Goal: Task Accomplishment & Management: Manage account settings

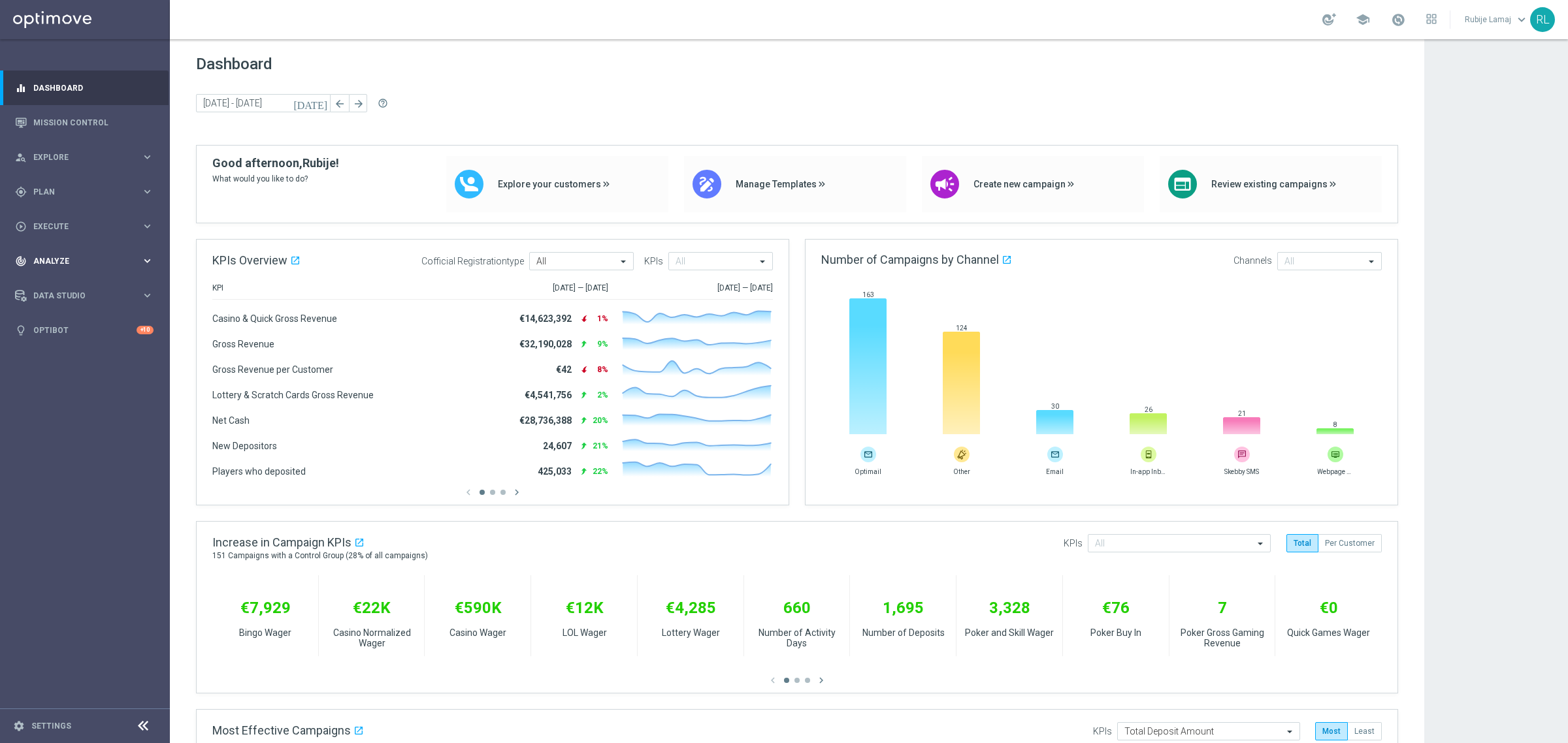
click at [57, 247] on div "track_changes Analyze keyboard_arrow_right" at bounding box center [84, 261] width 169 height 35
click at [60, 285] on link "Customer 360" at bounding box center [85, 288] width 102 height 10
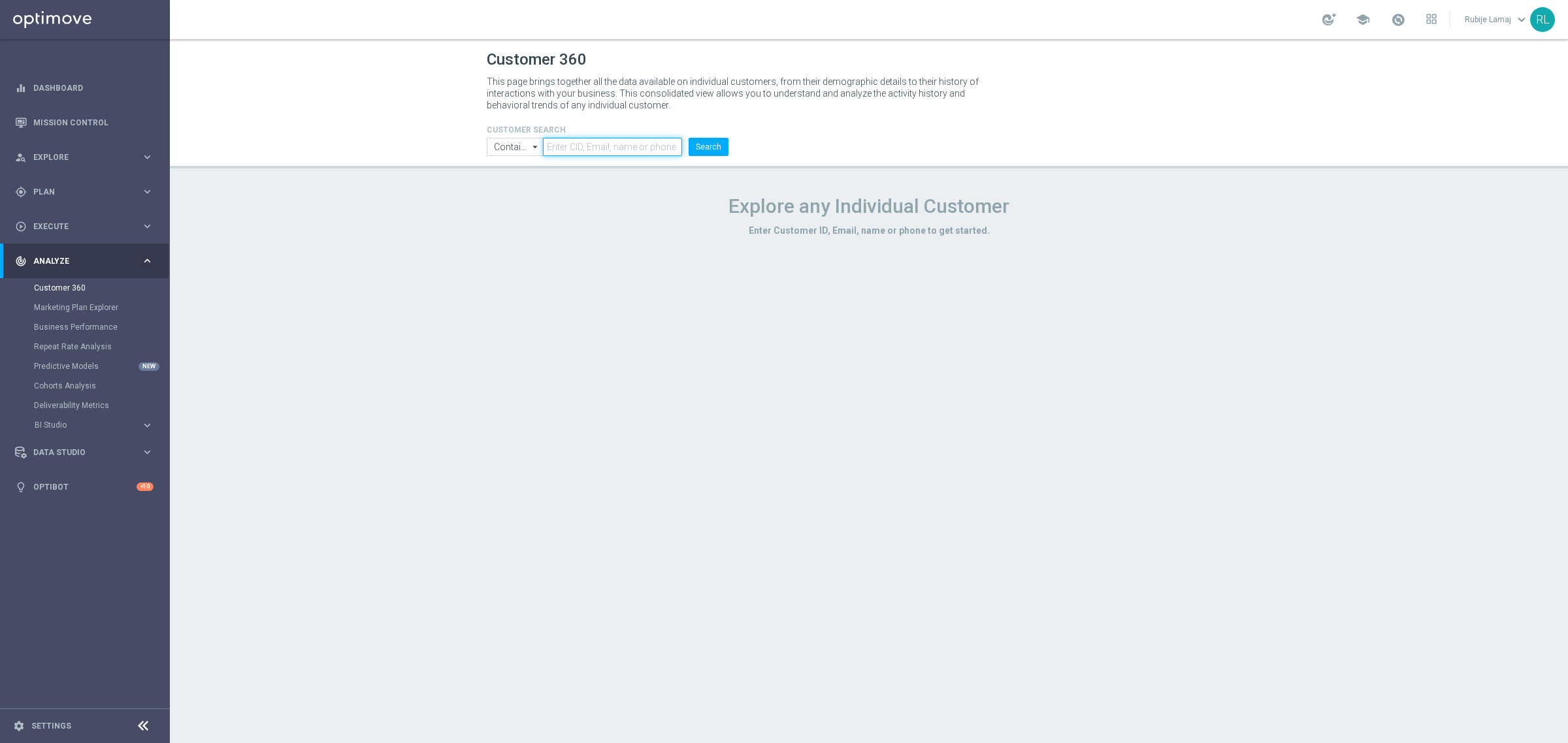
click at [590, 149] on input "text" at bounding box center [612, 147] width 139 height 18
type input "6280799"
click at [701, 139] on button "Search" at bounding box center [708, 147] width 40 height 18
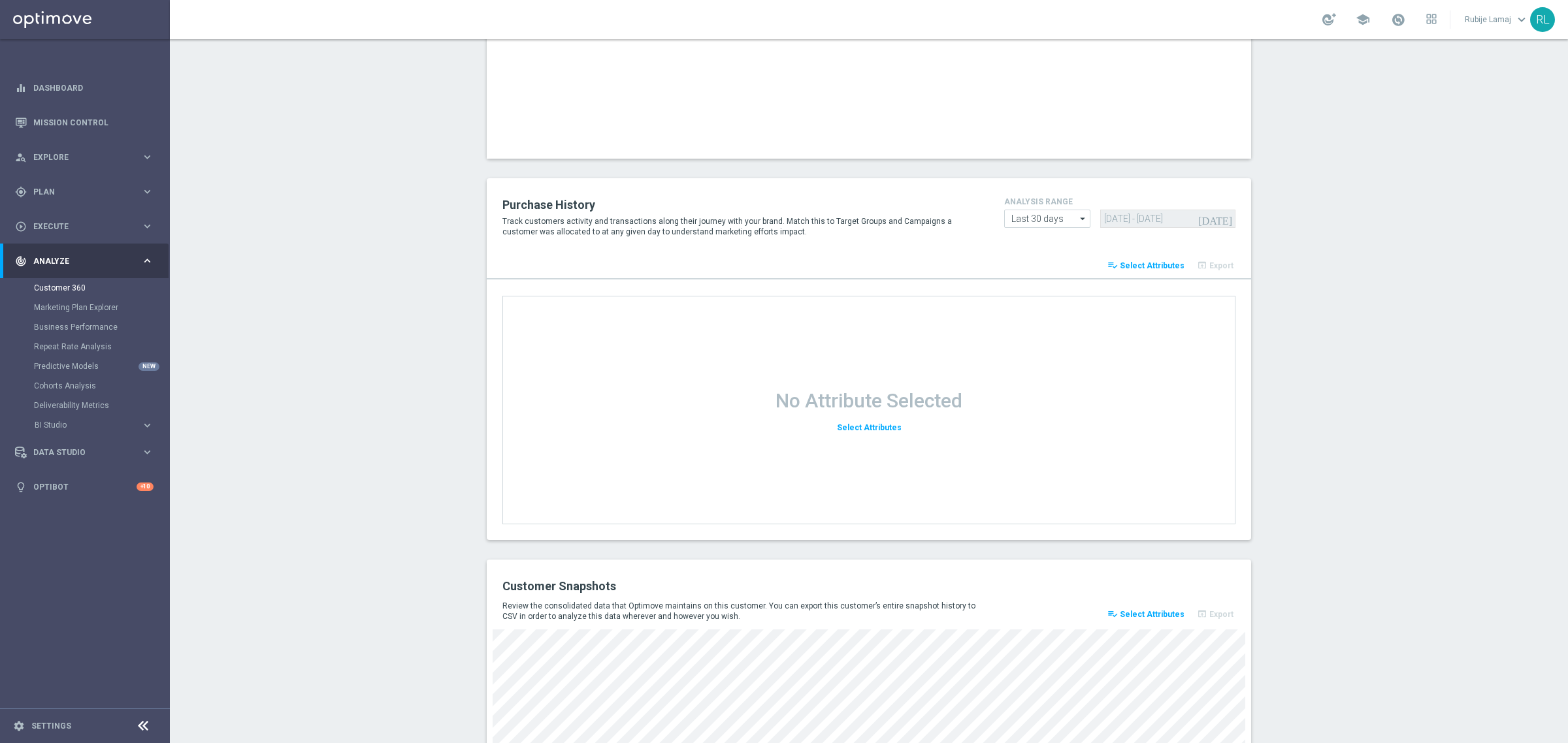
scroll to position [1464, 0]
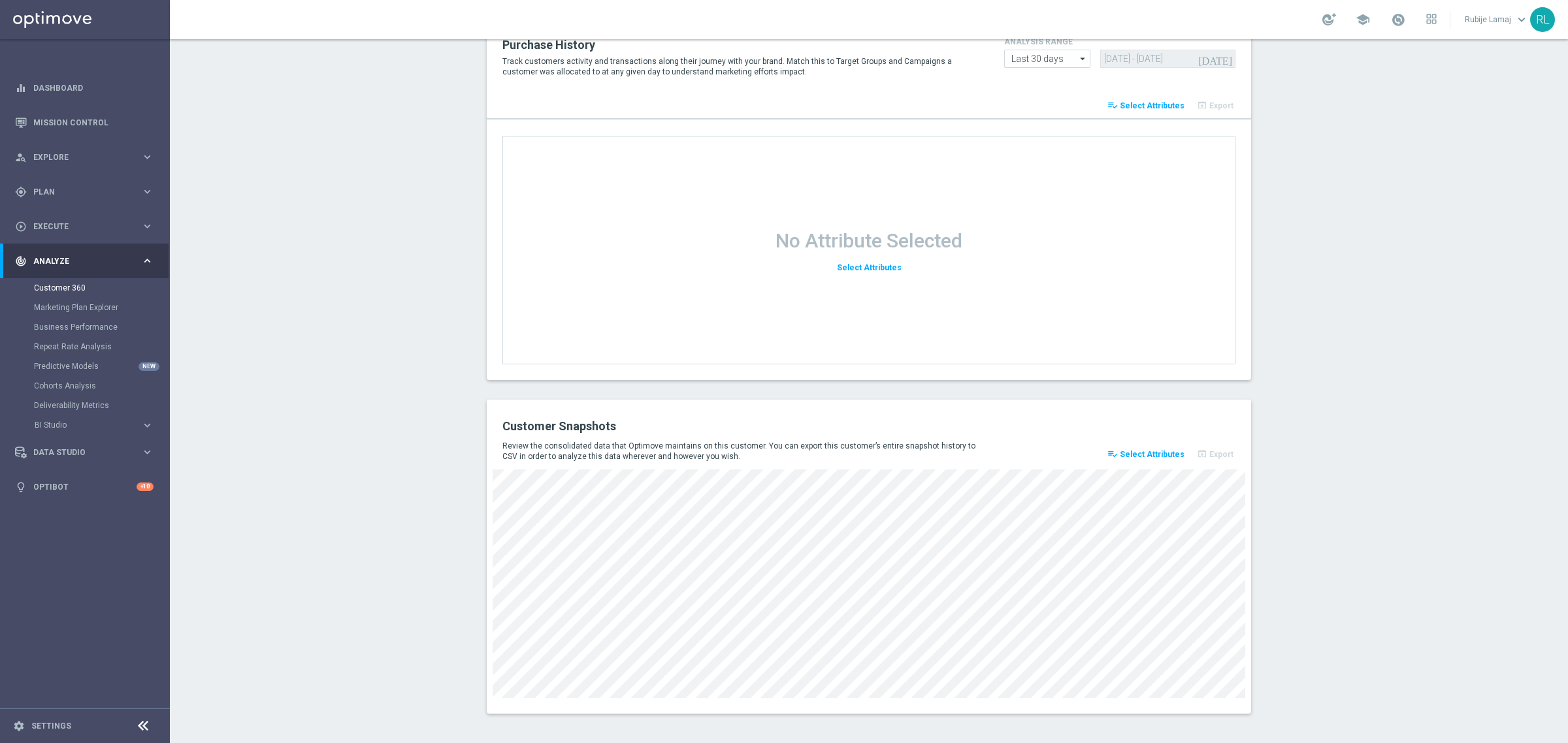
click at [1155, 450] on span "Select Attributes" at bounding box center [1152, 455] width 65 height 9
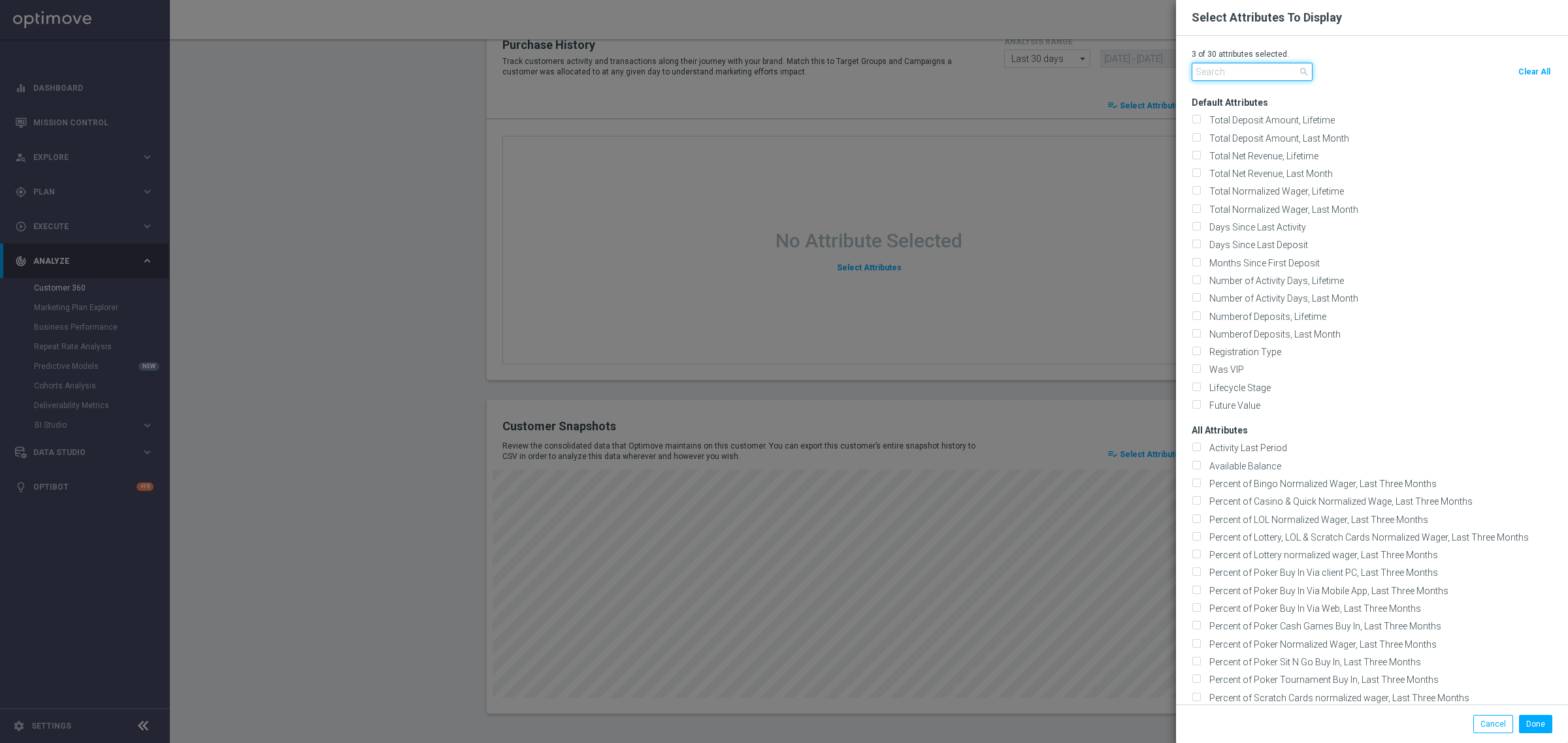
click at [1222, 63] on input "text" at bounding box center [1252, 72] width 121 height 18
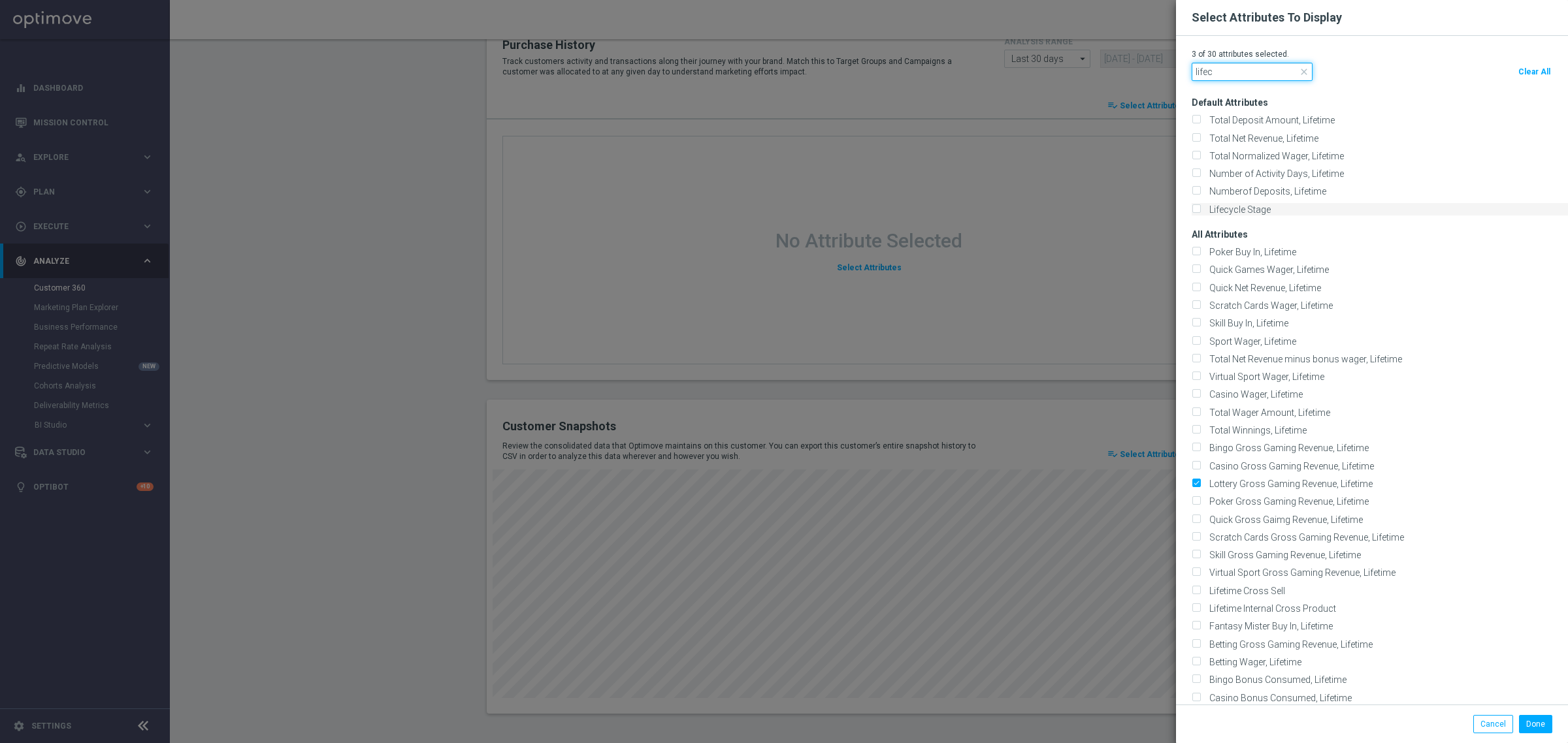
type input "lifec"
click at [1192, 210] on input "Lifecycle Stage" at bounding box center [1196, 210] width 9 height 9
checkbox input "true"
click at [1525, 726] on button "Done" at bounding box center [1536, 724] width 33 height 18
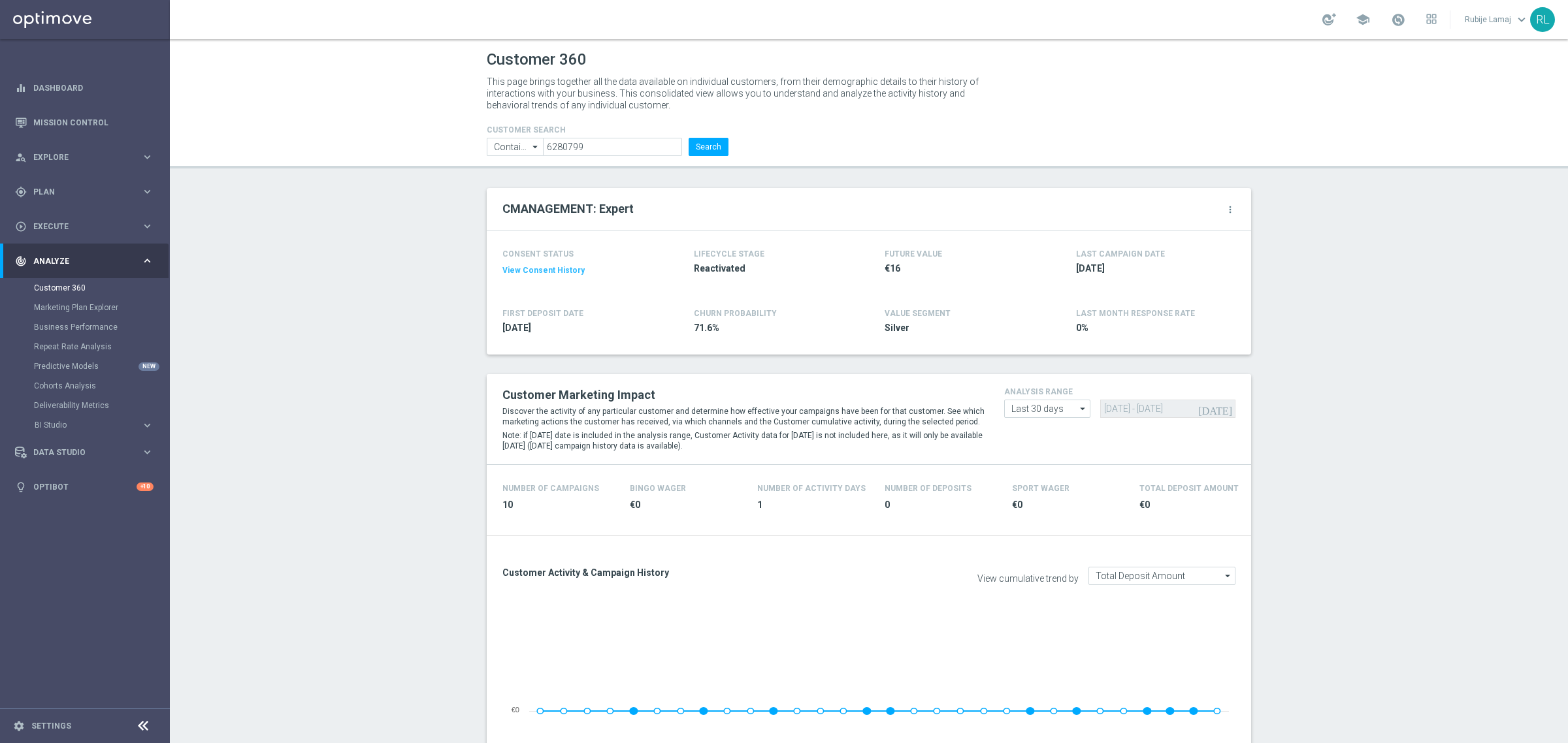
scroll to position [1523, 0]
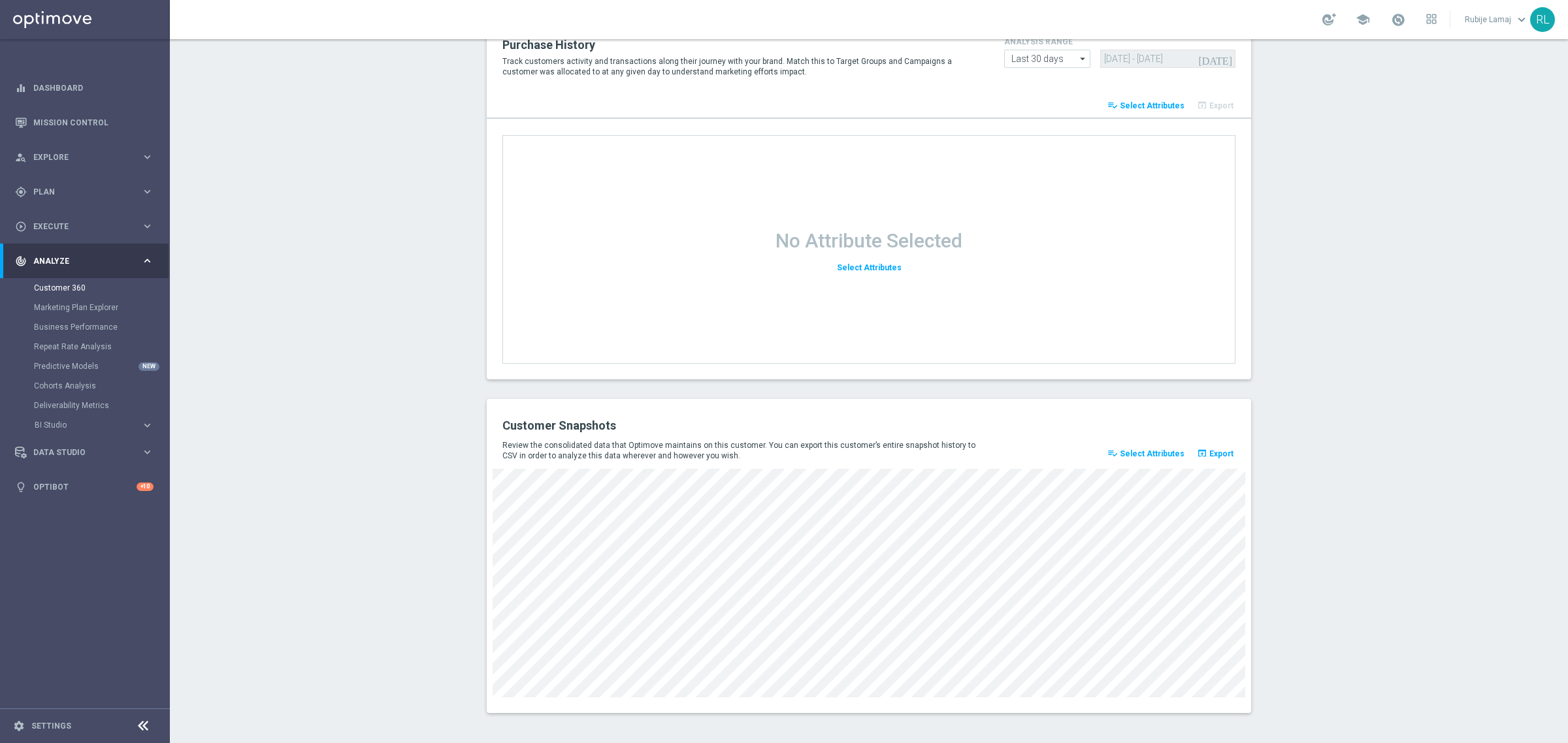
click at [84, 122] on link "Mission Control" at bounding box center [93, 122] width 120 height 35
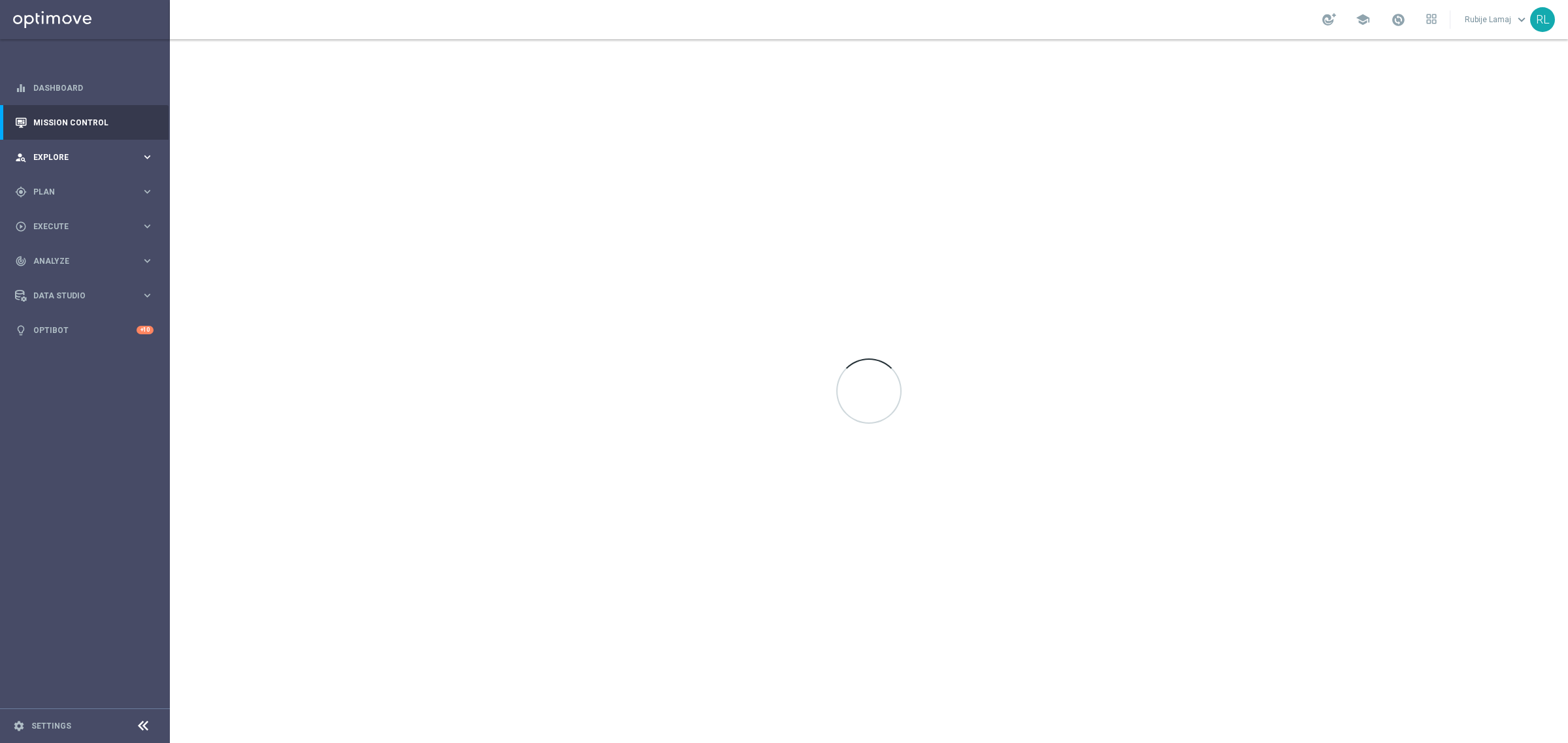
click at [136, 151] on div "person_search Explore keyboard_arrow_right" at bounding box center [84, 157] width 169 height 35
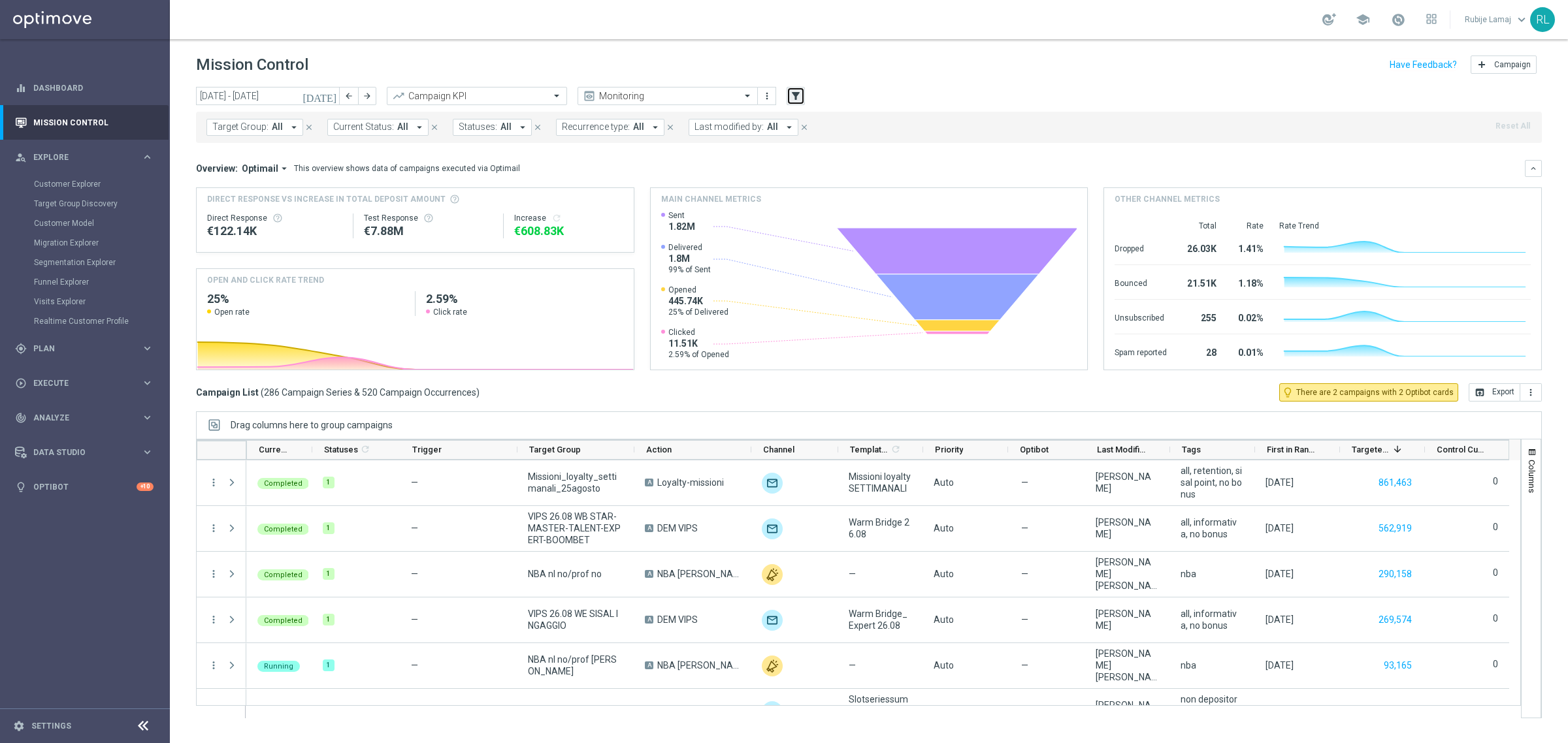
click at [798, 100] on icon "filter_alt" at bounding box center [795, 95] width 11 height 11
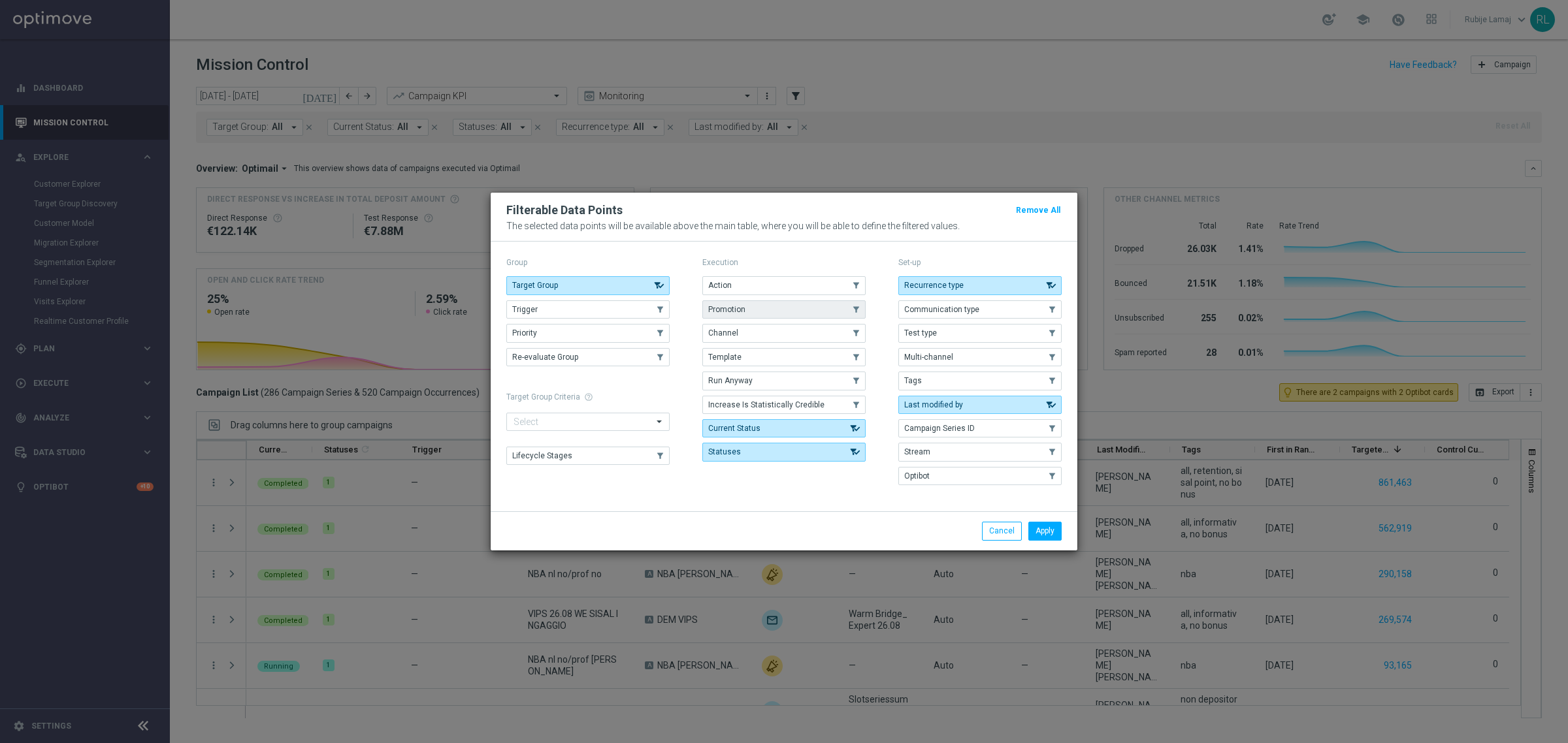
click at [737, 309] on span "Promotion" at bounding box center [727, 309] width 38 height 9
click at [1043, 528] on button "Apply" at bounding box center [1045, 531] width 33 height 18
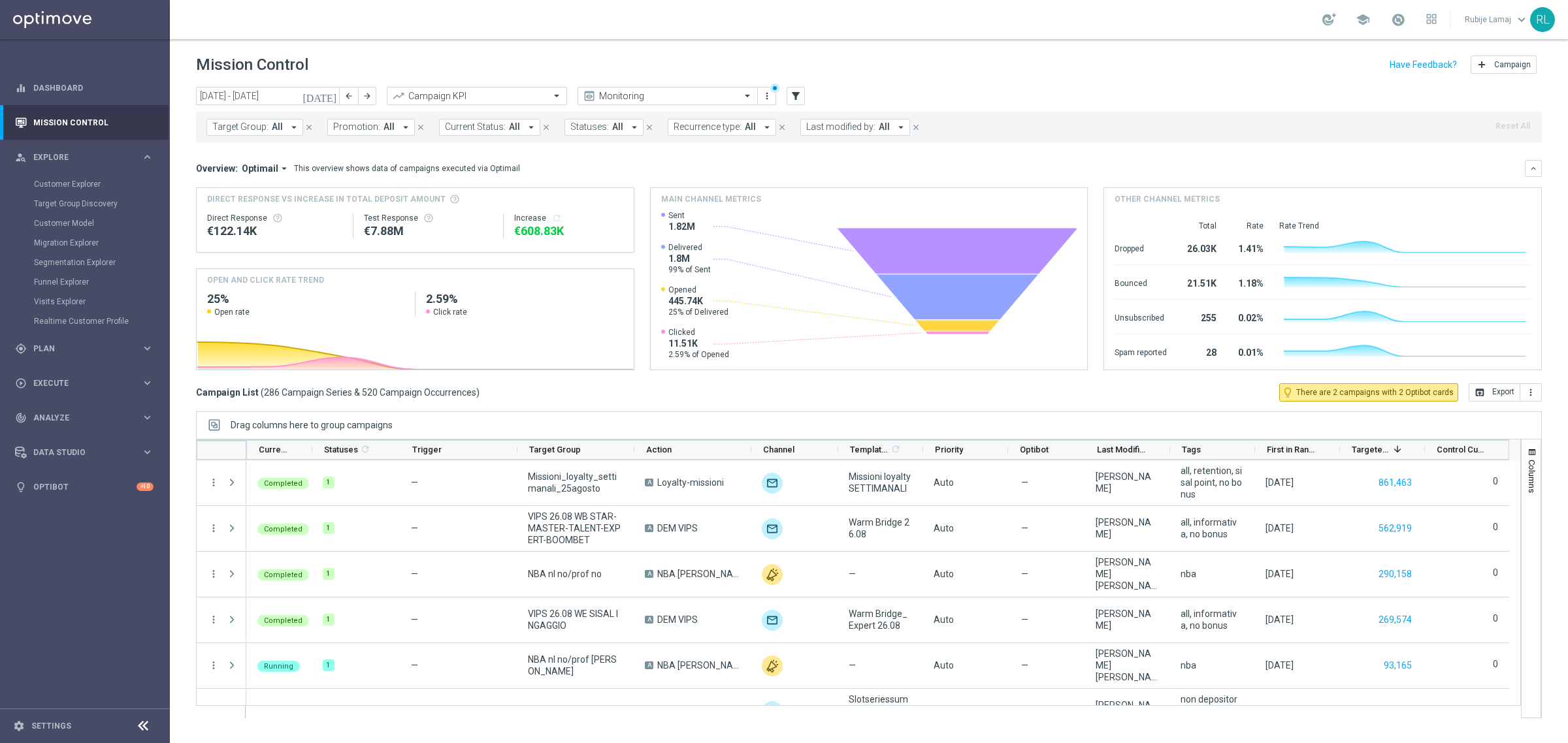
click at [392, 130] on button "Promotion: All arrow_drop_down" at bounding box center [371, 127] width 87 height 17
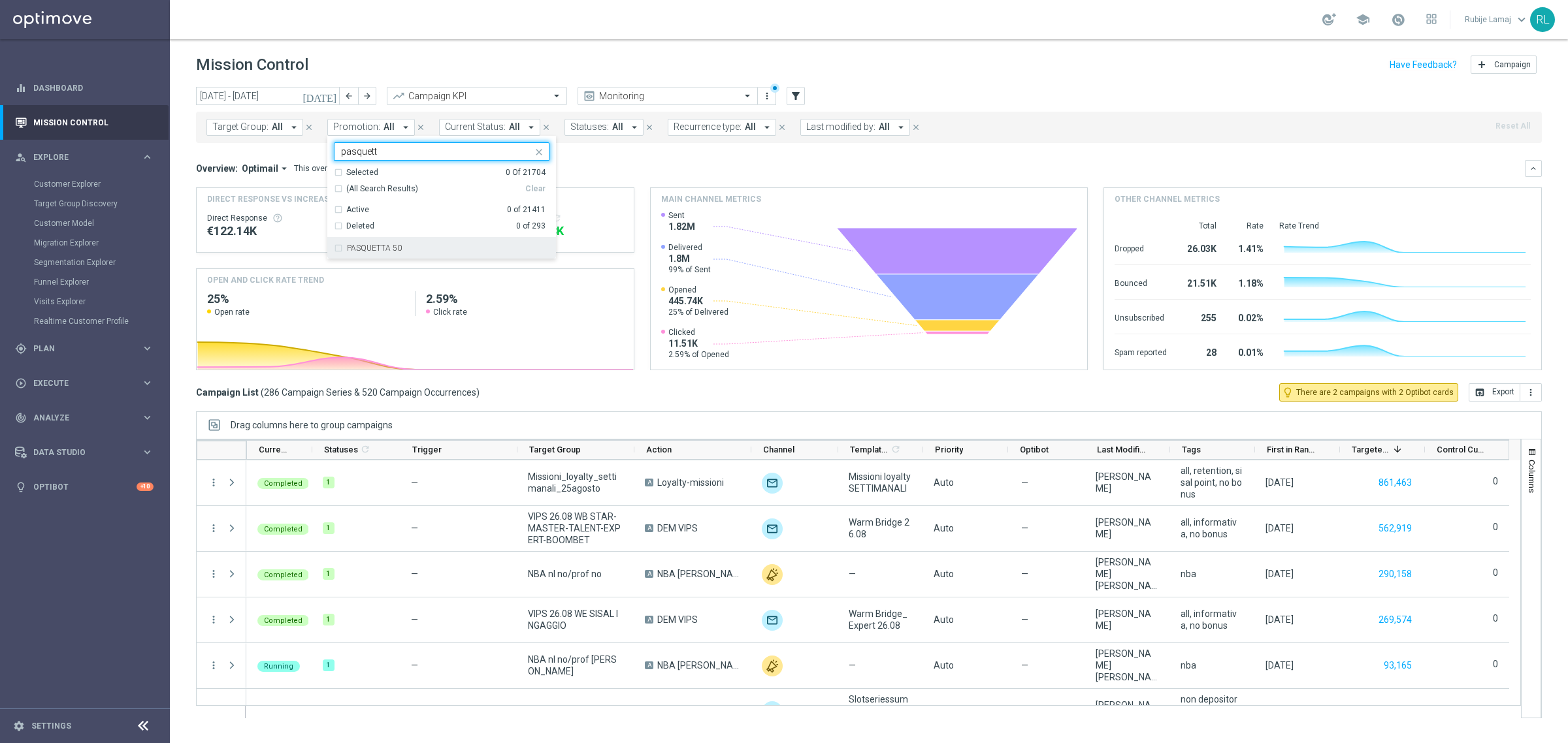
click at [334, 250] on div "PASQUETTA 50" at bounding box center [442, 248] width 216 height 21
type input "pasquett"
click at [882, 142] on div "Target Group: All arrow_drop_down close Promotion: All arrow_drop_down PASQUETT…" at bounding box center [868, 128] width 1346 height 31
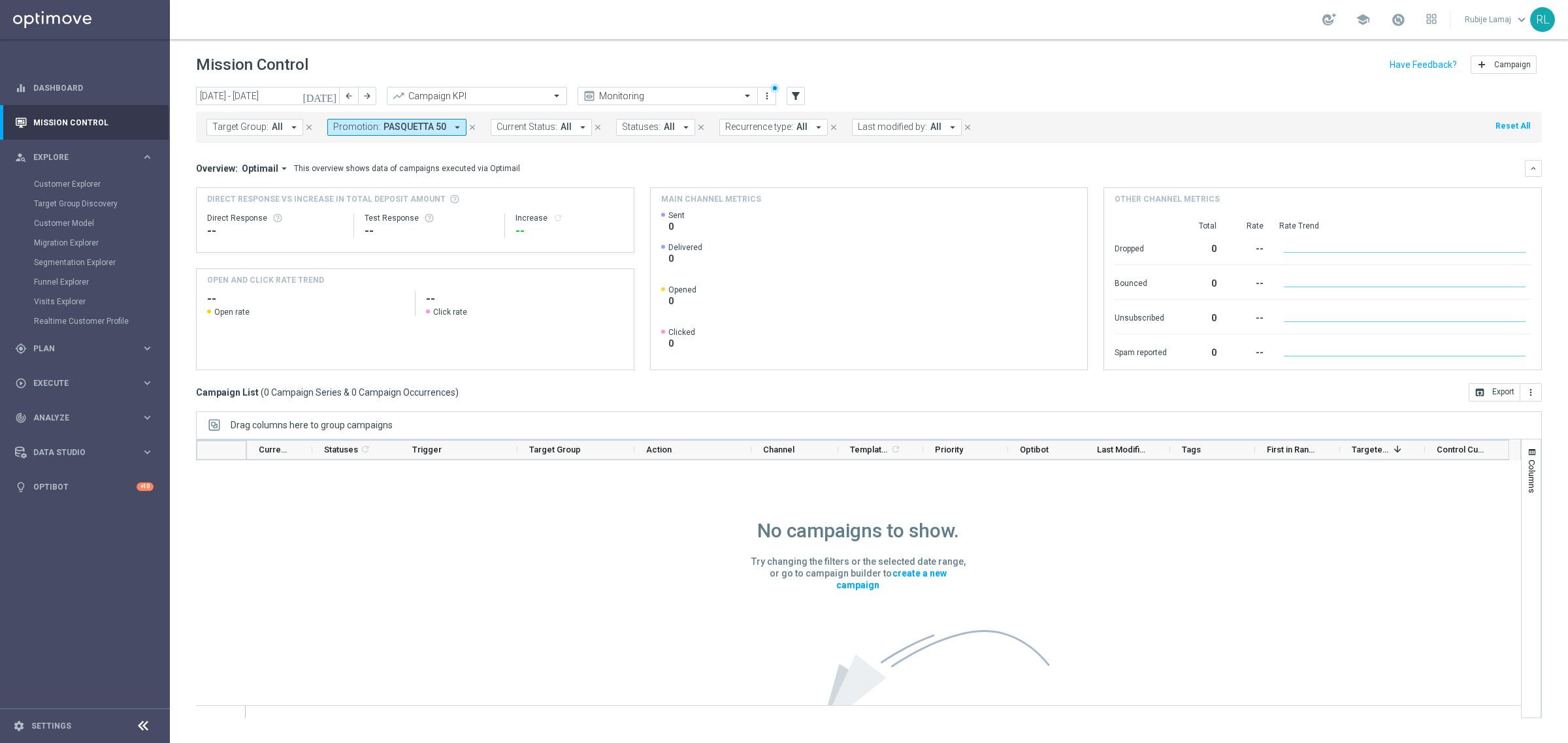
click at [445, 128] on button "Promotion: PASQUETTA 50 arrow_drop_down" at bounding box center [396, 127] width 139 height 17
click at [338, 226] on div "Deleted 0 of 293" at bounding box center [440, 224] width 212 height 17
type input "pasquetta"
click at [337, 223] on div "Deleted 0 of 293" at bounding box center [440, 224] width 212 height 17
click at [337, 229] on div "Deleted 0 of 293" at bounding box center [440, 224] width 212 height 17
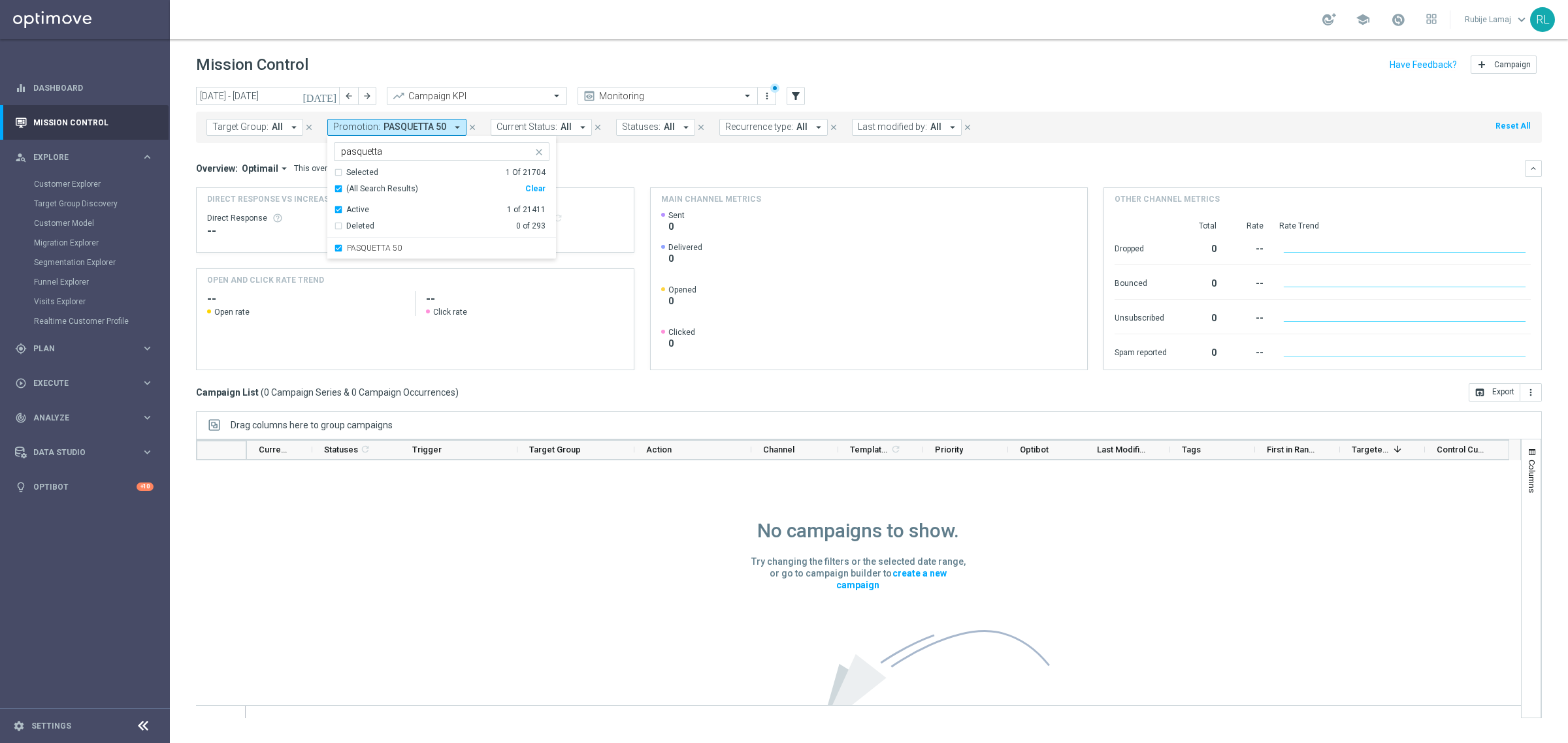
click at [335, 173] on div "Selected 1 Of 21704" at bounding box center [440, 172] width 212 height 11
click at [338, 224] on div "Deleted 0 of 293" at bounding box center [440, 224] width 212 height 17
click at [784, 169] on div "Overview: Optimail arrow_drop_down This overview shows data of campaigns execut…" at bounding box center [860, 168] width 1328 height 11
click at [331, 102] on button "[DATE]" at bounding box center [320, 96] width 39 height 19
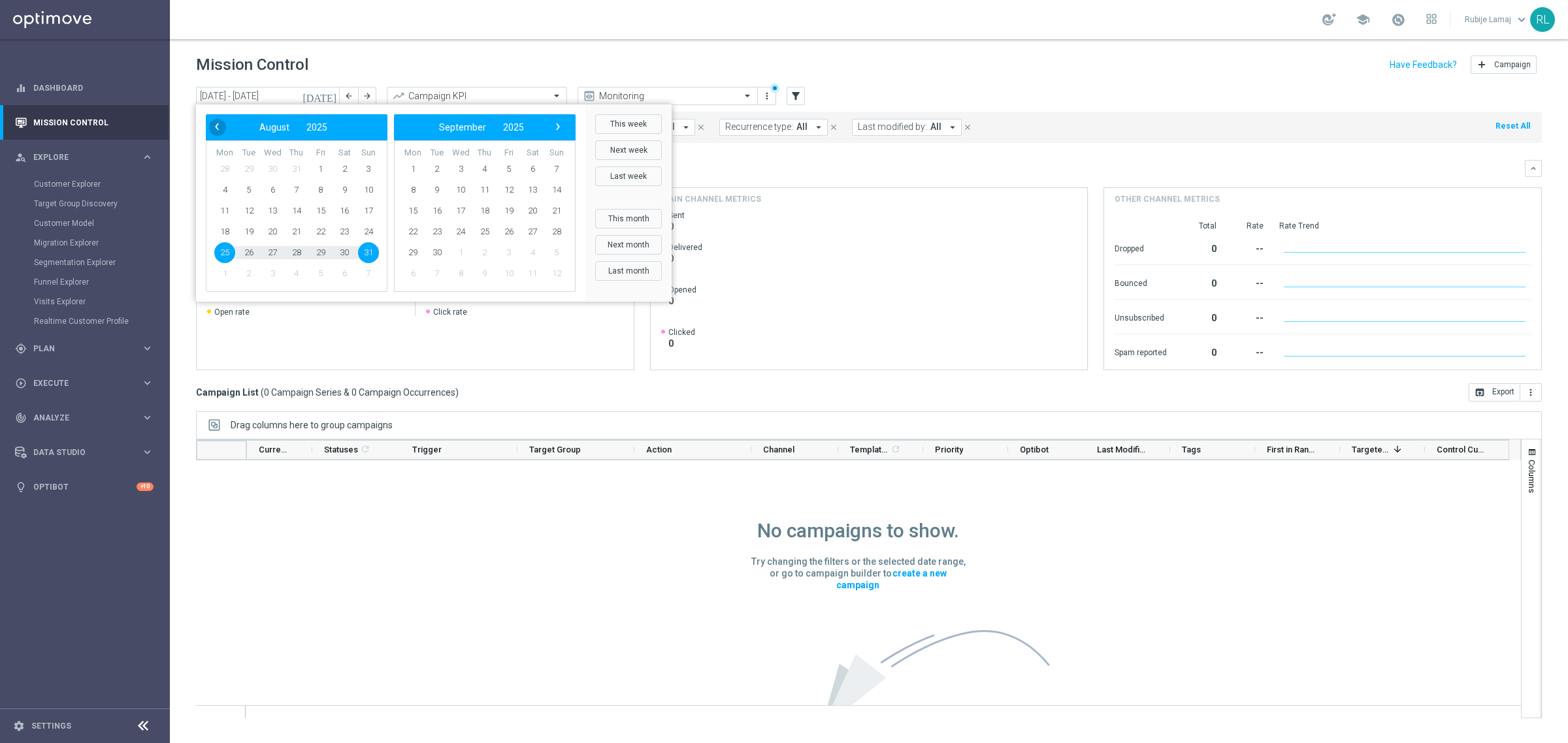
click at [219, 125] on span "‹" at bounding box center [216, 126] width 17 height 17
click at [218, 125] on span "‹" at bounding box center [216, 126] width 17 height 17
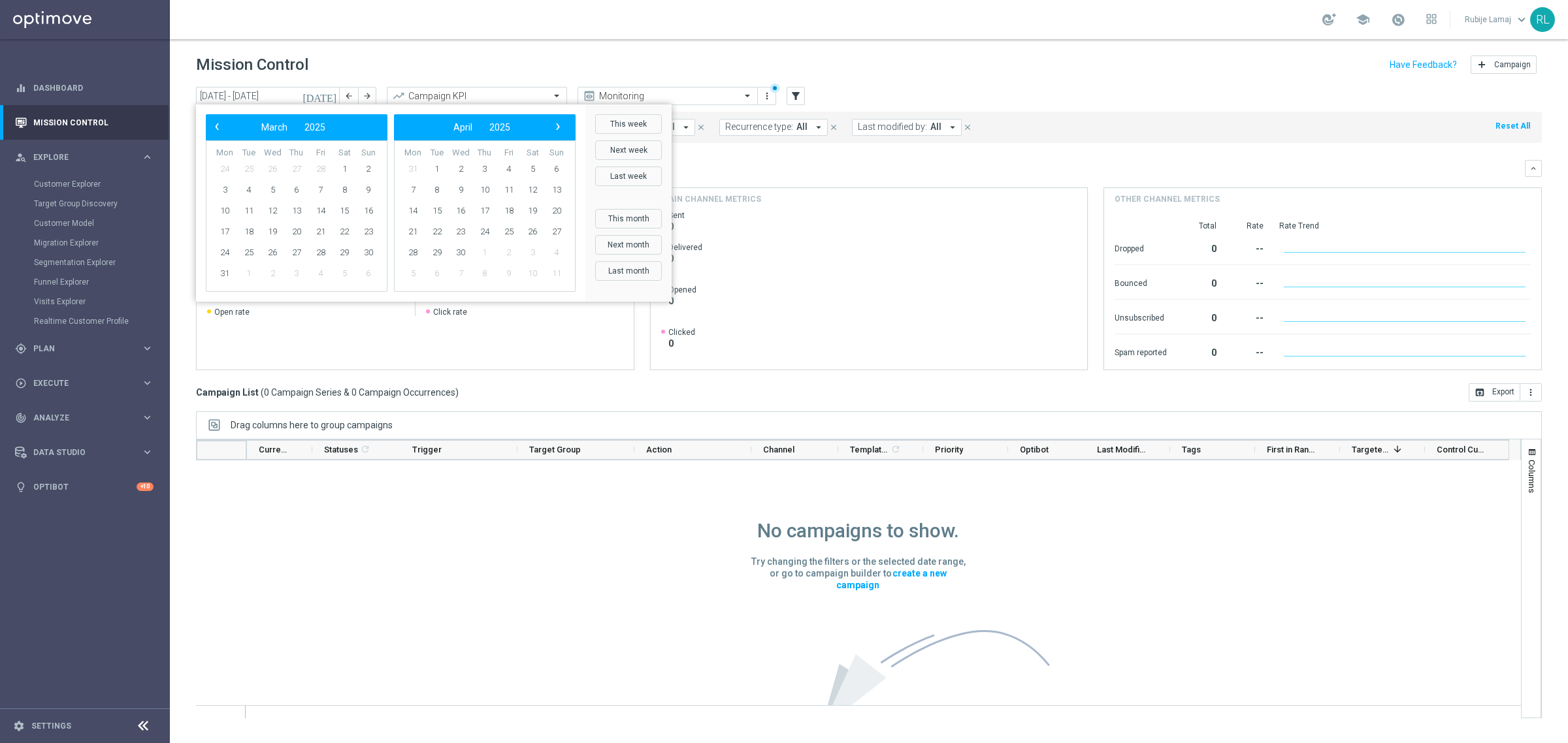
click at [218, 125] on span "‹" at bounding box center [216, 126] width 17 height 17
click at [561, 137] on div "‹ ​ January ​ 2025 ​ ›" at bounding box center [484, 128] width 182 height 26
click at [560, 129] on span "›" at bounding box center [557, 126] width 17 height 17
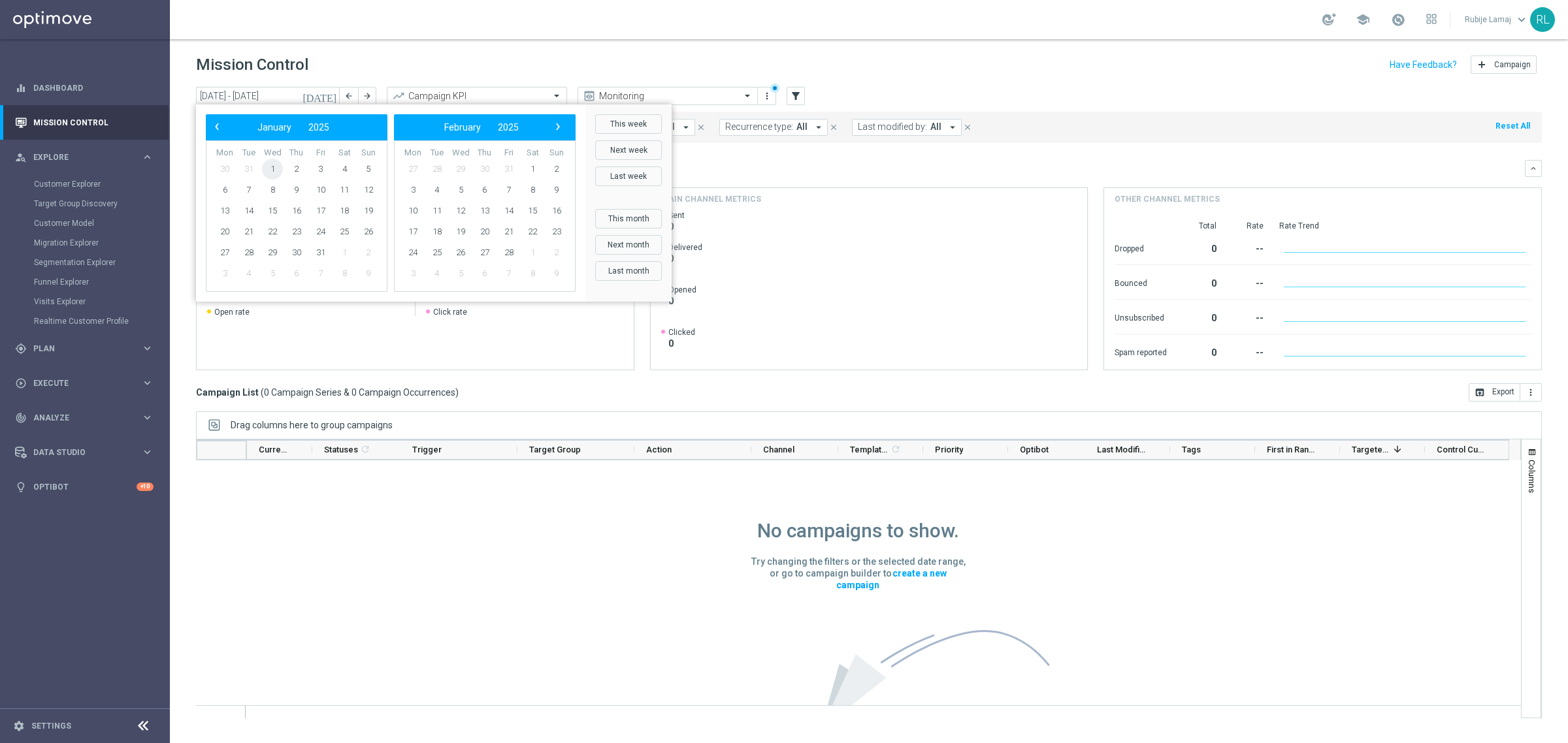
drag, startPoint x: 280, startPoint y: 177, endPoint x: 272, endPoint y: 168, distance: 12.0
click at [272, 168] on span "1" at bounding box center [273, 170] width 21 height 21
click at [556, 126] on span "›" at bounding box center [557, 126] width 17 height 17
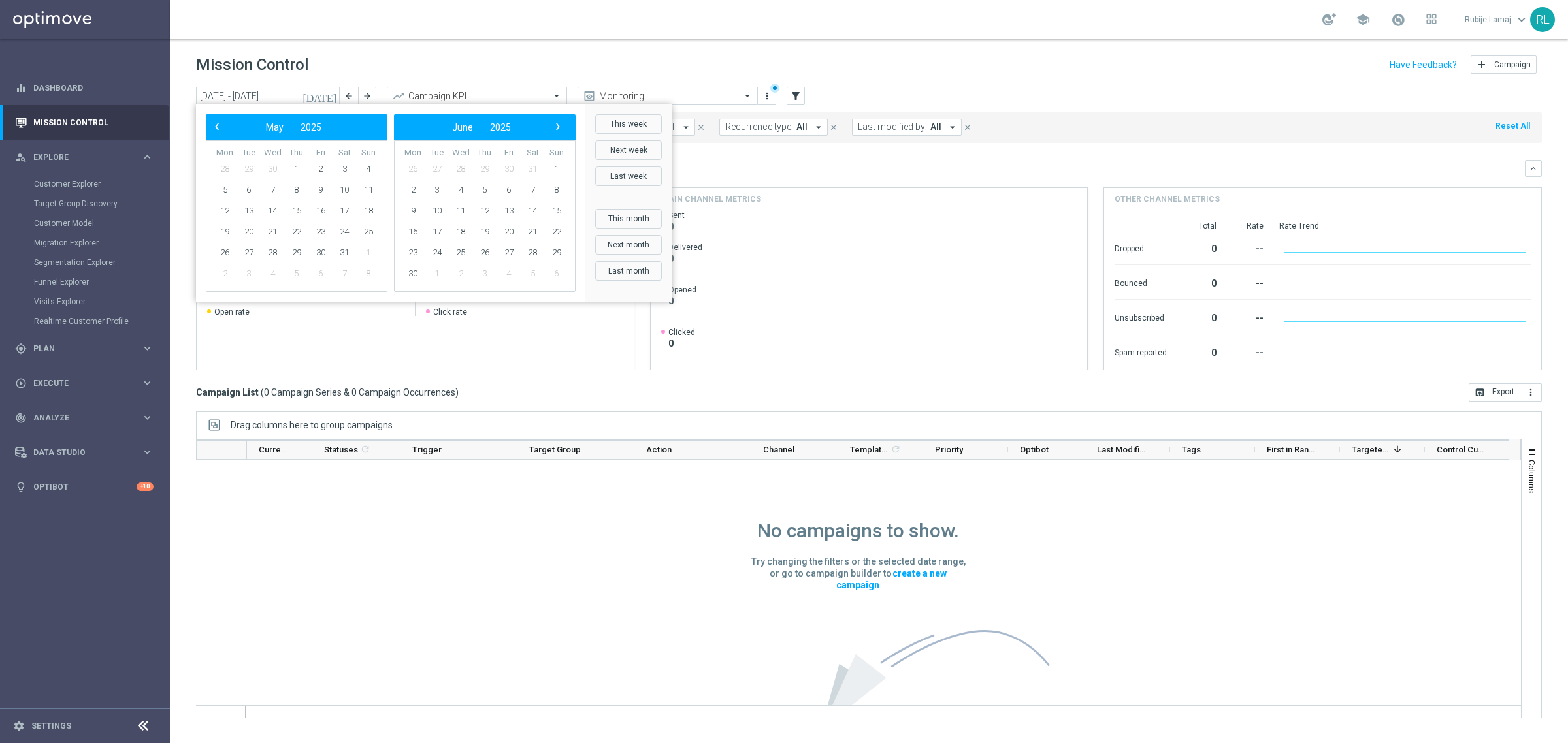
click at [556, 126] on span "›" at bounding box center [557, 126] width 17 height 17
click at [550, 164] on span "6" at bounding box center [556, 170] width 21 height 21
type input "01 Jan 2025 - 06 Jul 2025"
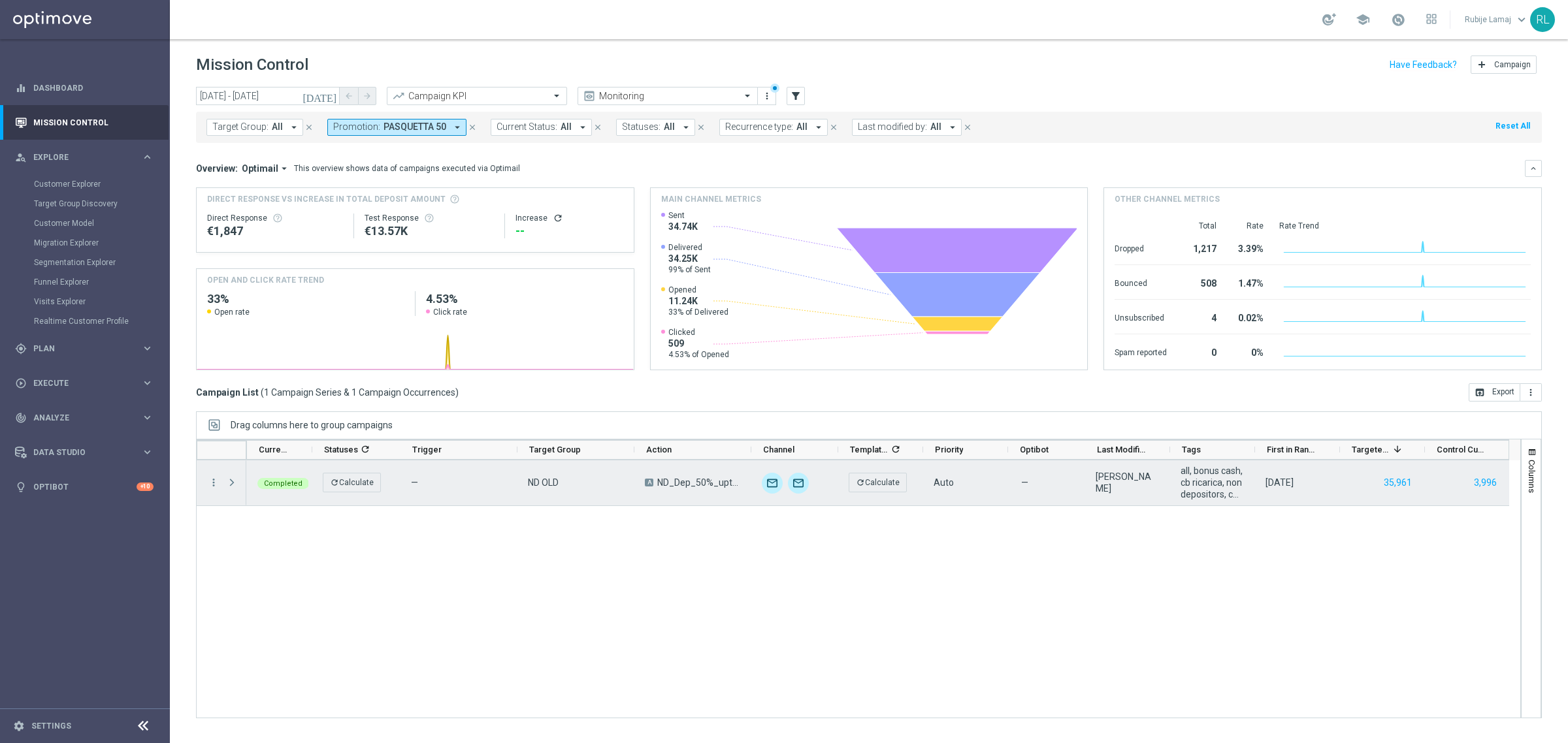
click at [233, 485] on span "Press SPACE to select this row." at bounding box center [231, 483] width 11 height 10
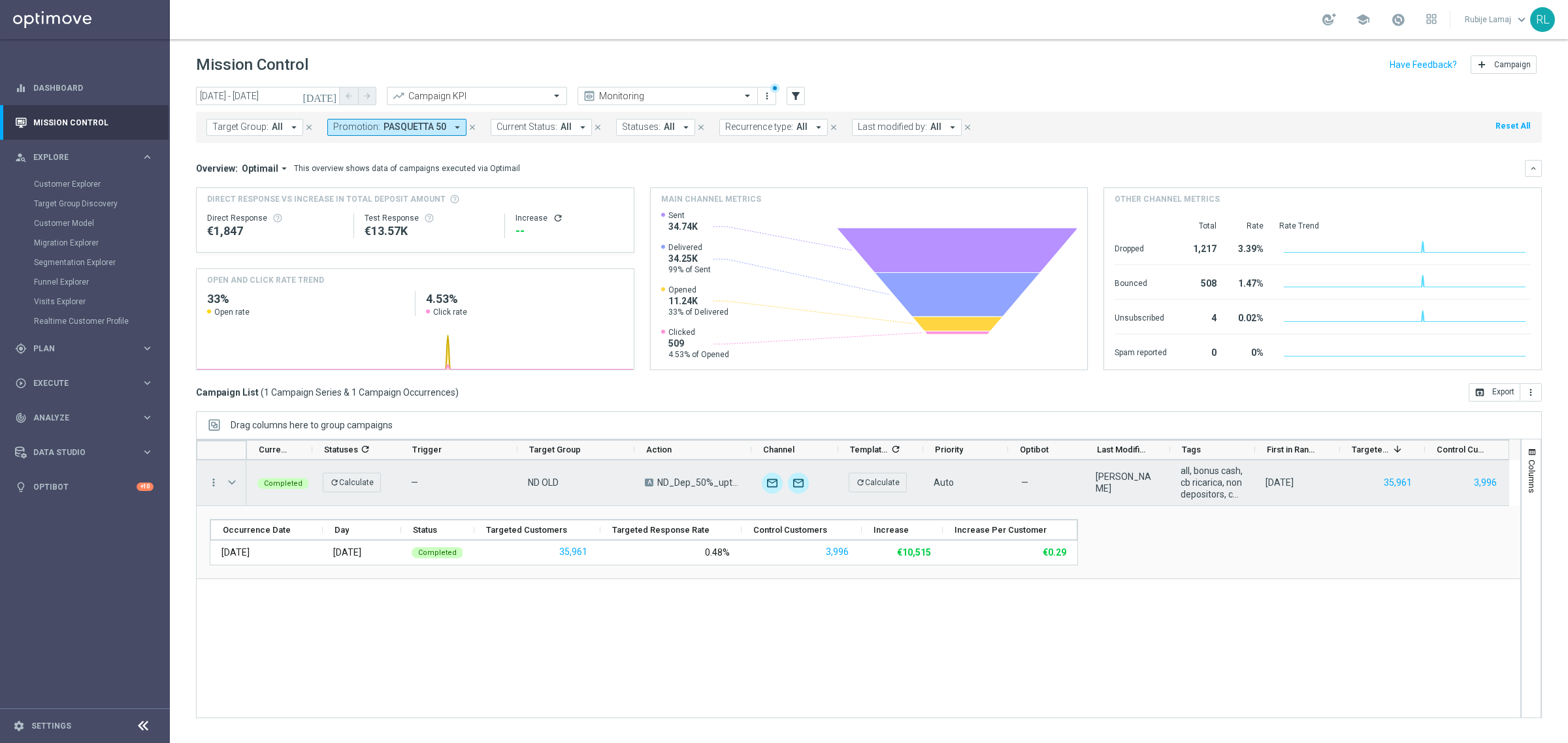
click at [232, 485] on span "Press SPACE to select this row." at bounding box center [231, 483] width 11 height 10
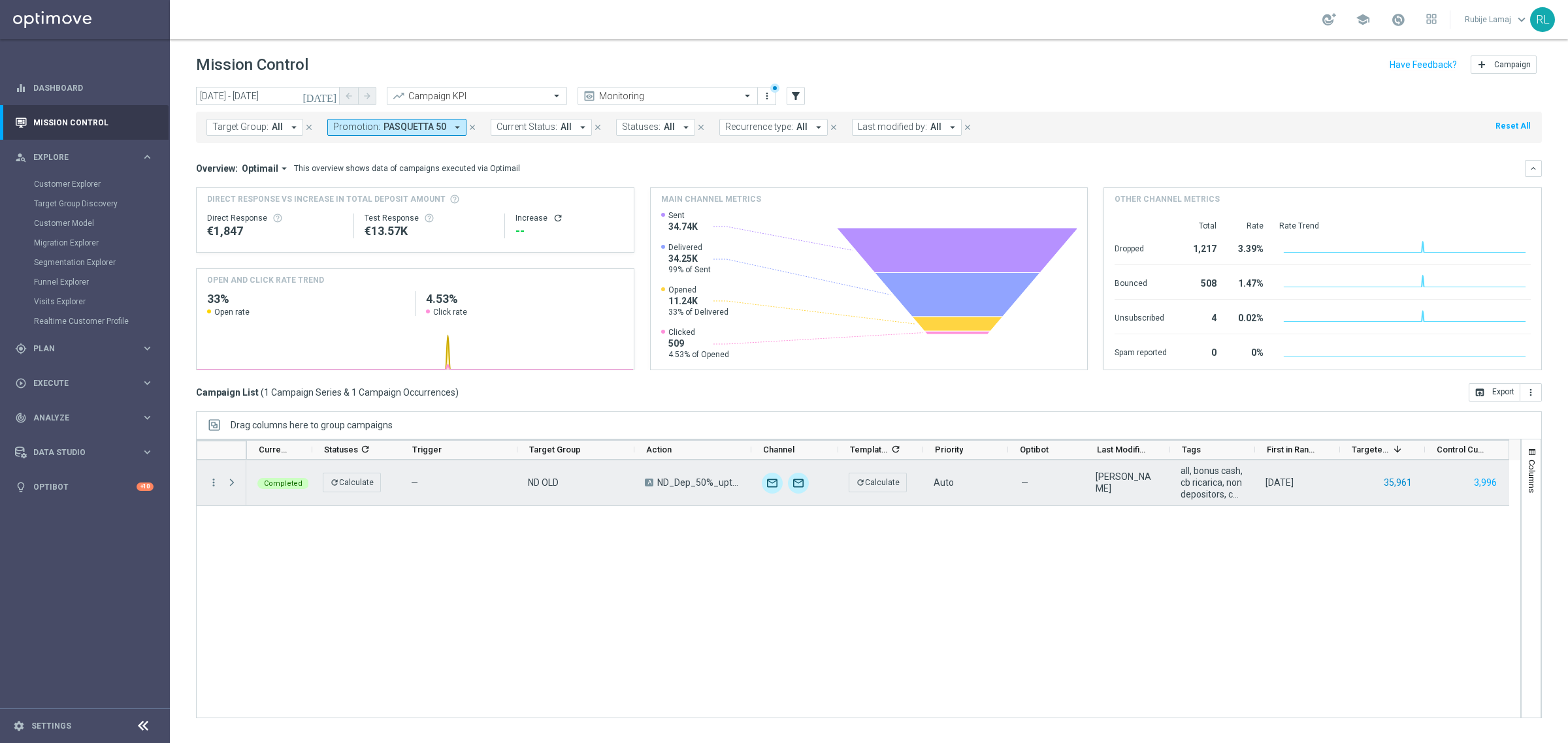
click at [1395, 482] on button "35,961" at bounding box center [1397, 483] width 31 height 17
click at [1401, 482] on button "35,961" at bounding box center [1397, 483] width 31 height 17
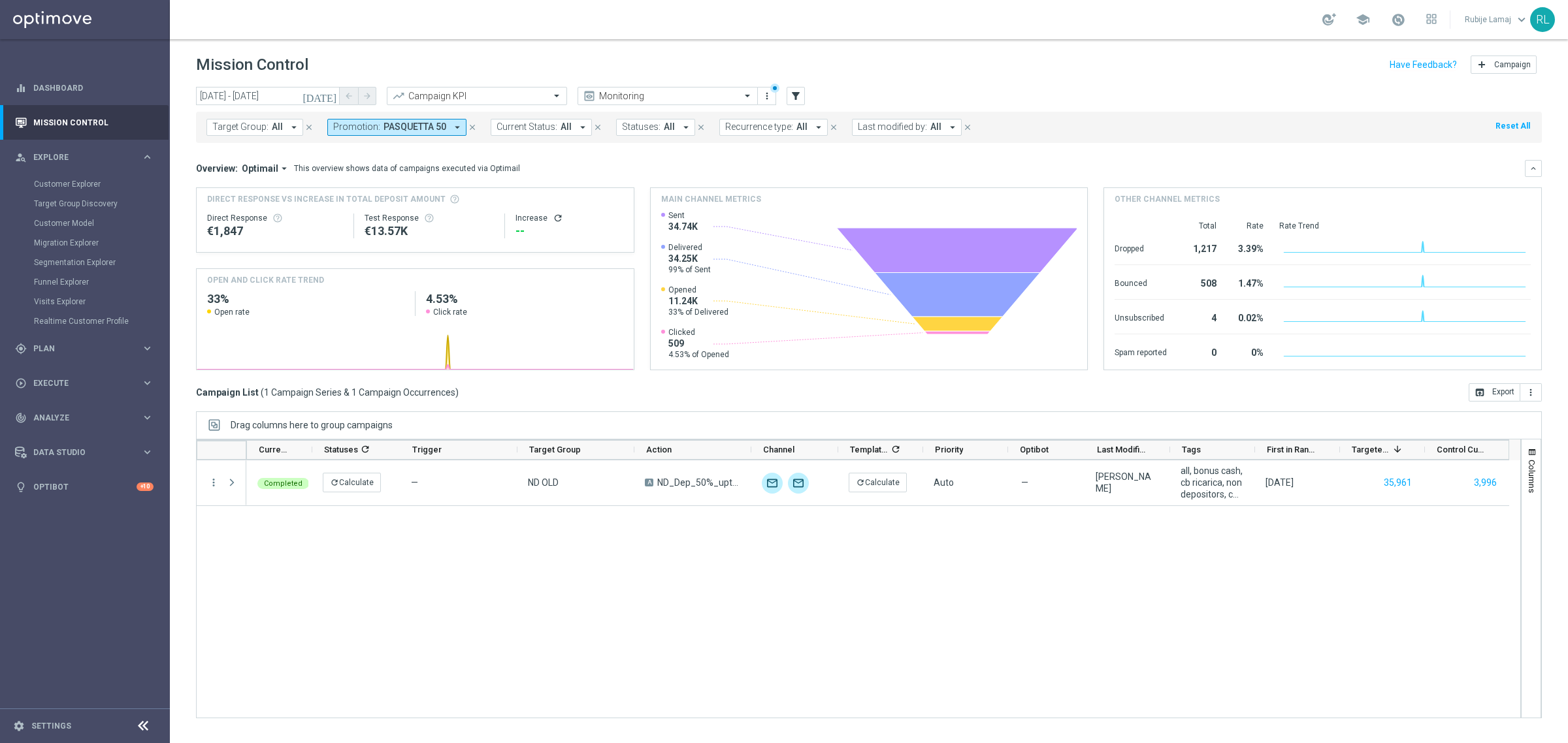
click at [924, 593] on div "Completed refresh Calculate — ND OLD A ND_Dep_50%_upto_50€_TuttiGiochi unfold_m…" at bounding box center [883, 589] width 1274 height 257
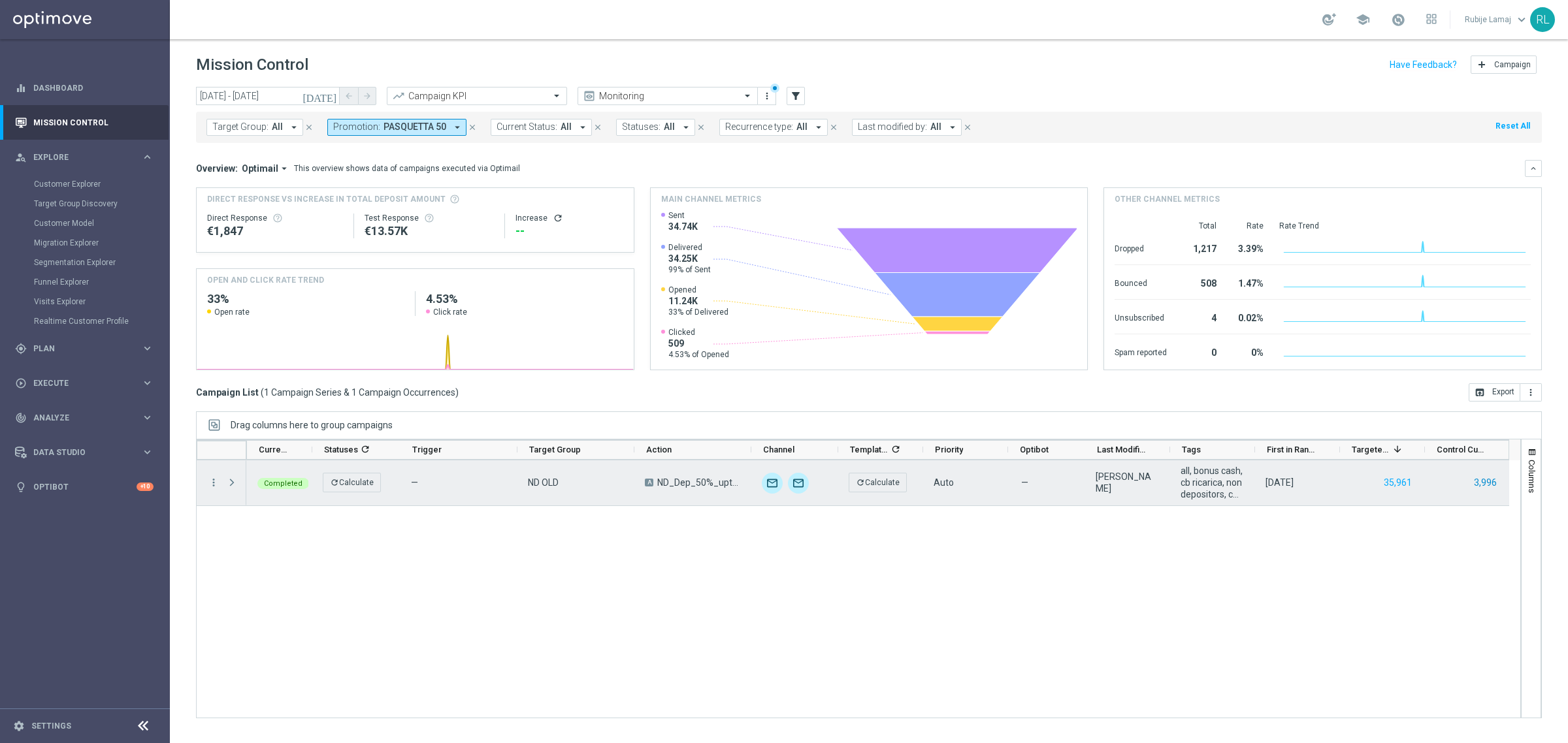
click at [1489, 479] on button "3,996" at bounding box center [1485, 483] width 25 height 17
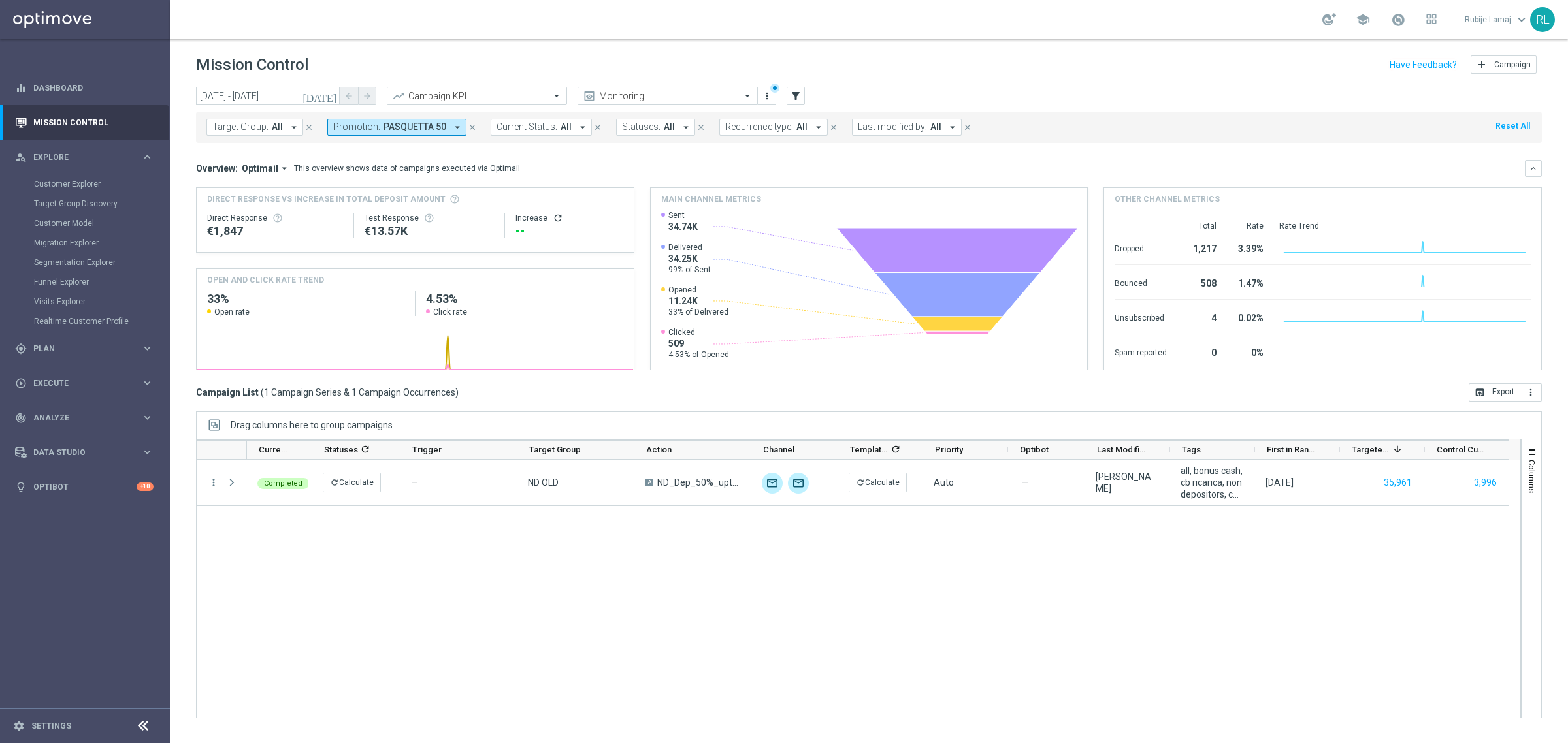
click at [1329, 619] on div "Completed refresh Calculate — ND OLD A ND_Dep_50%_upto_50€_TuttiGiochi unfold_m…" at bounding box center [883, 589] width 1274 height 257
click at [874, 639] on div "Completed refresh Calculate — ND OLD A ND_Dep_50%_upto_50€_TuttiGiochi unfold_m…" at bounding box center [883, 589] width 1274 height 257
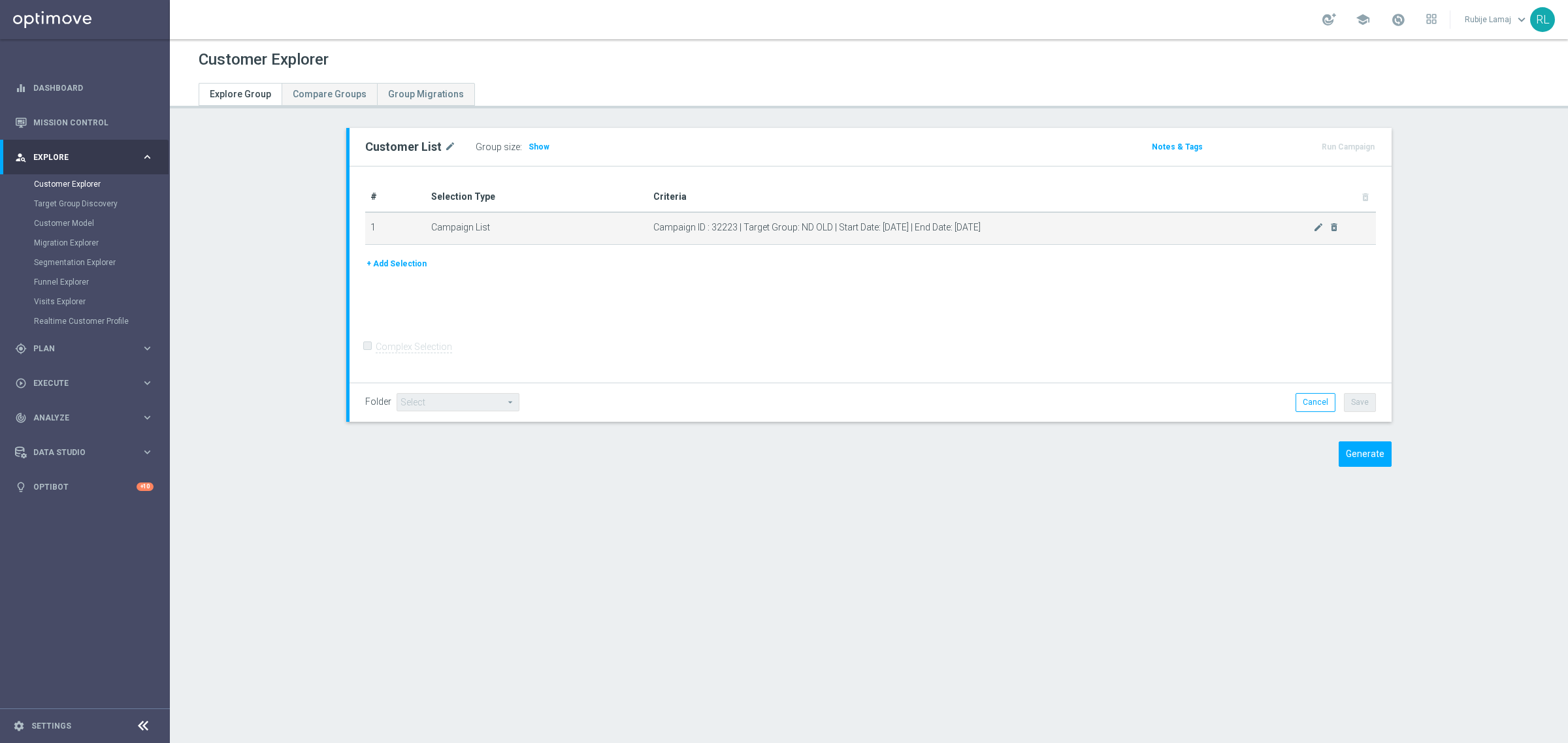
drag, startPoint x: 875, startPoint y: 226, endPoint x: 1044, endPoint y: 230, distance: 169.0
click at [1044, 230] on span "Campaign ID : 32223 | Target Group: ND OLD | Start Date: 2025-04-18 | End Date:…" at bounding box center [983, 227] width 659 height 11
click at [854, 383] on div "Folder Select arrow_drop_down search Cancel Save Saving..." at bounding box center [870, 402] width 1042 height 38
click at [53, 423] on div "track_changes Analyze keyboard_arrow_right" at bounding box center [84, 418] width 169 height 35
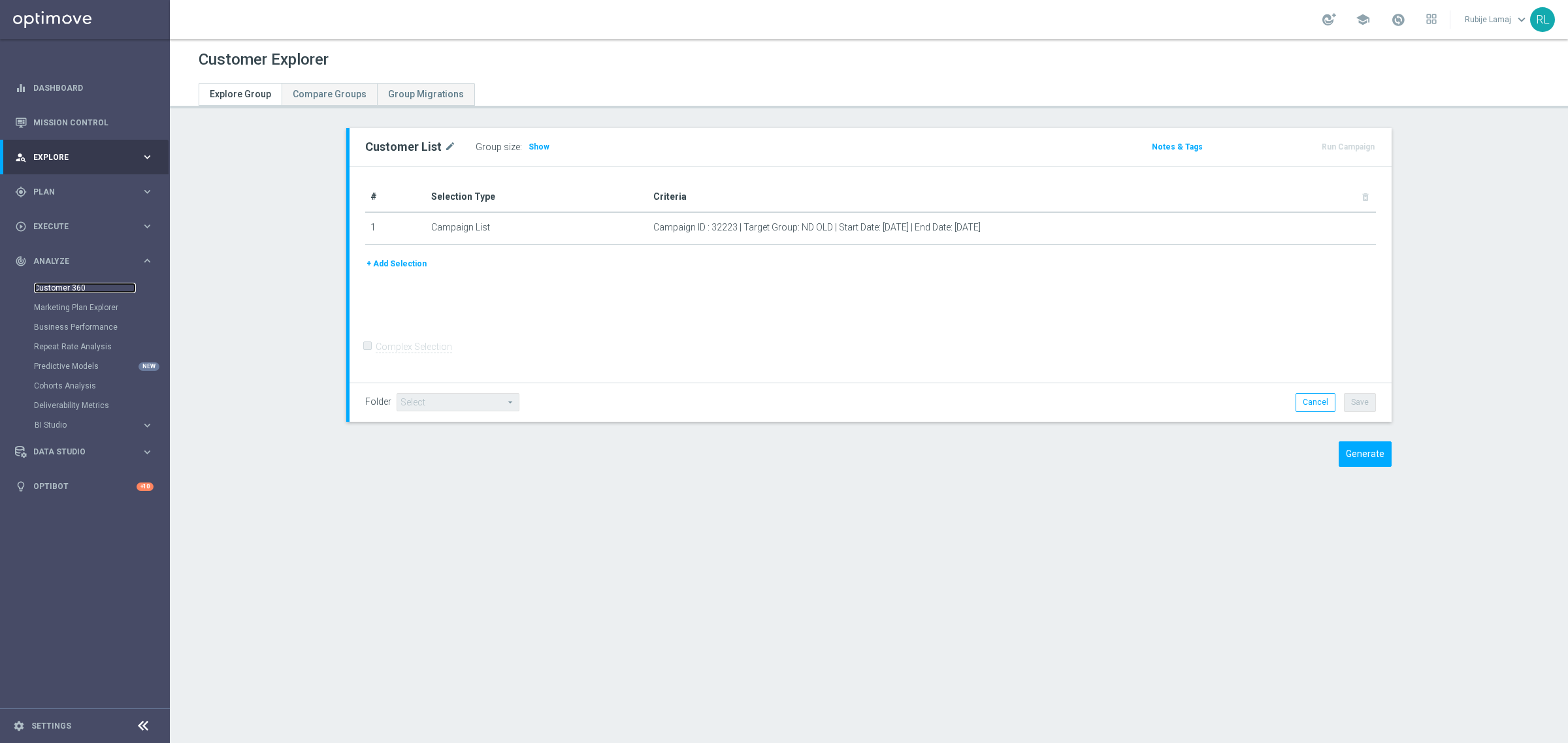
click at [76, 290] on link "Customer 360" at bounding box center [85, 288] width 102 height 10
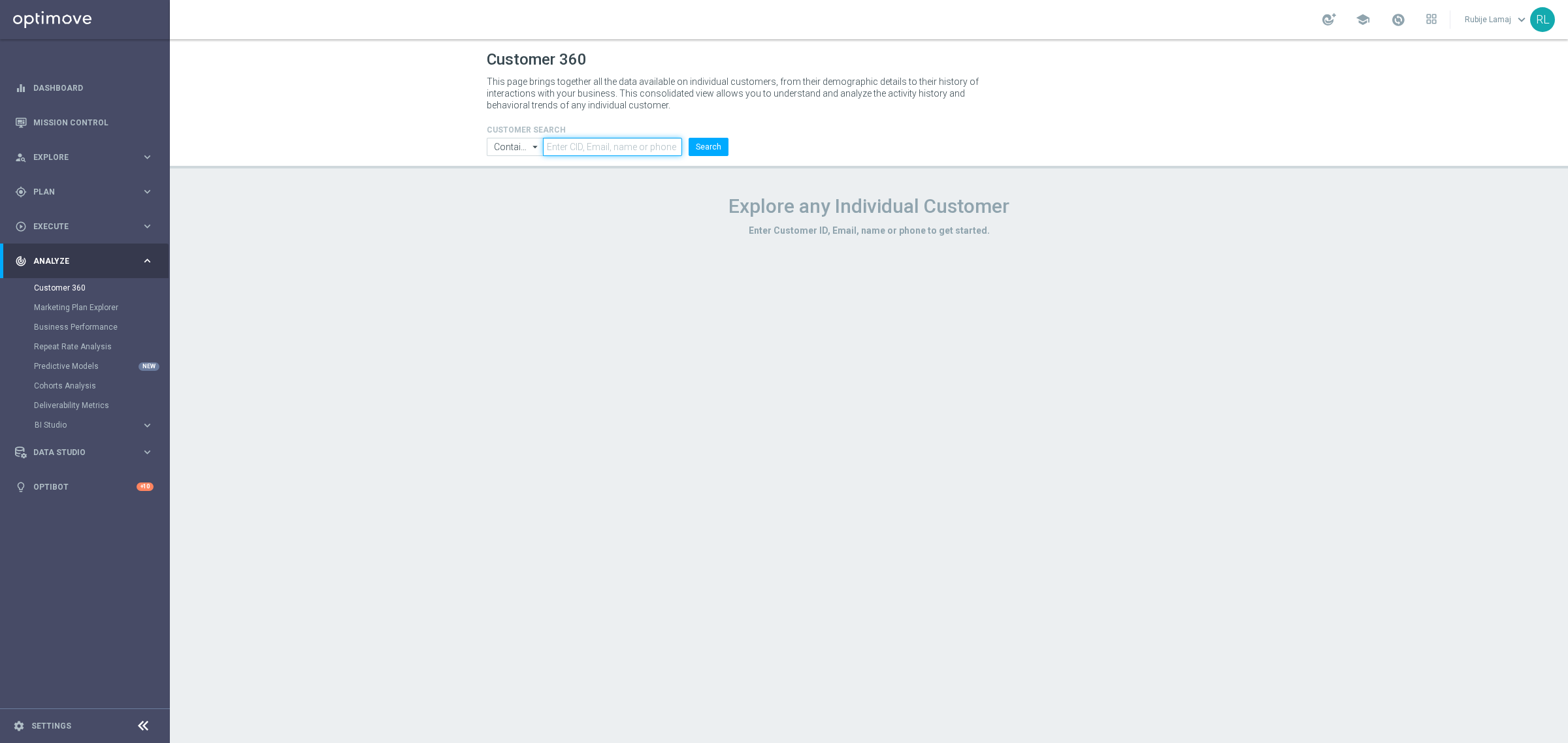
click at [632, 152] on input "text" at bounding box center [612, 147] width 139 height 18
paste input "6280799"
type input "6280799"
click at [725, 150] on button "Search" at bounding box center [708, 147] width 40 height 18
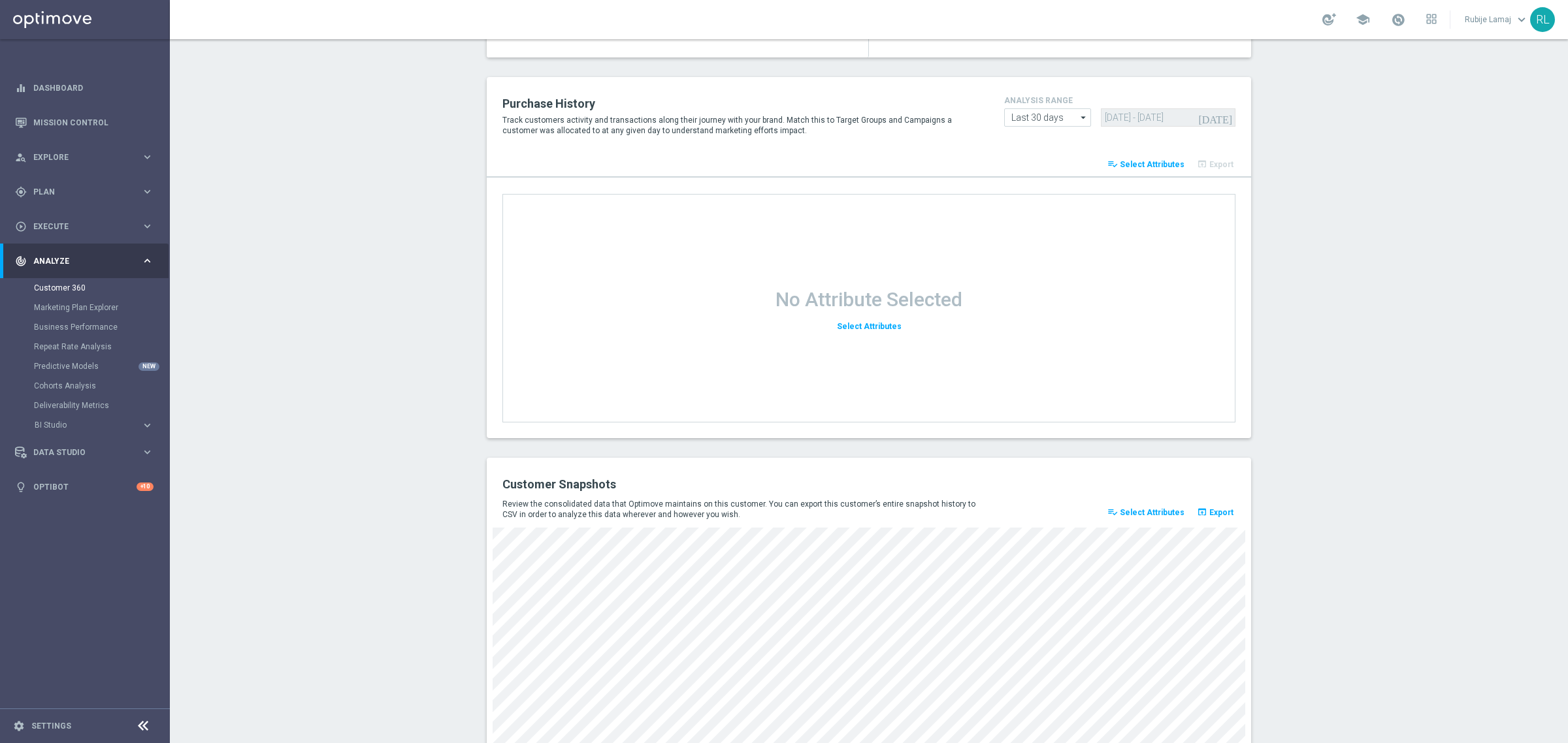
scroll to position [1523, 0]
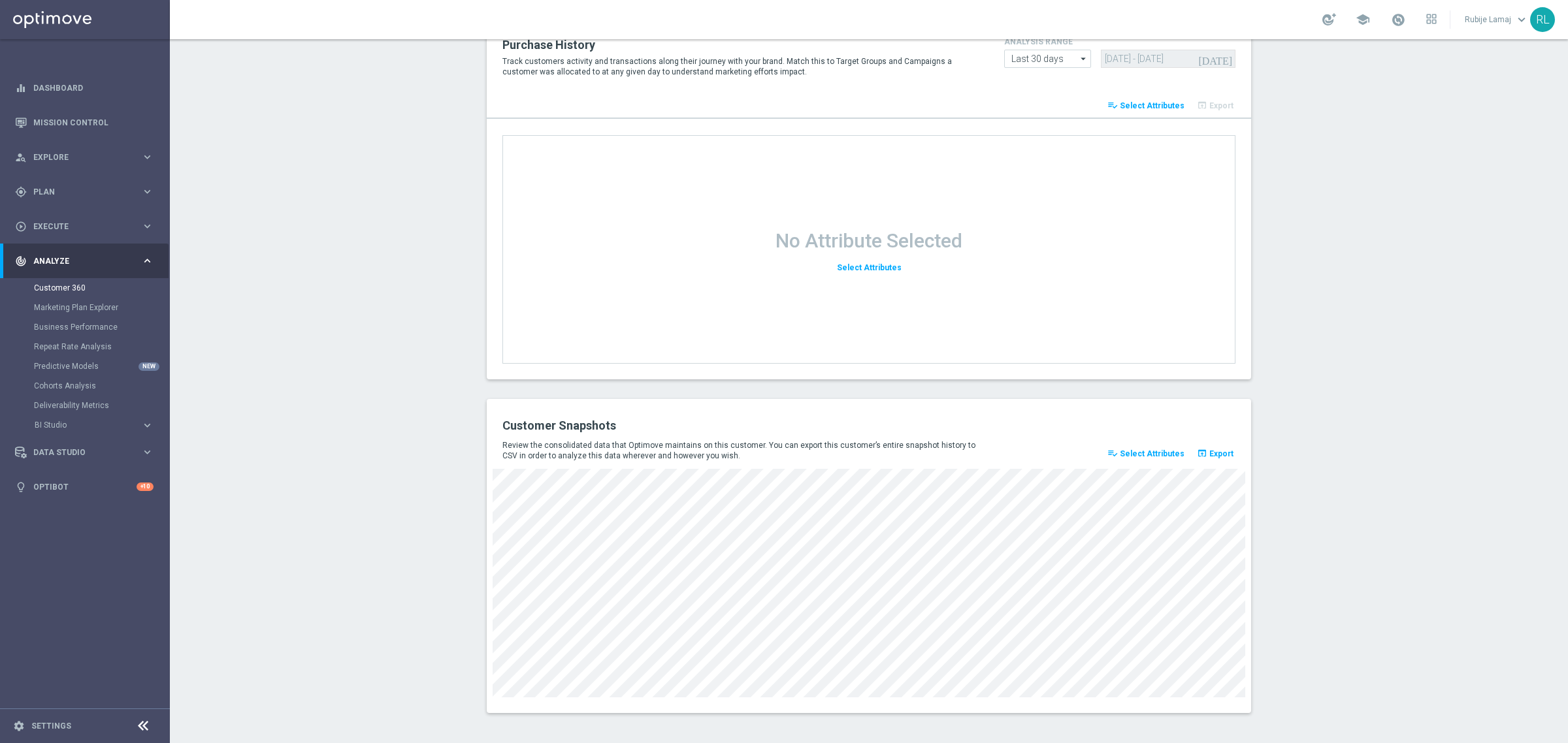
click at [1135, 457] on button "playlist_add_check Select Attributes" at bounding box center [1146, 454] width 81 height 18
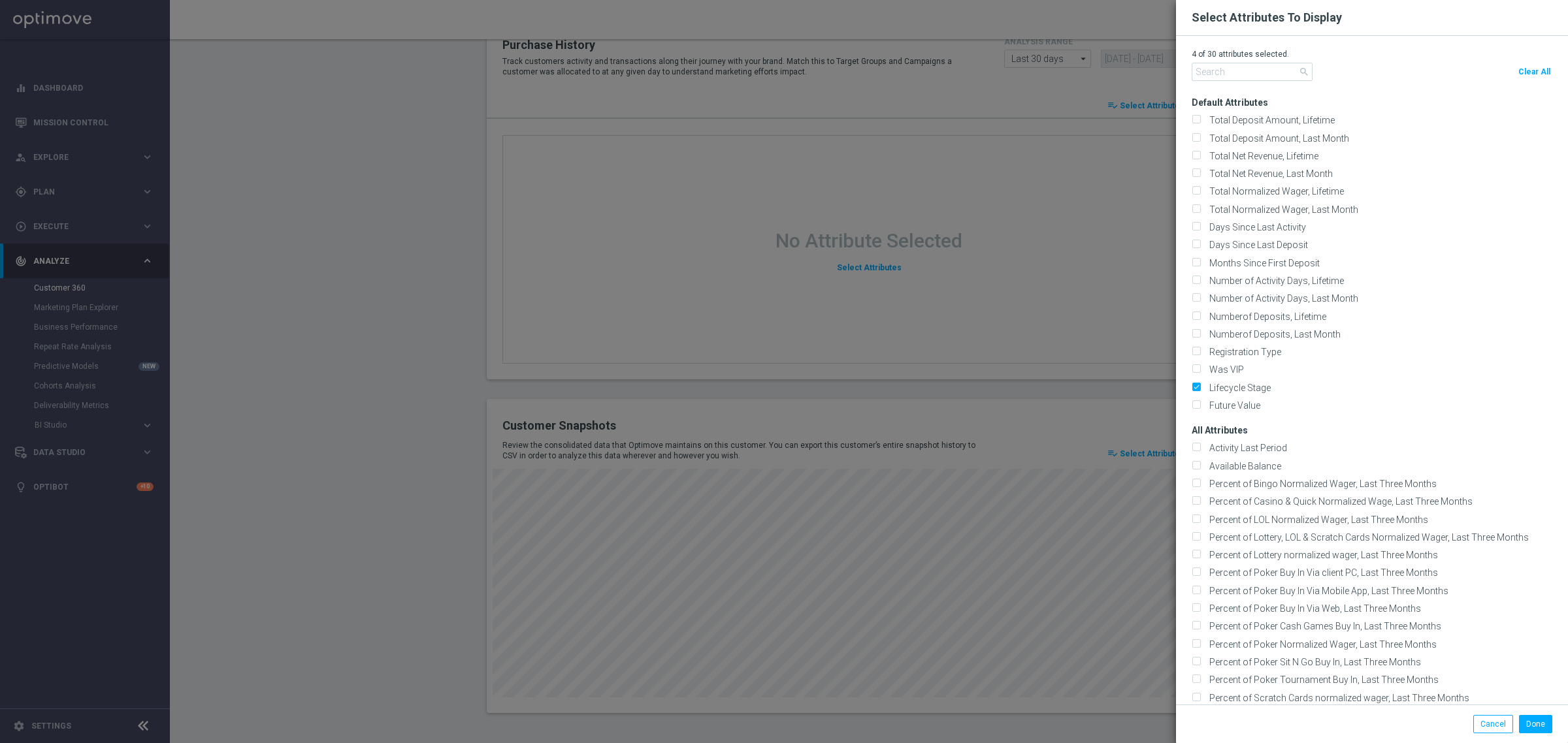
click at [1524, 70] on span "Clear All" at bounding box center [1534, 72] width 32 height 9
checkbox input "false"
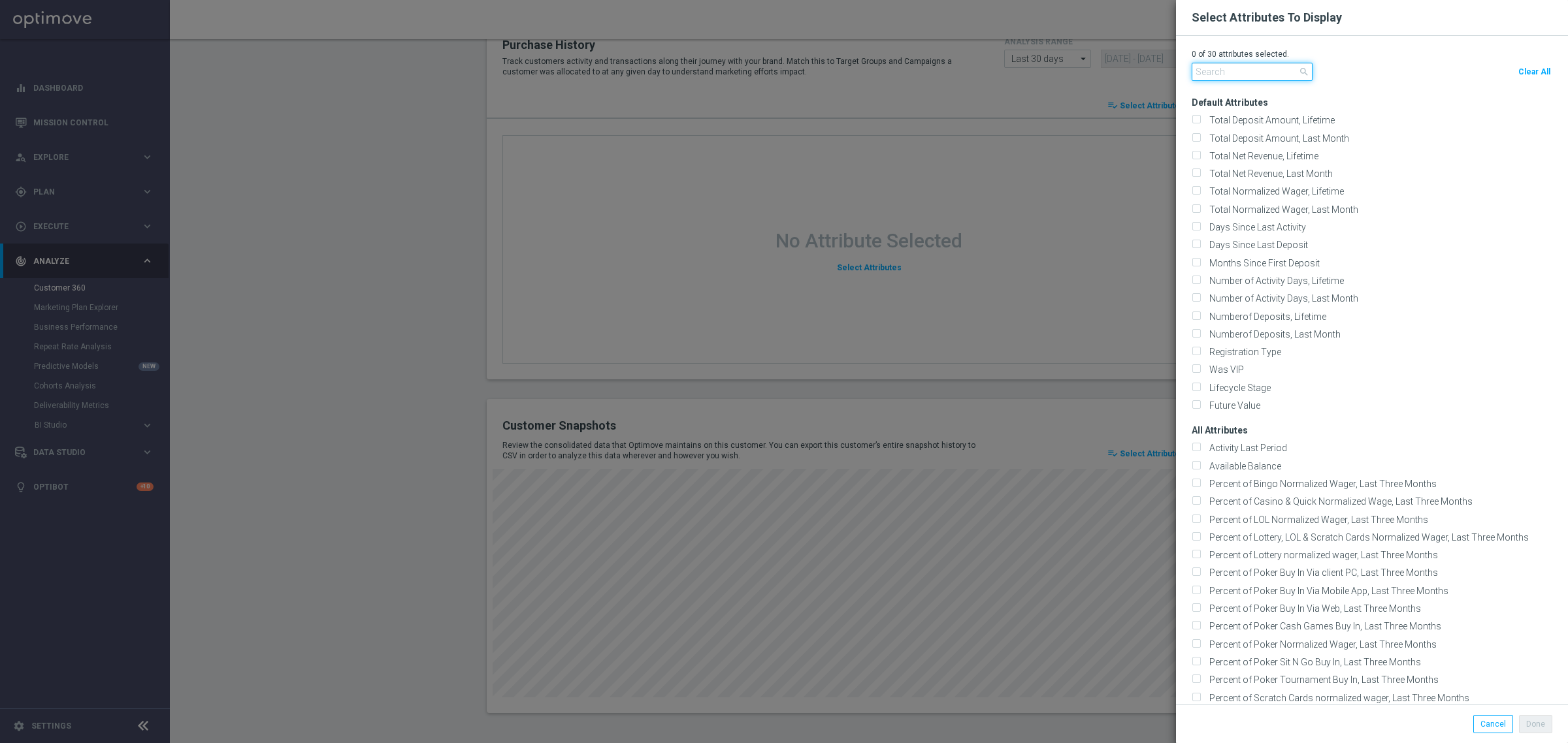
click at [1229, 73] on input "text" at bounding box center [1252, 72] width 121 height 18
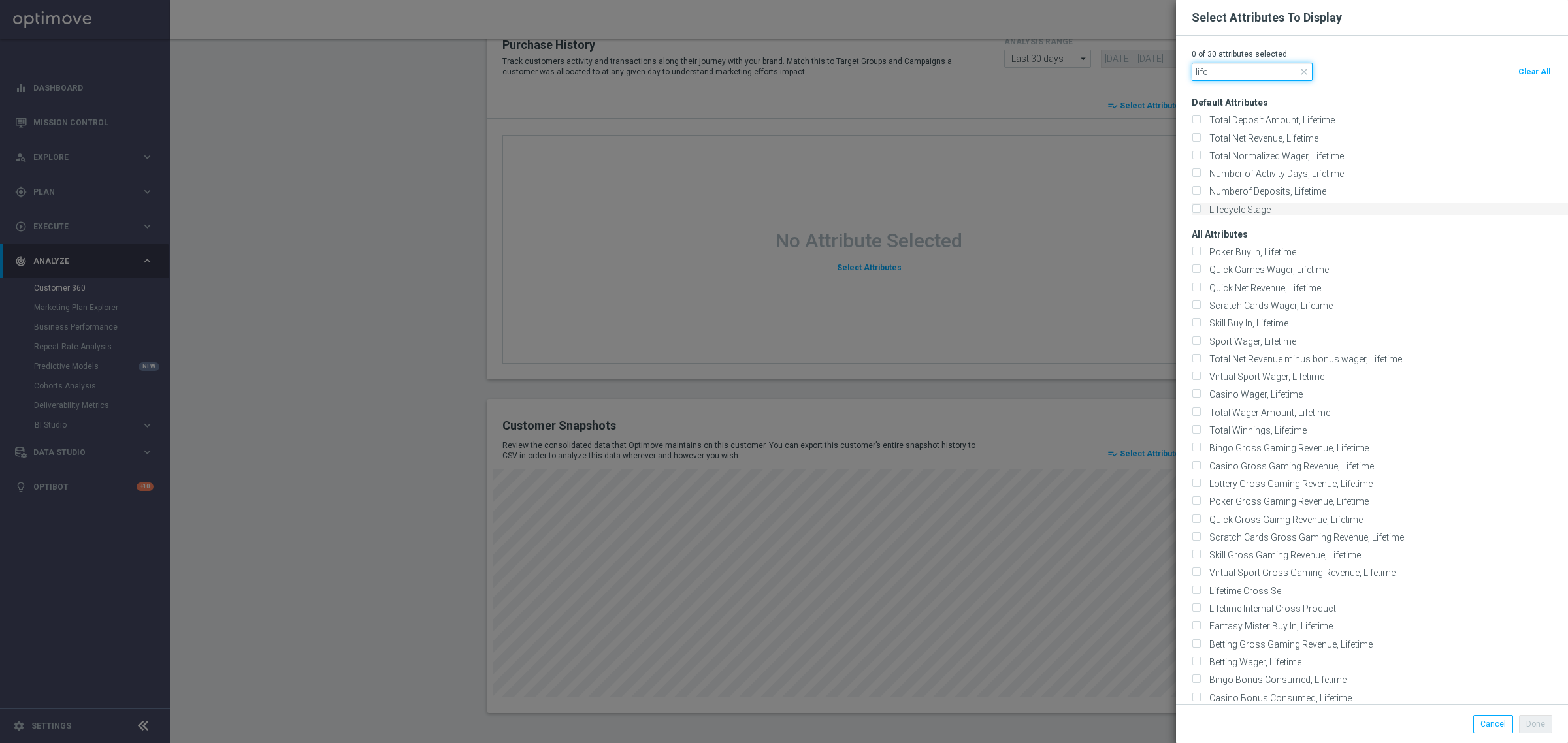
type input "life"
click at [1192, 209] on input "Lifecycle Stage" at bounding box center [1196, 210] width 9 height 9
checkbox input "true"
click at [1526, 732] on button "Done" at bounding box center [1536, 724] width 33 height 18
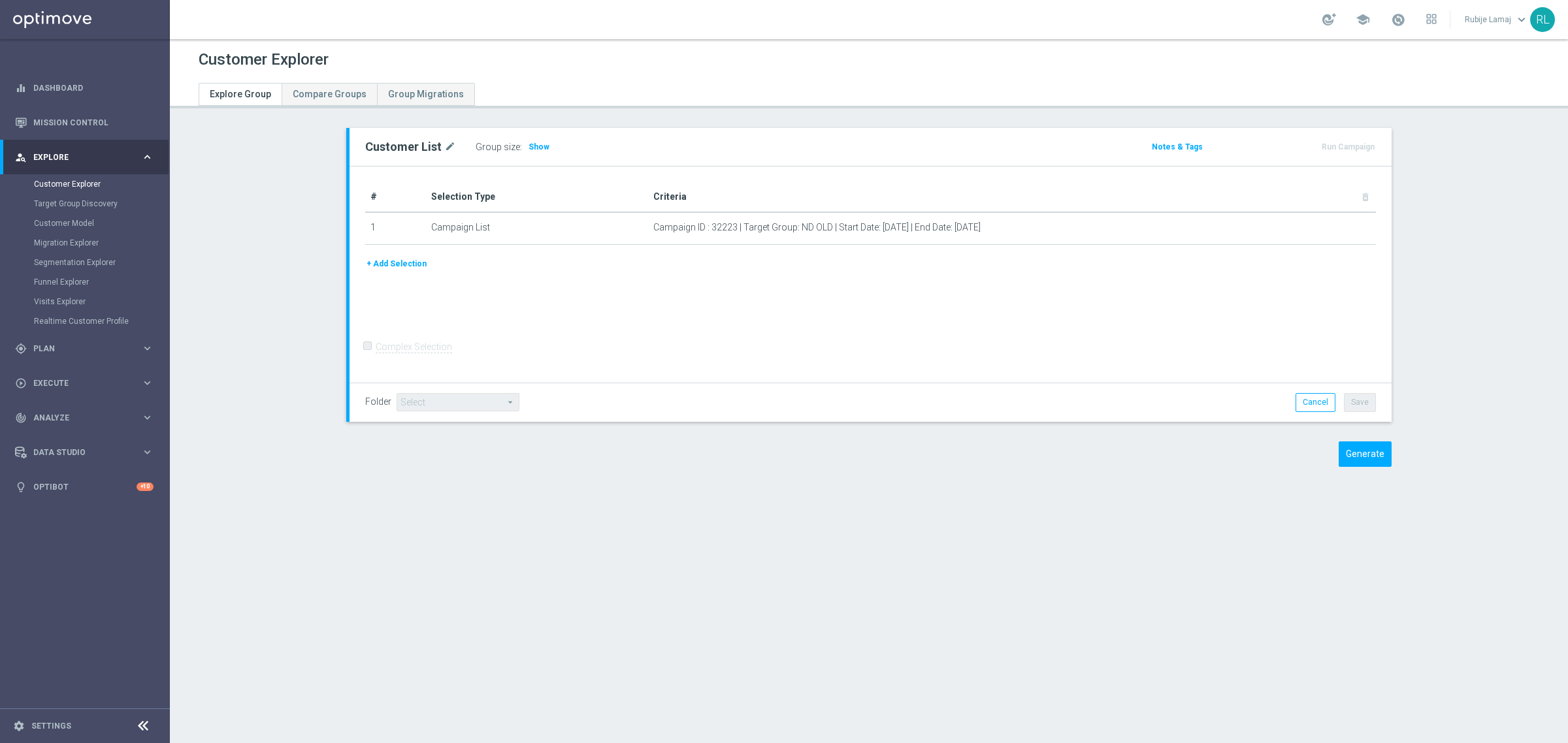
click at [684, 307] on div "# Selection Type Criteria delete_forever 1 Campaign List Campaign ID : 32223 | …" at bounding box center [870, 274] width 1042 height 217
click at [958, 267] on div "+ Add Selection" at bounding box center [870, 264] width 1030 height 14
drag, startPoint x: 832, startPoint y: 226, endPoint x: 1023, endPoint y: 226, distance: 191.0
click at [1023, 226] on span "Campaign ID : 32223 | Target Group: ND OLD | Start Date: 2025-04-18 | End Date:…" at bounding box center [983, 227] width 659 height 11
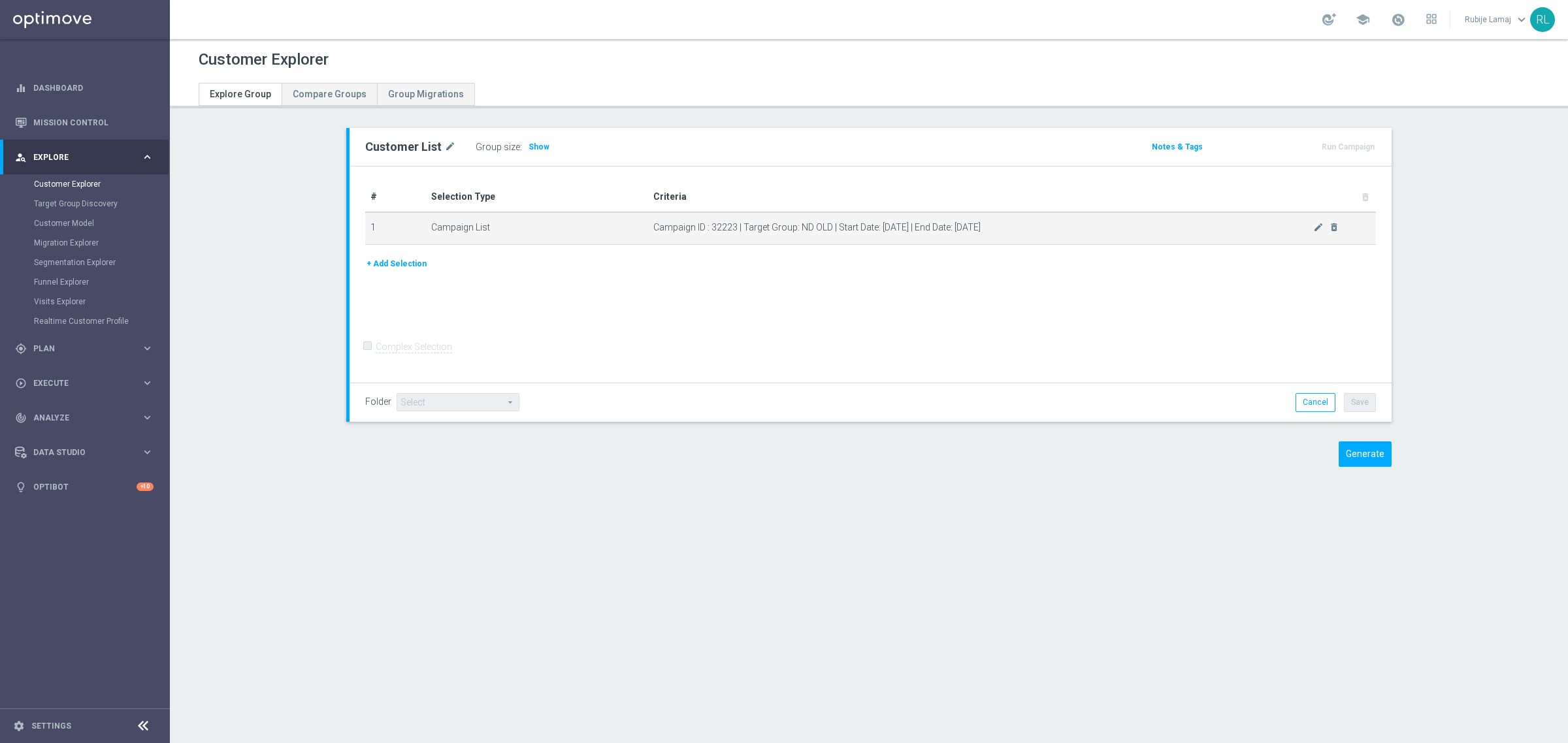
copy span "Start Date: 2025-04-18 | End Date: 2025-04-18"
click at [854, 506] on div "Customer Explorer Explore Group Compare Groups Group Migrations Customer List m…" at bounding box center [868, 391] width 1398 height 704
click at [951, 360] on form "Complex Selection Invalid Expression" at bounding box center [871, 359] width 1011 height 46
click at [593, 566] on div "Customer Explorer Explore Group Compare Groups Group Migrations Customer List m…" at bounding box center [868, 391] width 1398 height 704
click at [528, 150] on span "Show" at bounding box center [539, 147] width 21 height 9
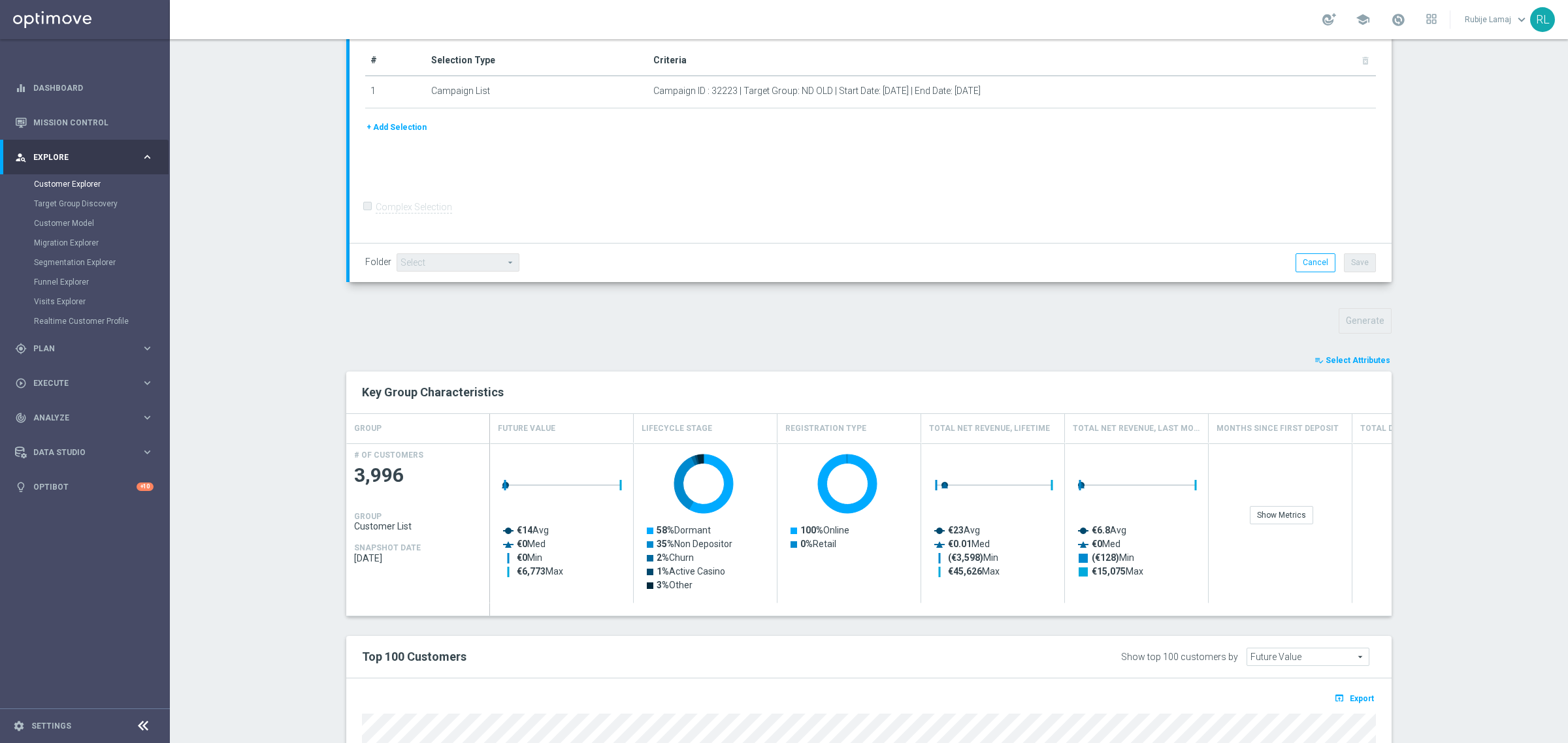
scroll to position [491, 0]
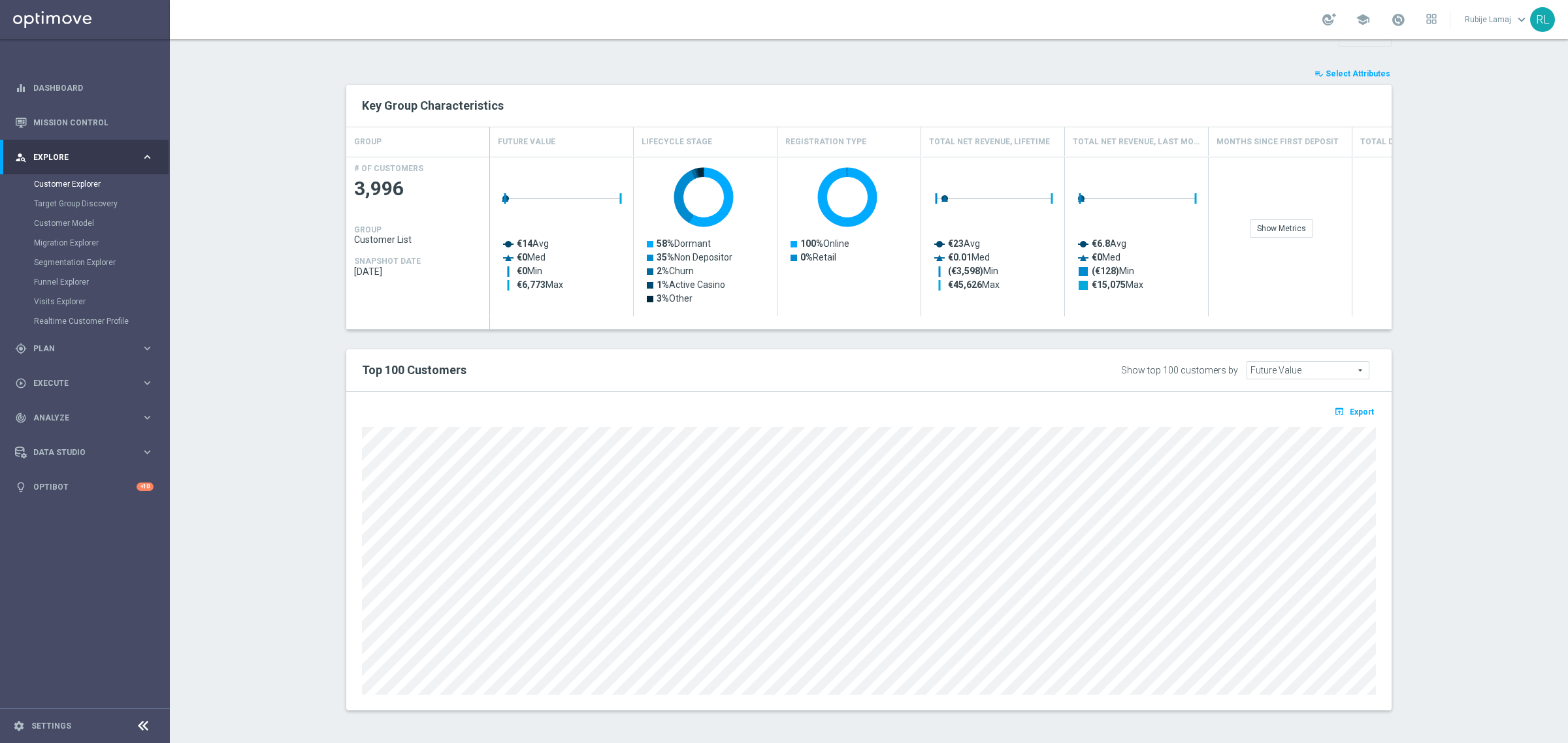
drag, startPoint x: 1326, startPoint y: 76, endPoint x: 1453, endPoint y: 190, distance: 170.7
click at [1326, 76] on span "Select Attributes" at bounding box center [1358, 73] width 65 height 9
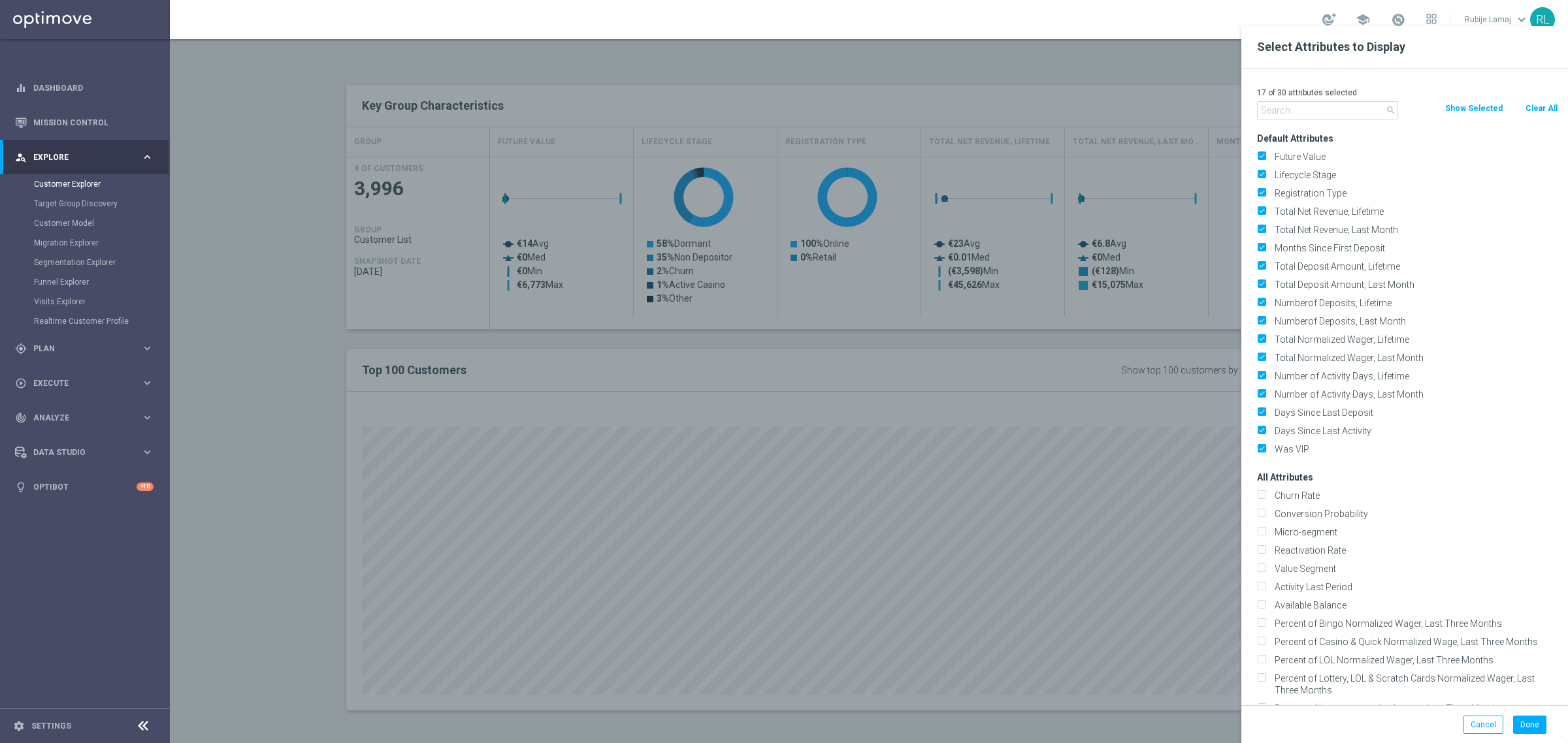
click at [967, 420] on div at bounding box center [953, 398] width 1568 height 743
click at [1474, 726] on button "Cancel" at bounding box center [1483, 725] width 40 height 18
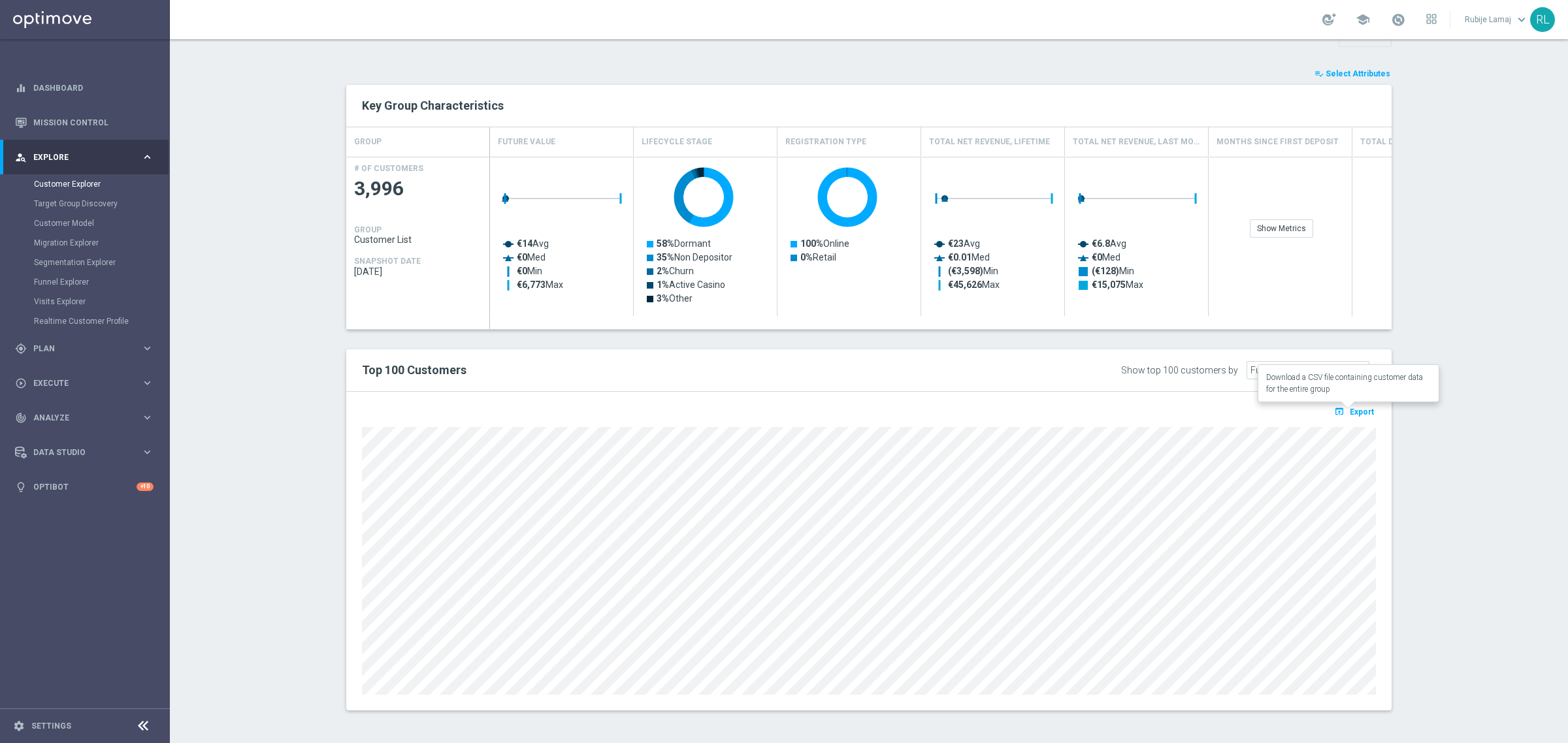
click at [1349, 413] on span "Export" at bounding box center [1362, 412] width 24 height 9
drag, startPoint x: 1497, startPoint y: 157, endPoint x: 1476, endPoint y: 48, distance: 111.0
click at [1498, 158] on section "TARGET GROUP arrow_drop_down Show Selected 0 of NaN 01.02 reminder 2701 BIANCOL…" at bounding box center [868, 184] width 1398 height 1093
click at [1500, 574] on section "TARGET GROUP arrow_drop_down Show Selected 0 of NaN 01.02 reminder 2701 BIANCOL…" at bounding box center [868, 184] width 1398 height 1093
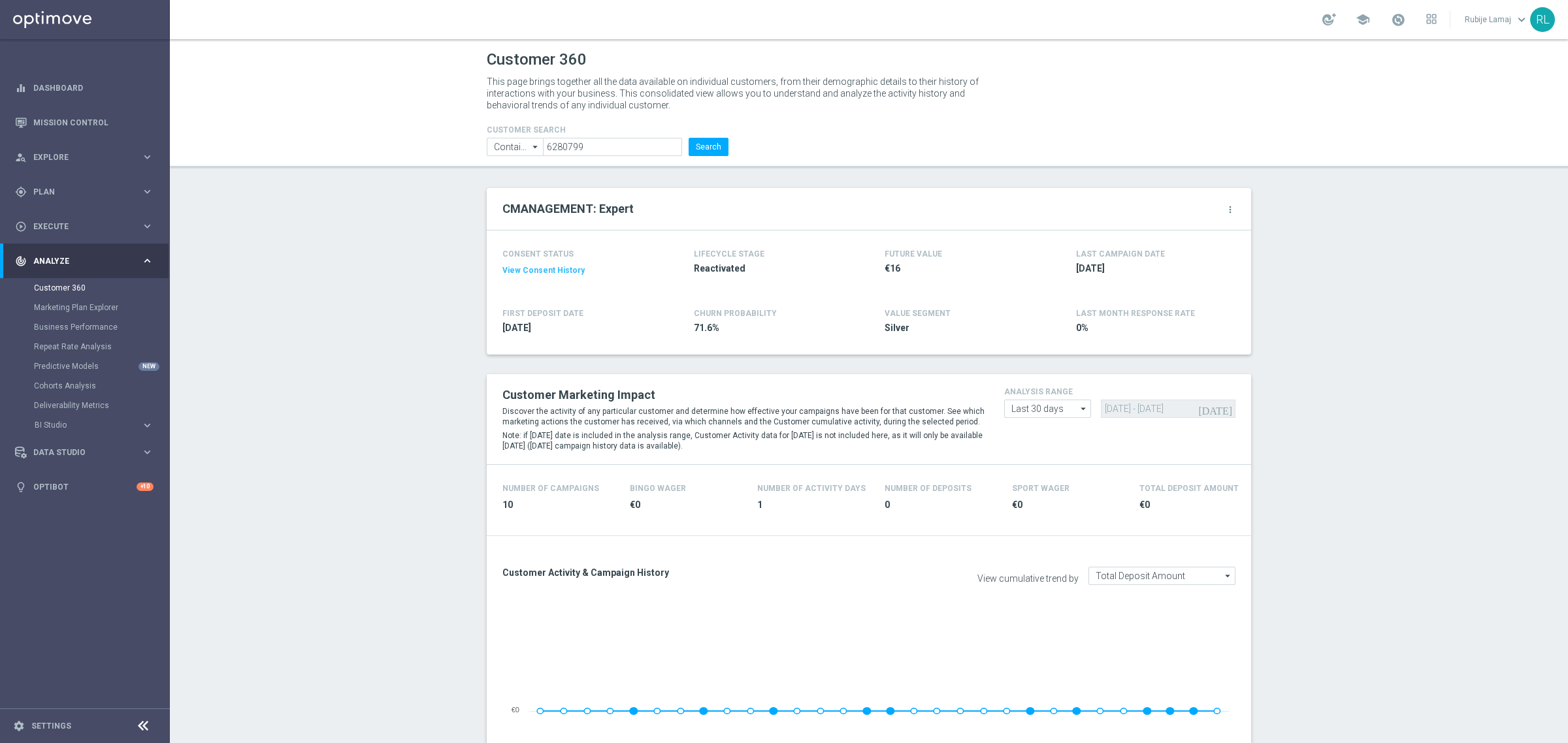
scroll to position [1523, 0]
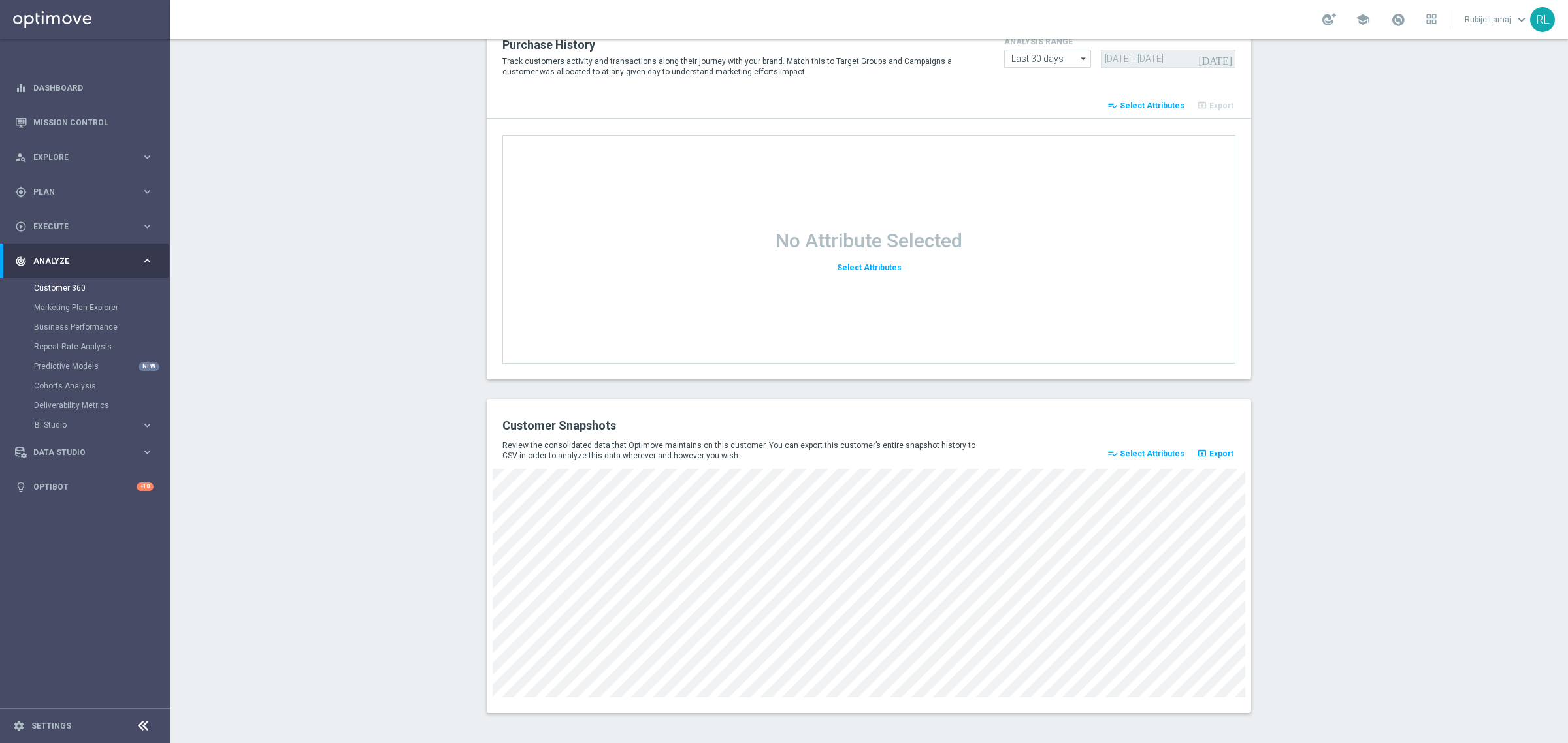
click at [1147, 458] on button "playlist_add_check Select Attributes" at bounding box center [1146, 454] width 81 height 18
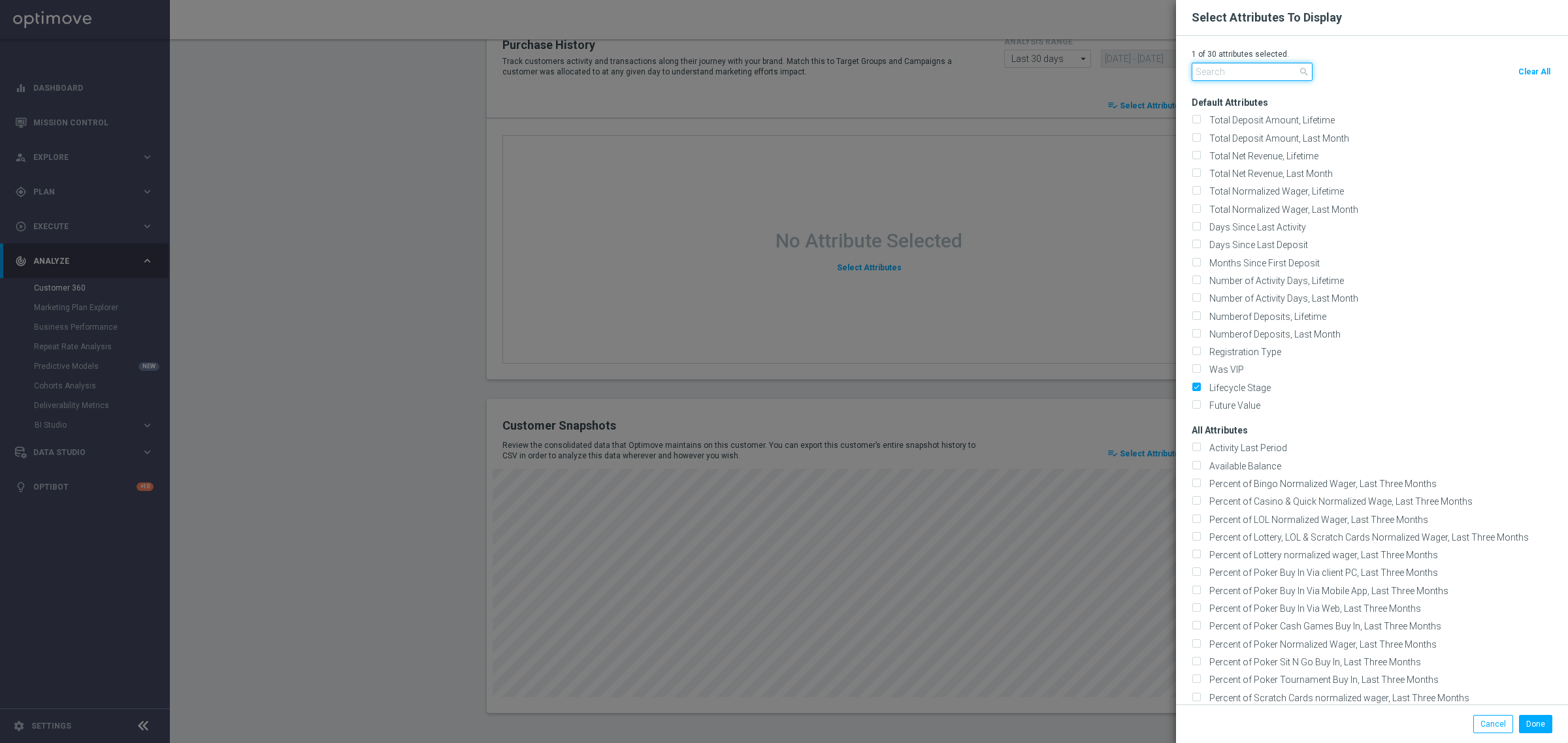
click at [1241, 76] on input "text" at bounding box center [1252, 72] width 121 height 18
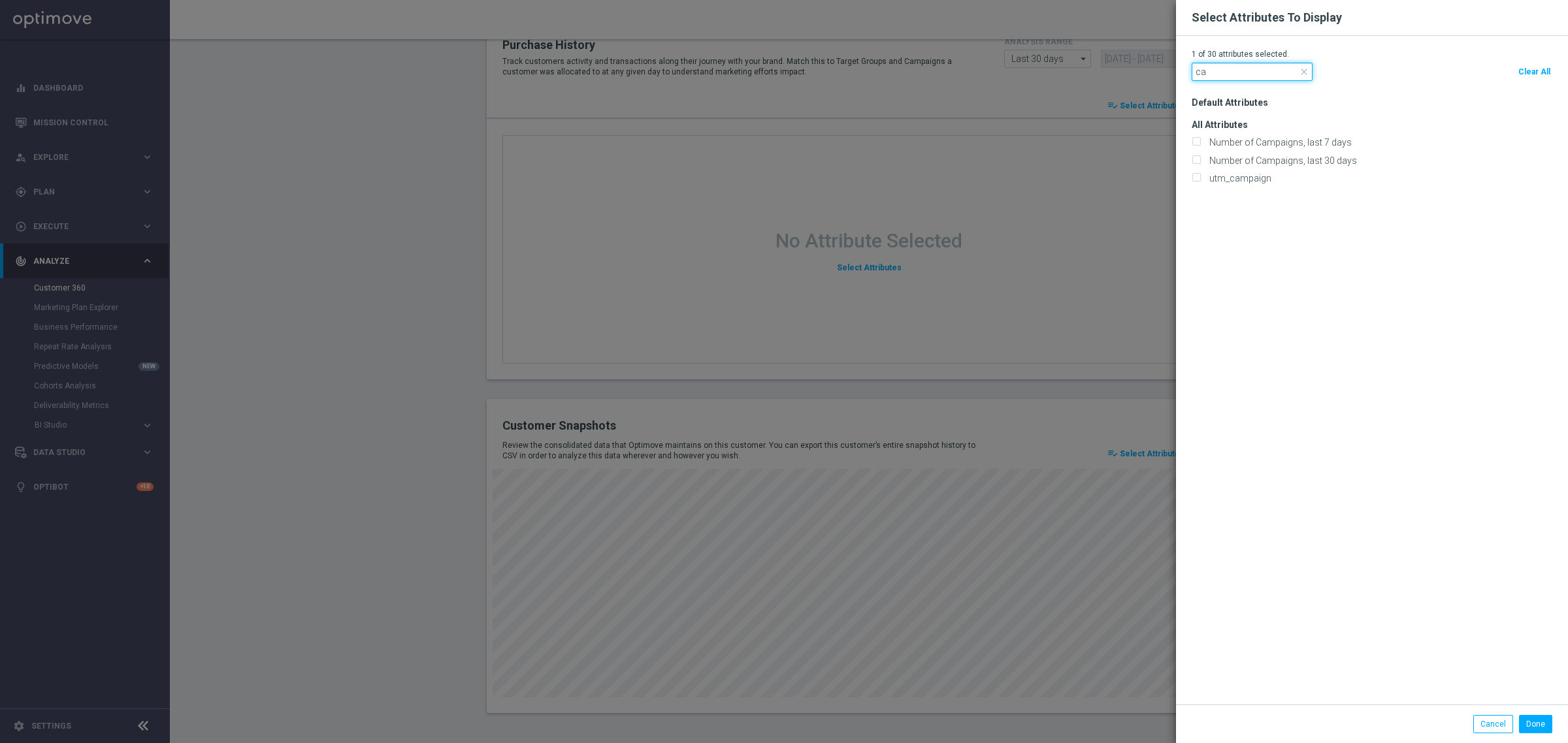
type input "c"
type input "m"
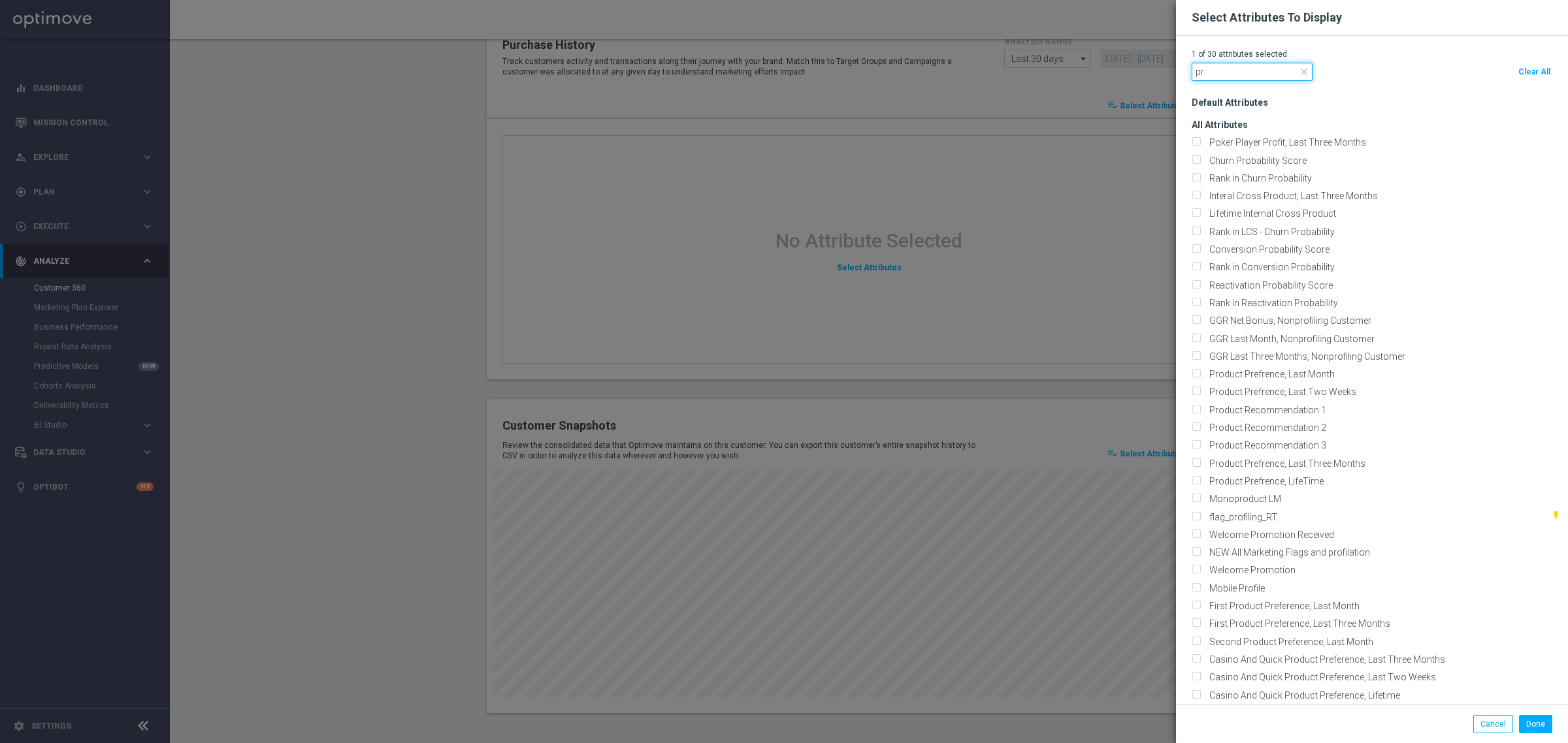
type input "p"
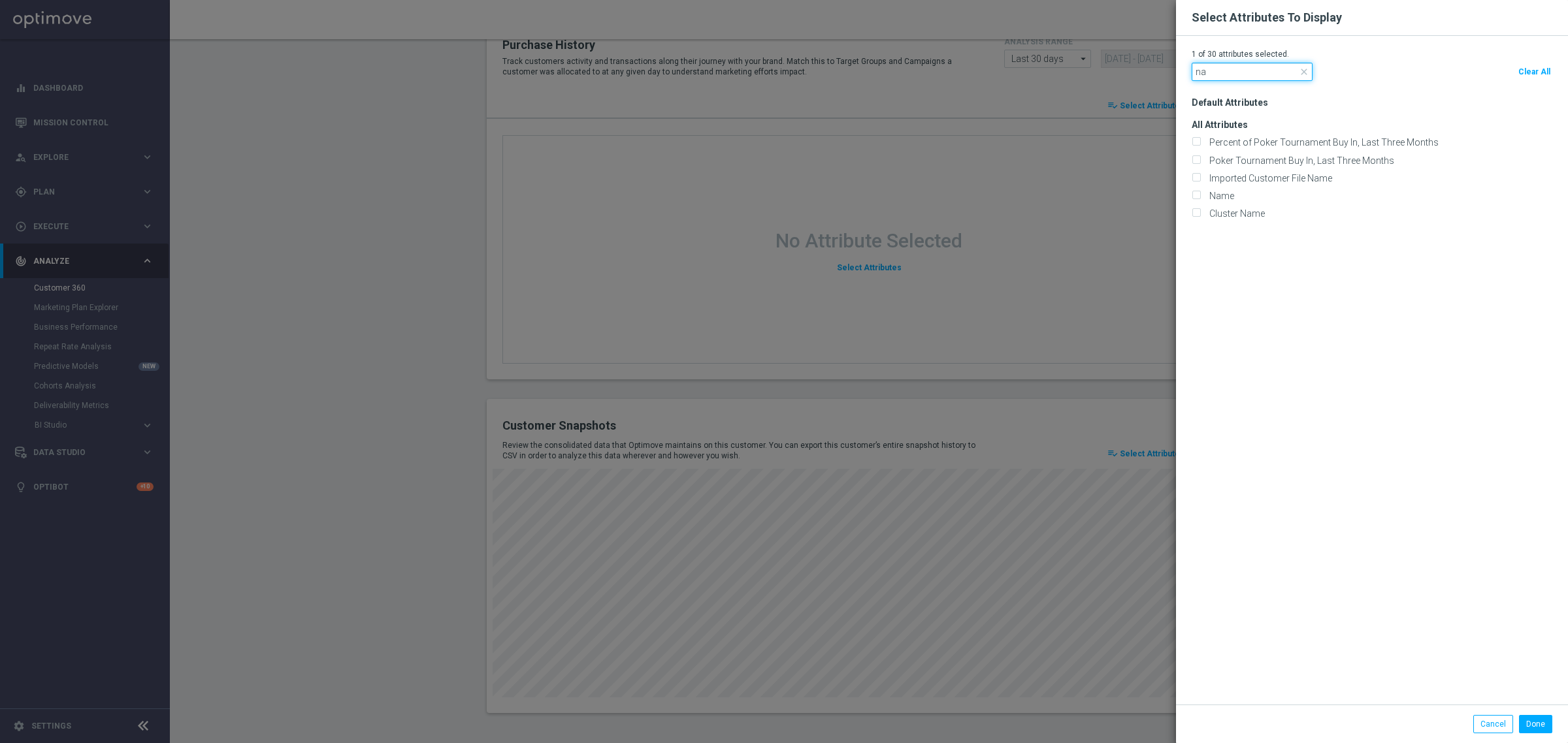
type input "n"
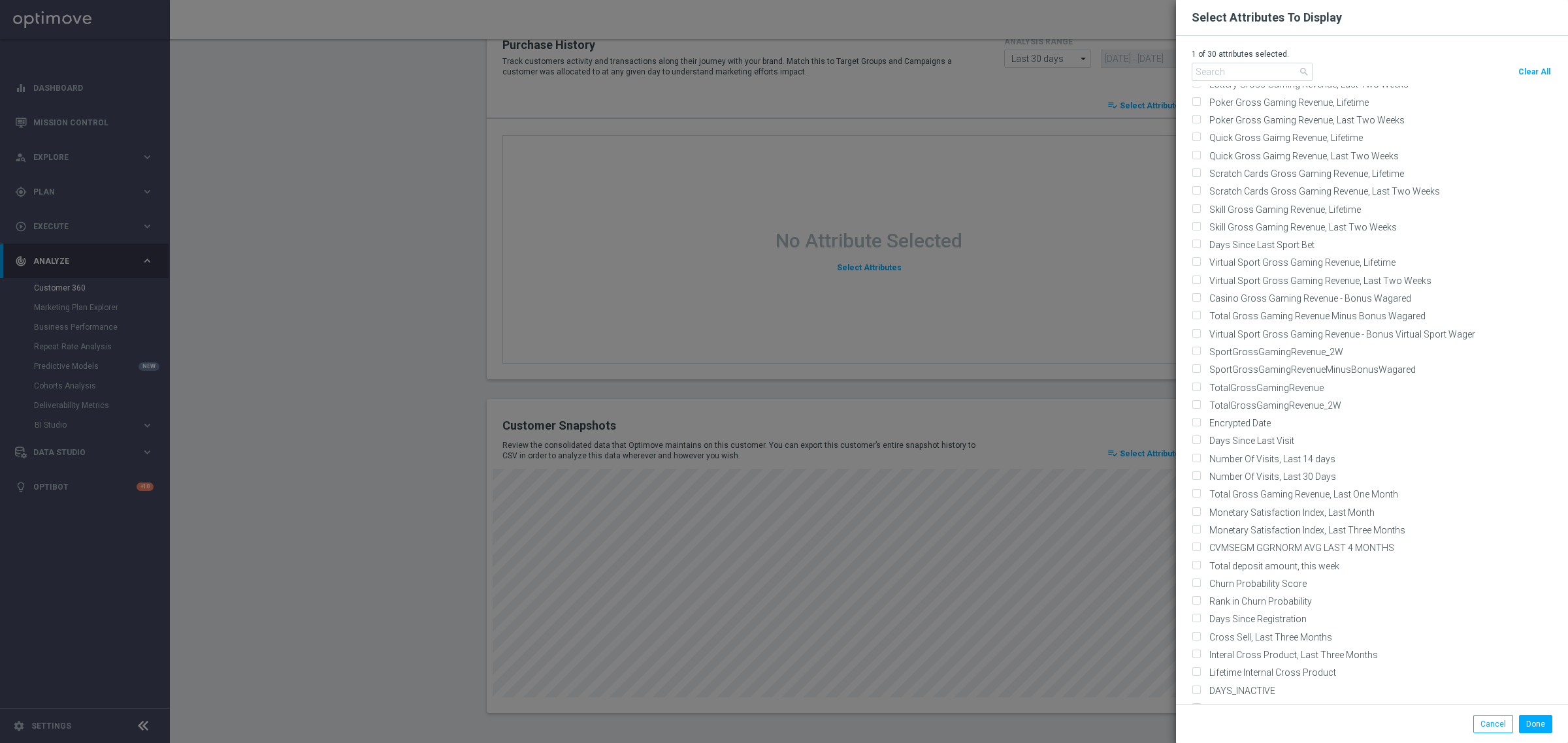
scroll to position [2581, 0]
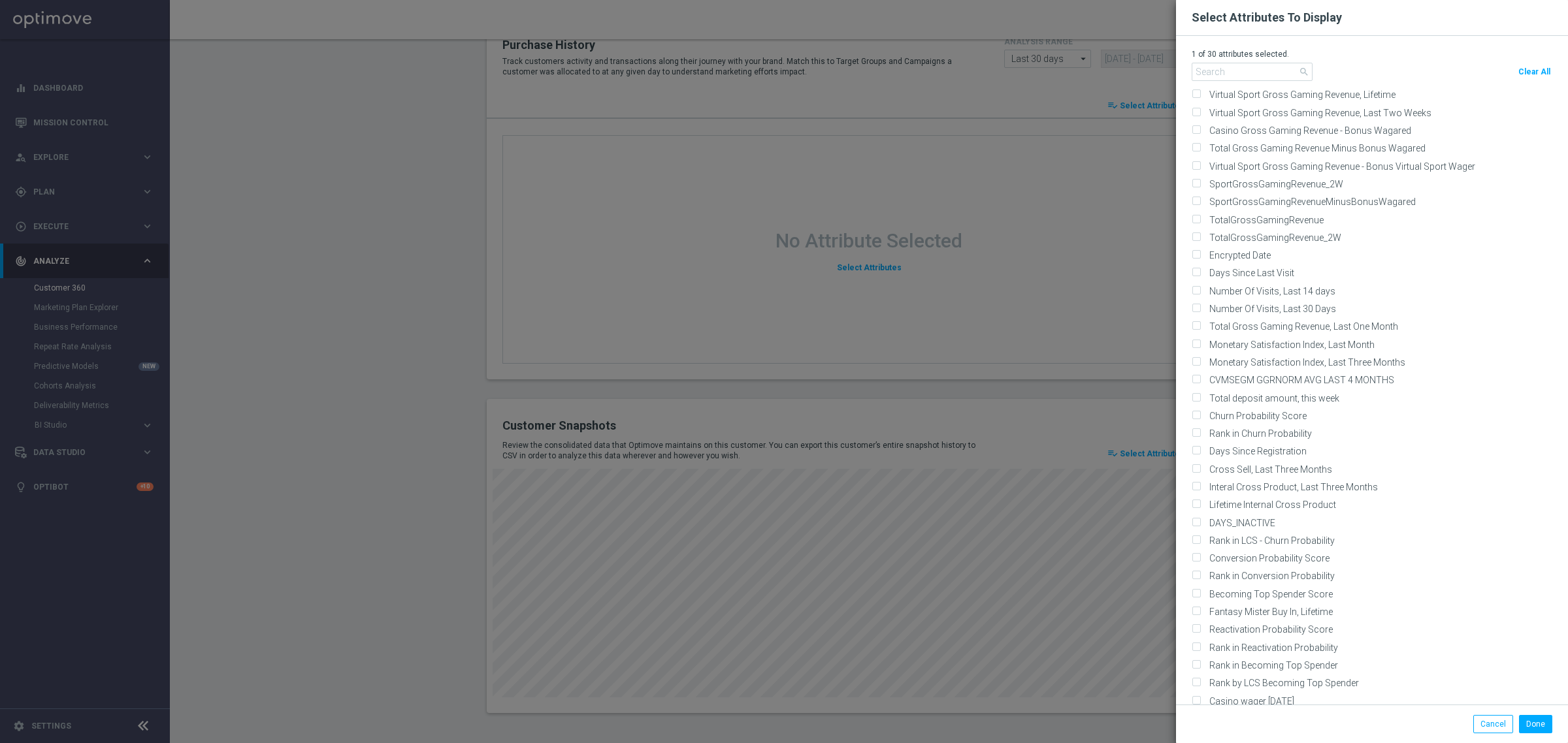
click at [1049, 496] on modal-container "Select Attributes To Display 1 of 30 attributes selected. search Clear All Defa…" at bounding box center [784, 372] width 1568 height 743
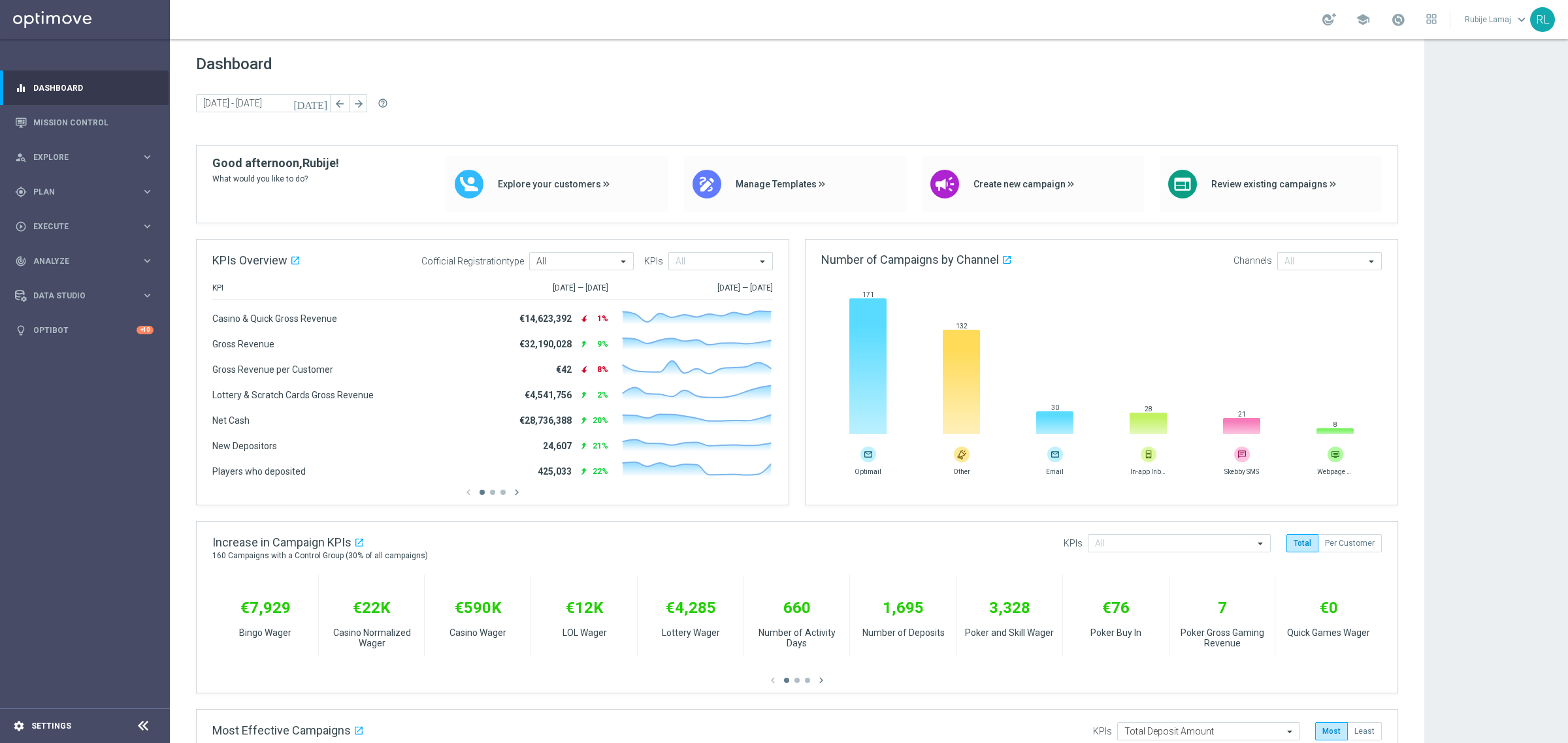
click at [11, 726] on div "settings Settings" at bounding box center [65, 726] width 130 height 11
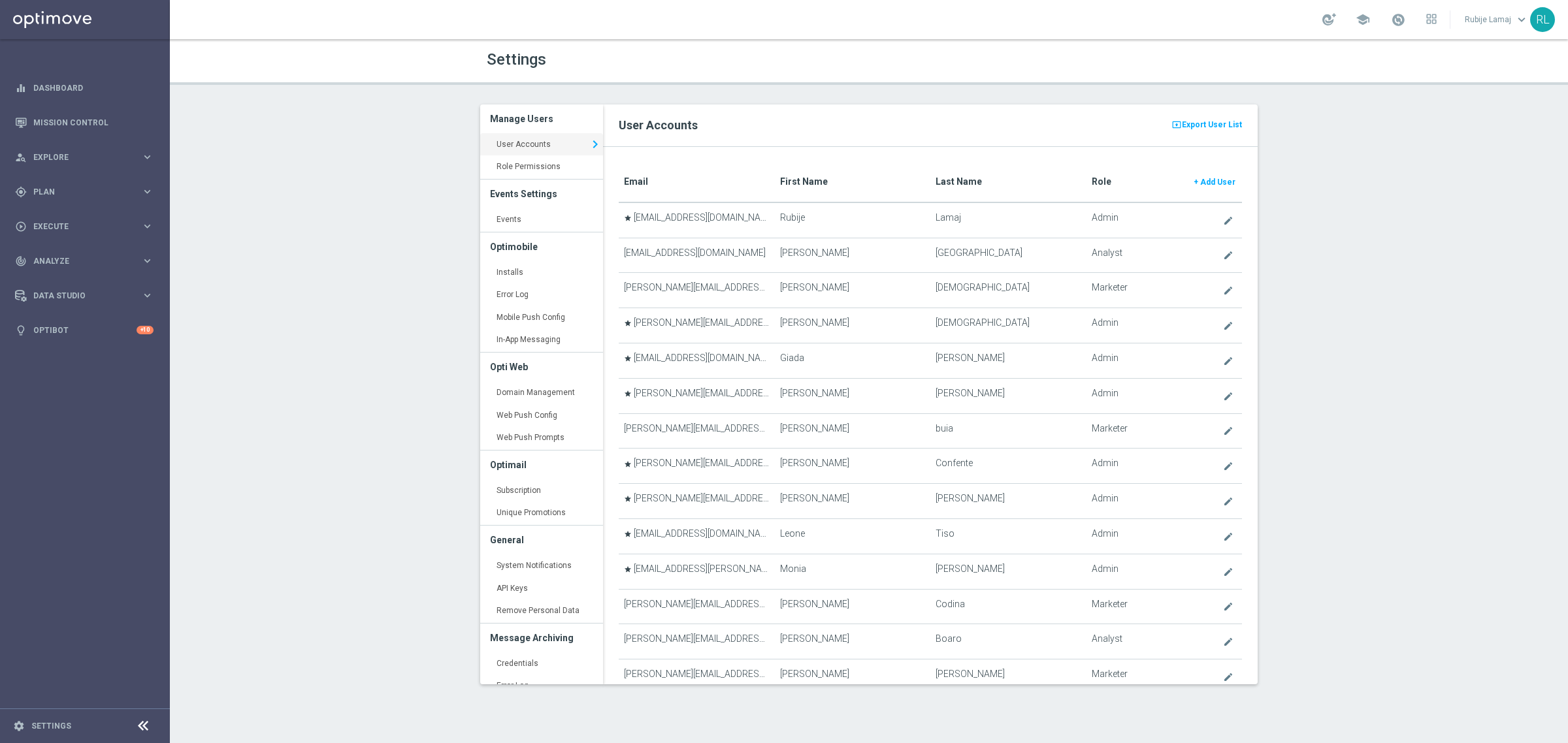
click at [784, 179] on translate "First Name" at bounding box center [804, 182] width 48 height 10
click at [1202, 187] on link "+ Add User" at bounding box center [1214, 182] width 45 height 21
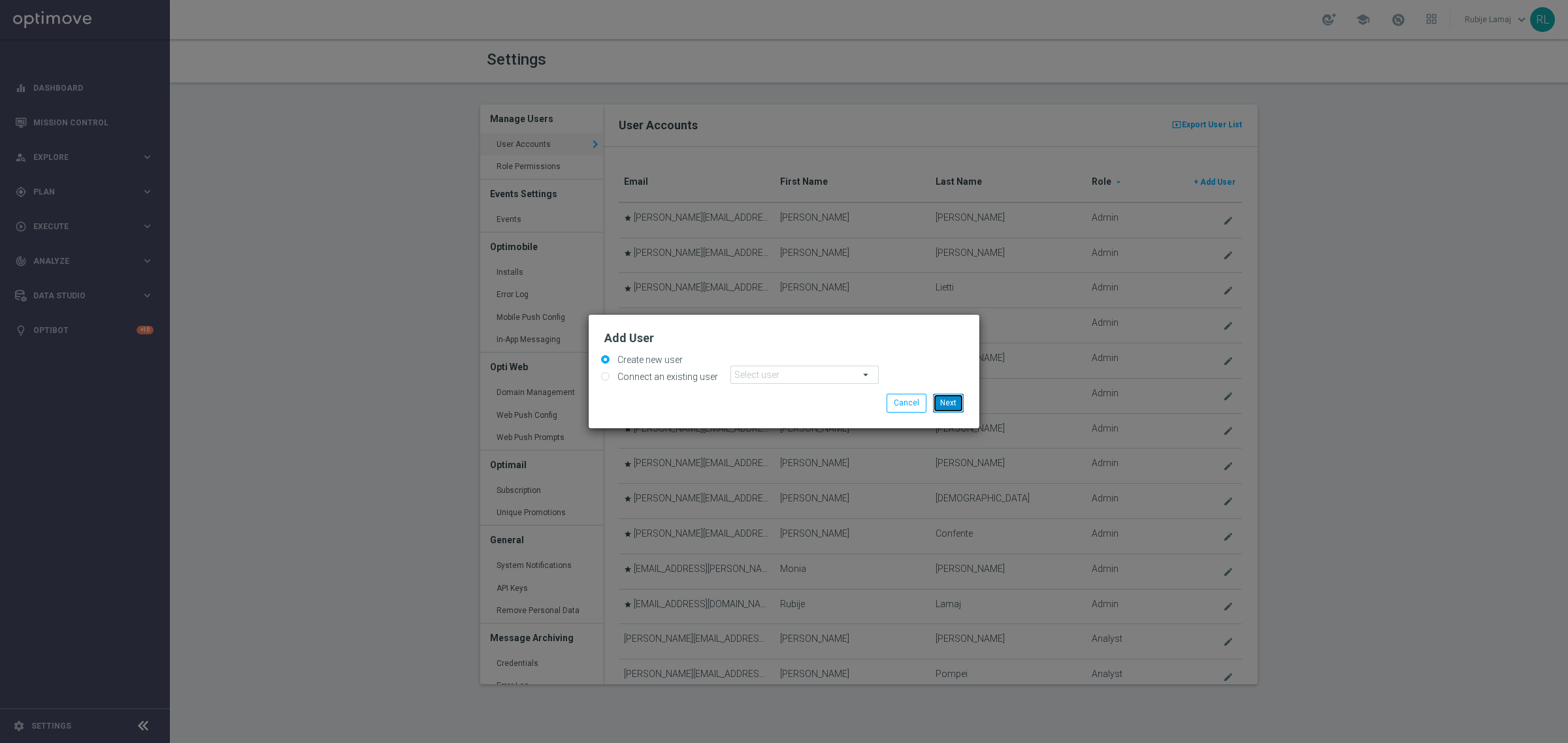
click at [949, 408] on button "Next" at bounding box center [948, 402] width 31 height 18
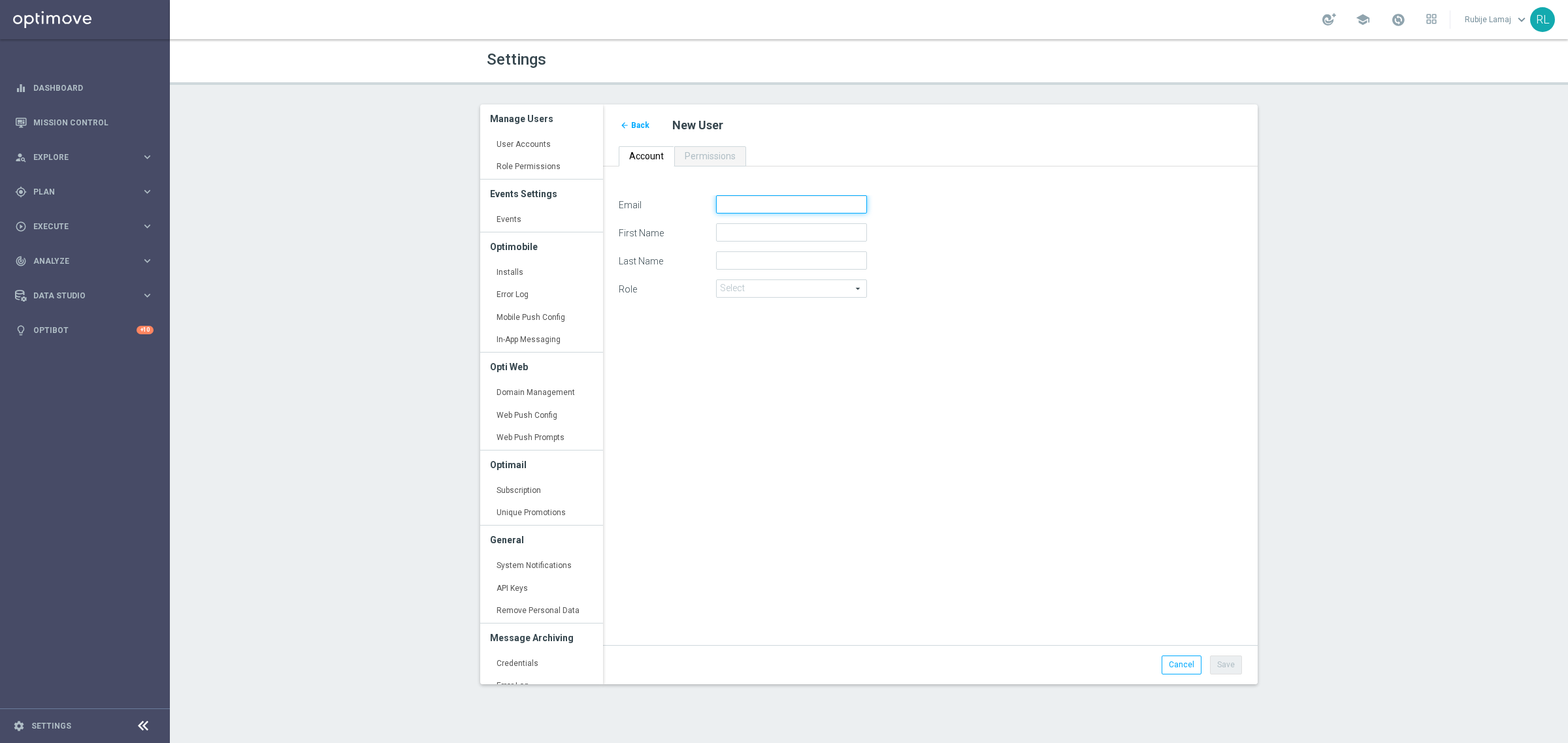
click at [753, 205] on input "Email" at bounding box center [791, 204] width 151 height 18
type input "c"
click at [740, 203] on input "Email" at bounding box center [791, 204] width 151 height 18
paste input "[EMAIL_ADDRESS][DOMAIN_NAME]"
type input "[EMAIL_ADDRESS][DOMAIN_NAME]"
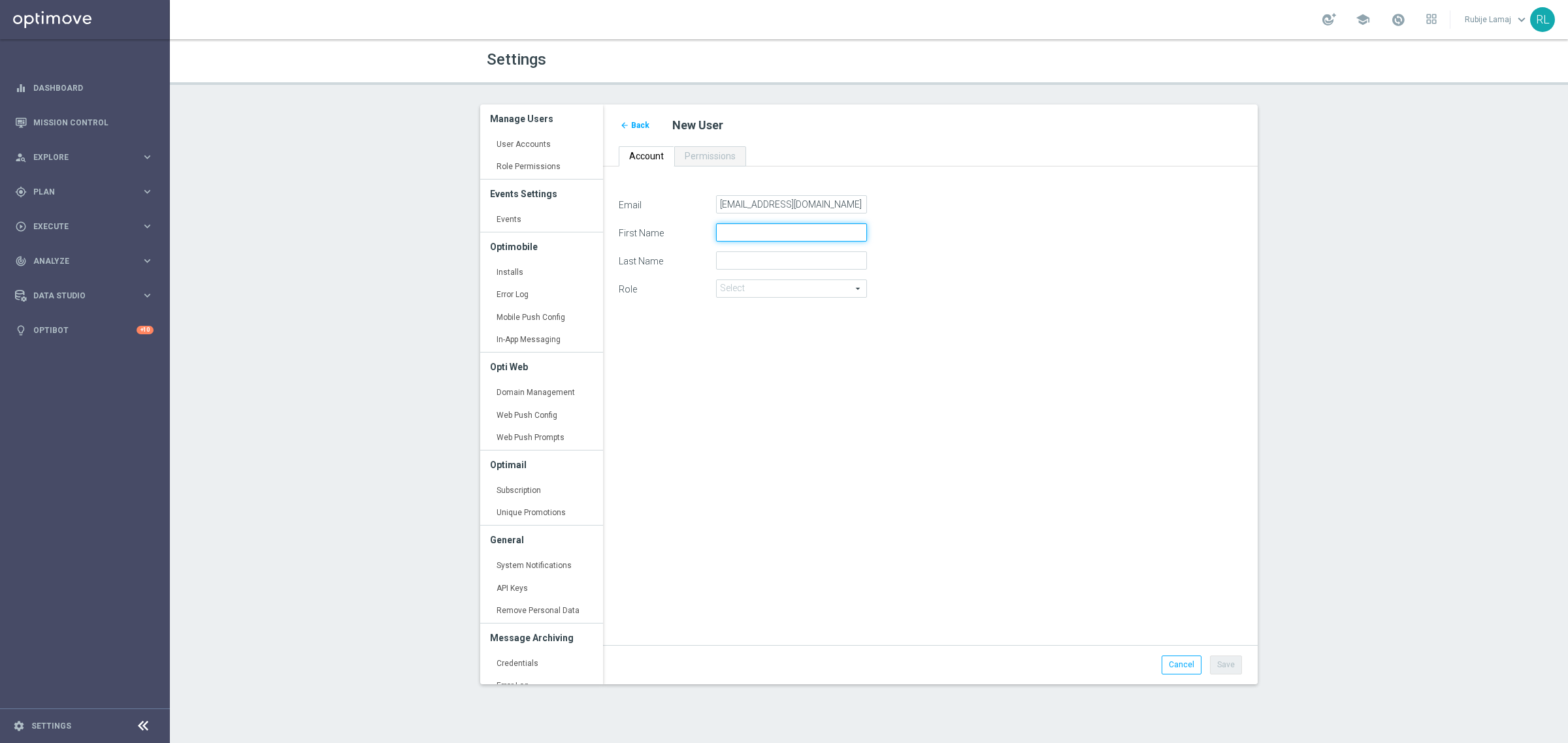
click at [742, 228] on input "First Name" at bounding box center [791, 232] width 151 height 18
paste input "[EMAIL_ADDRESS][DOMAIN_NAME]"
type input "[EMAIL_ADDRESS][DOMAIN_NAME]"
click at [750, 262] on input "Last Name" at bounding box center [791, 260] width 151 height 18
paste input "[EMAIL_ADDRESS][DOMAIN_NAME]"
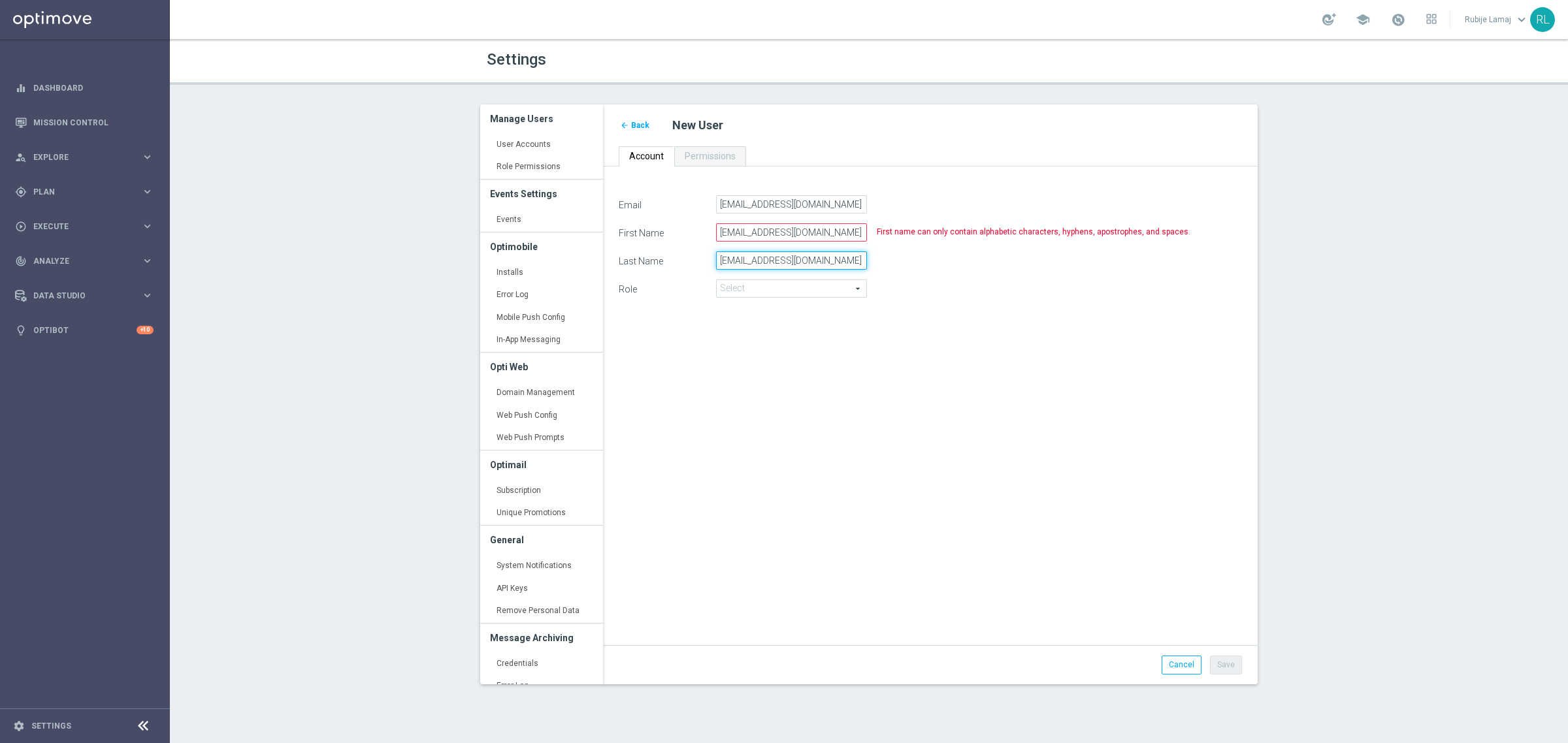
type input "[EMAIL_ADDRESS][DOMAIN_NAME]"
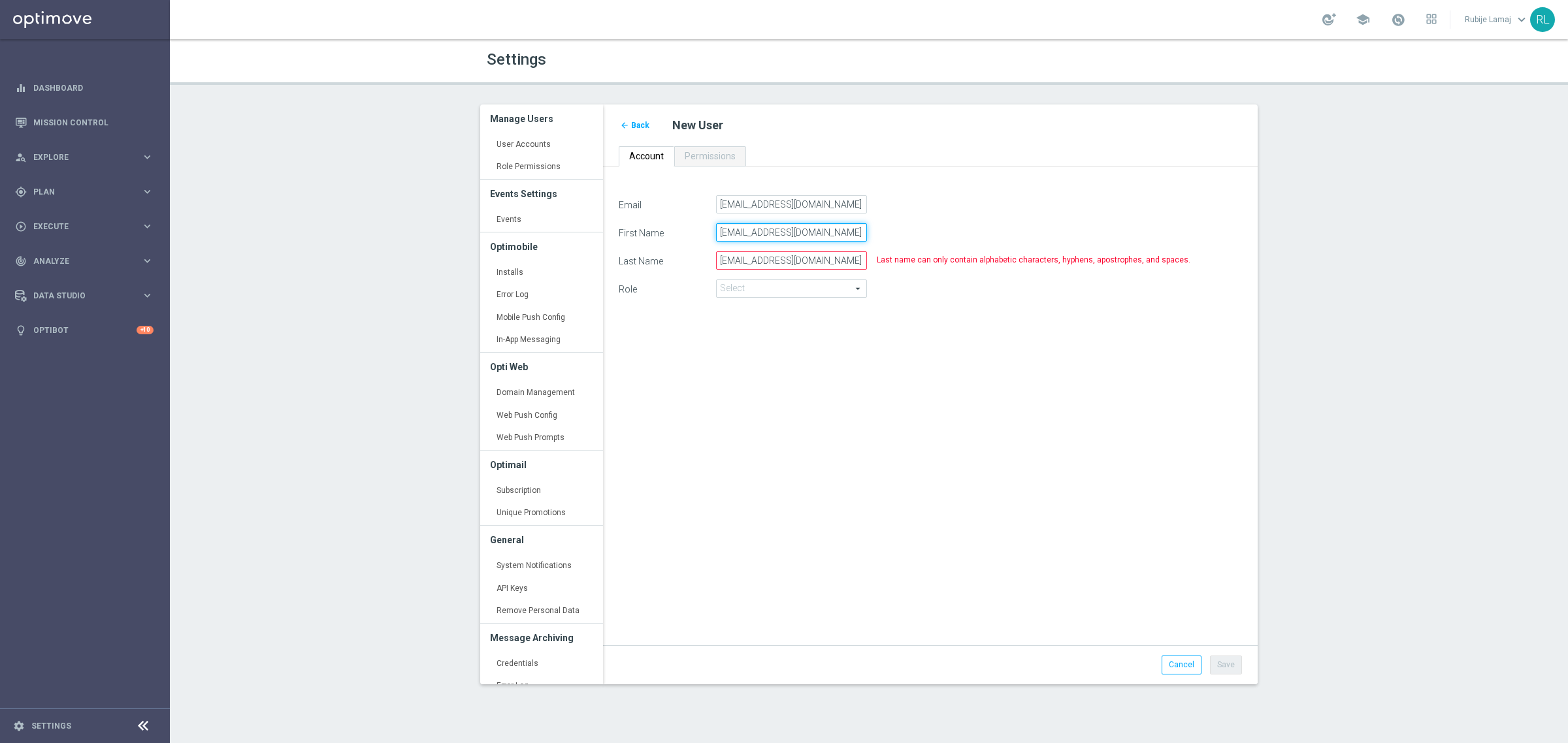
drag, startPoint x: 776, startPoint y: 233, endPoint x: 869, endPoint y: 232, distance: 93.0
click at [869, 232] on div "[EMAIL_ADDRESS][DOMAIN_NAME]" at bounding box center [797, 232] width 161 height 18
type input "carloseduardo"
drag, startPoint x: 783, startPoint y: 261, endPoint x: 673, endPoint y: 260, distance: 110.0
click at [673, 260] on div "Last Name [PERSON_NAME][EMAIL_ADDRESS][PERSON_NAME][DOMAIN_NAME]" at bounding box center [930, 260] width 643 height 18
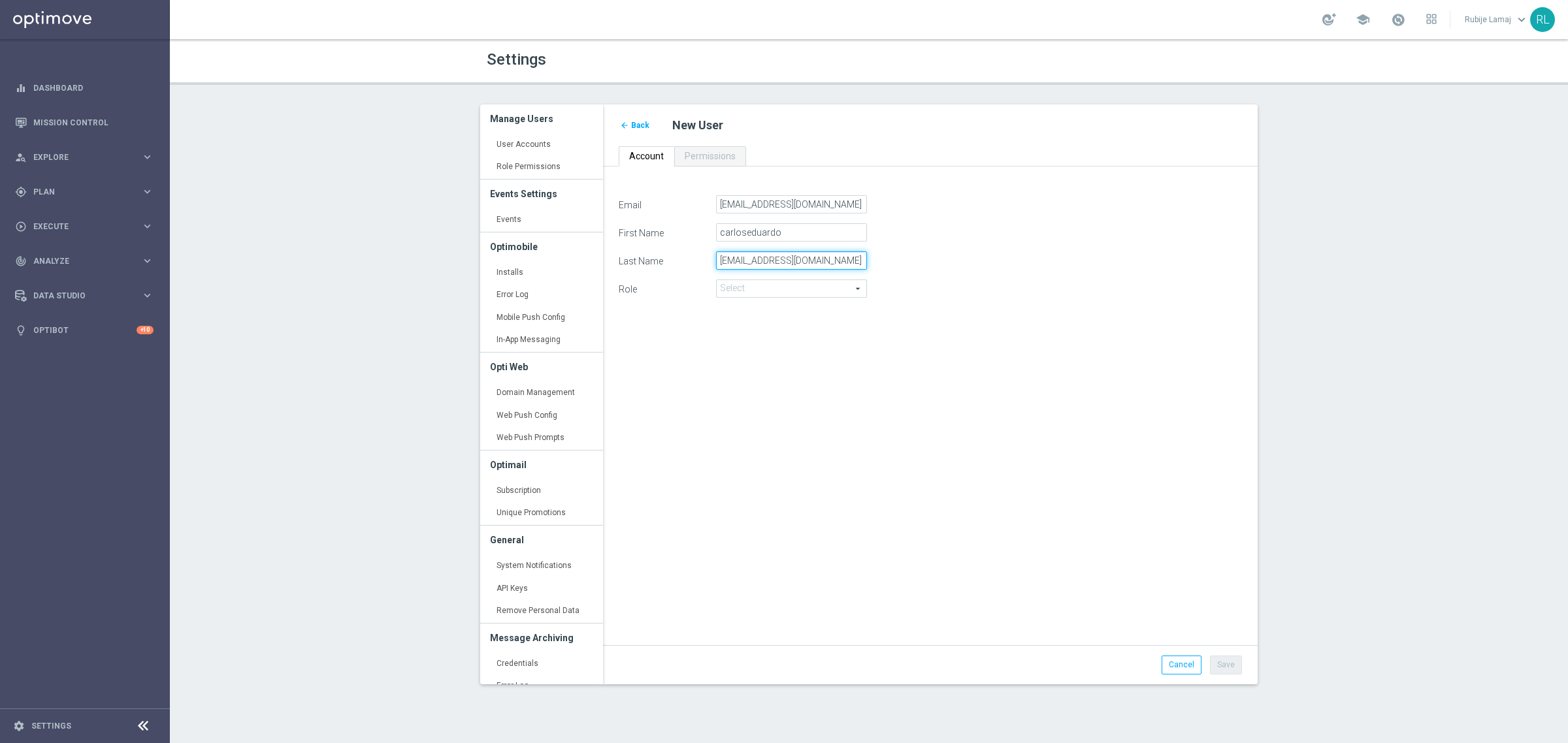
drag, startPoint x: 765, startPoint y: 260, endPoint x: 867, endPoint y: 260, distance: 102.0
click at [867, 260] on input "[EMAIL_ADDRESS][DOMAIN_NAME]" at bounding box center [791, 260] width 151 height 18
click at [719, 263] on input "affosalazar" at bounding box center [791, 260] width 151 height 18
type input "Raffosalazar"
click at [727, 233] on input "carloseduardo" at bounding box center [791, 232] width 151 height 18
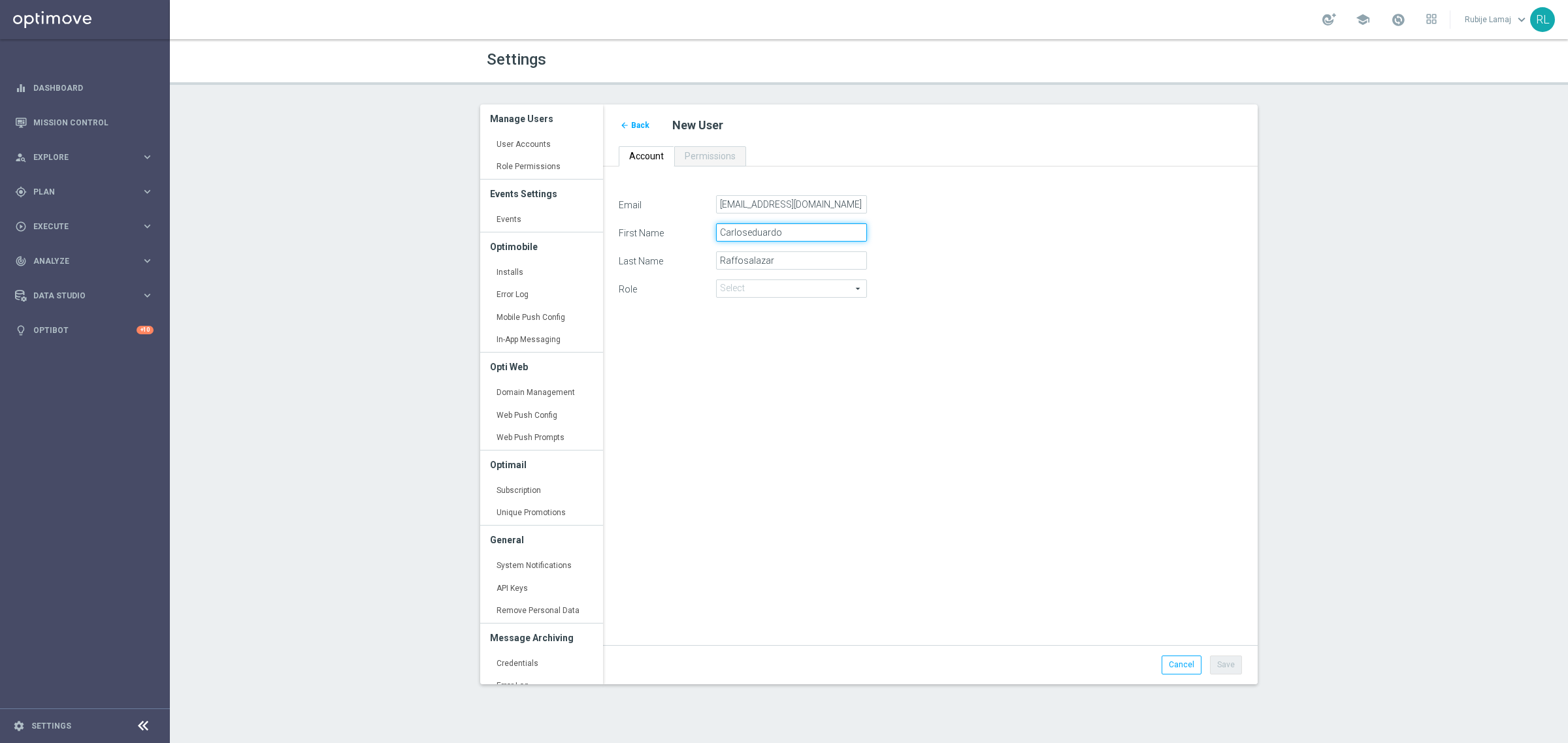
click at [745, 233] on input "Carloseduardo" at bounding box center [791, 232] width 151 height 18
type input "[PERSON_NAME]"
click at [809, 421] on div "Email [PERSON_NAME][EMAIL_ADDRESS][PERSON_NAME][DOMAIN_NAME] First Name [PERSON…" at bounding box center [930, 413] width 643 height 436
click at [756, 288] on span at bounding box center [791, 288] width 150 height 17
click at [749, 311] on span "Analyst" at bounding box center [791, 308] width 136 height 10
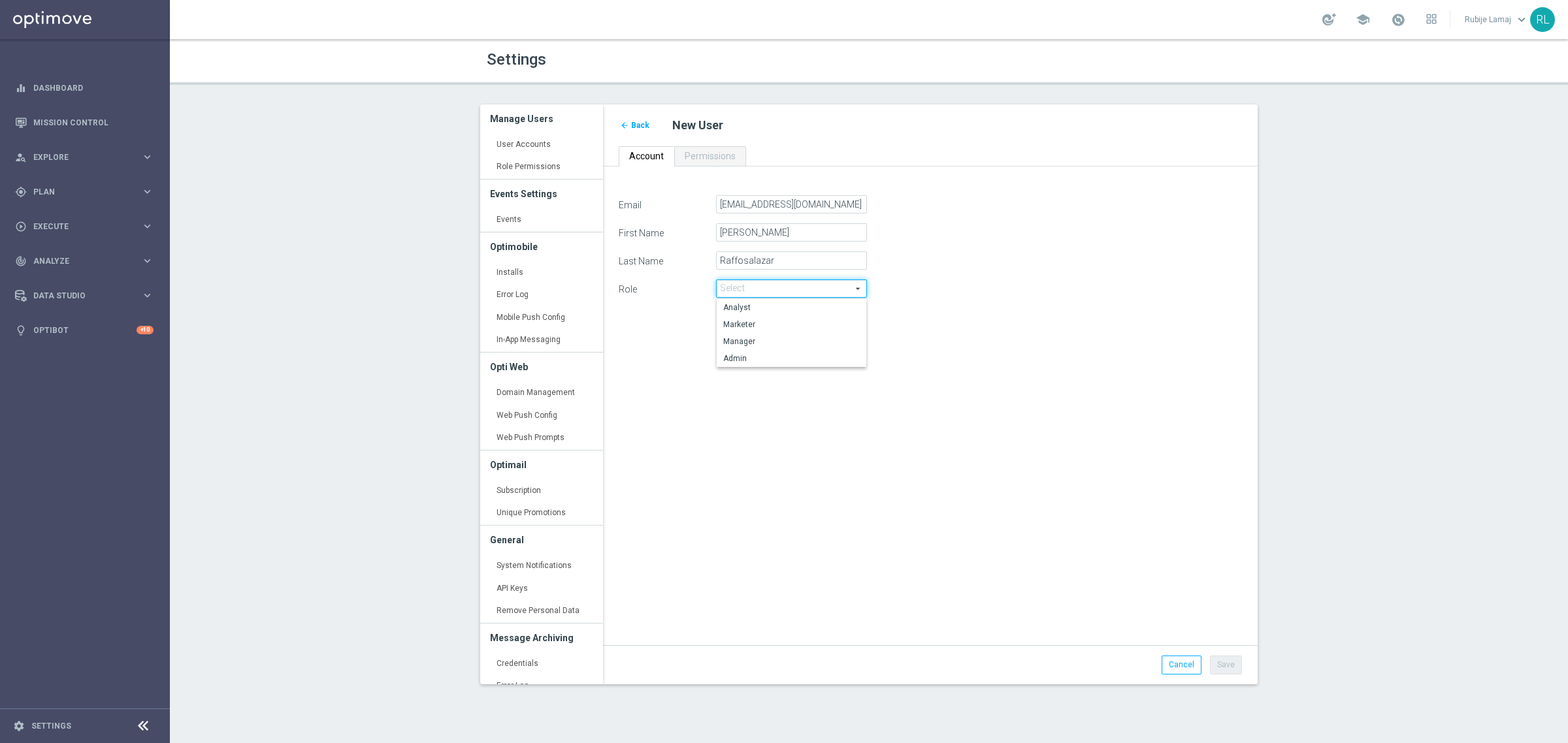
type input "Analyst"
click at [794, 417] on div "Email [PERSON_NAME][EMAIL_ADDRESS][PERSON_NAME][DOMAIN_NAME] First Name [PERSON…" at bounding box center [930, 413] width 643 height 436
click at [742, 355] on div "Email [PERSON_NAME][EMAIL_ADDRESS][PERSON_NAME][DOMAIN_NAME] First Name [PERSON…" at bounding box center [930, 413] width 643 height 436
click at [814, 290] on span "Analyst" at bounding box center [791, 288] width 150 height 17
click at [851, 458] on div "Email [PERSON_NAME][EMAIL_ADDRESS][PERSON_NAME][DOMAIN_NAME] First Name [PERSON…" at bounding box center [930, 413] width 643 height 436
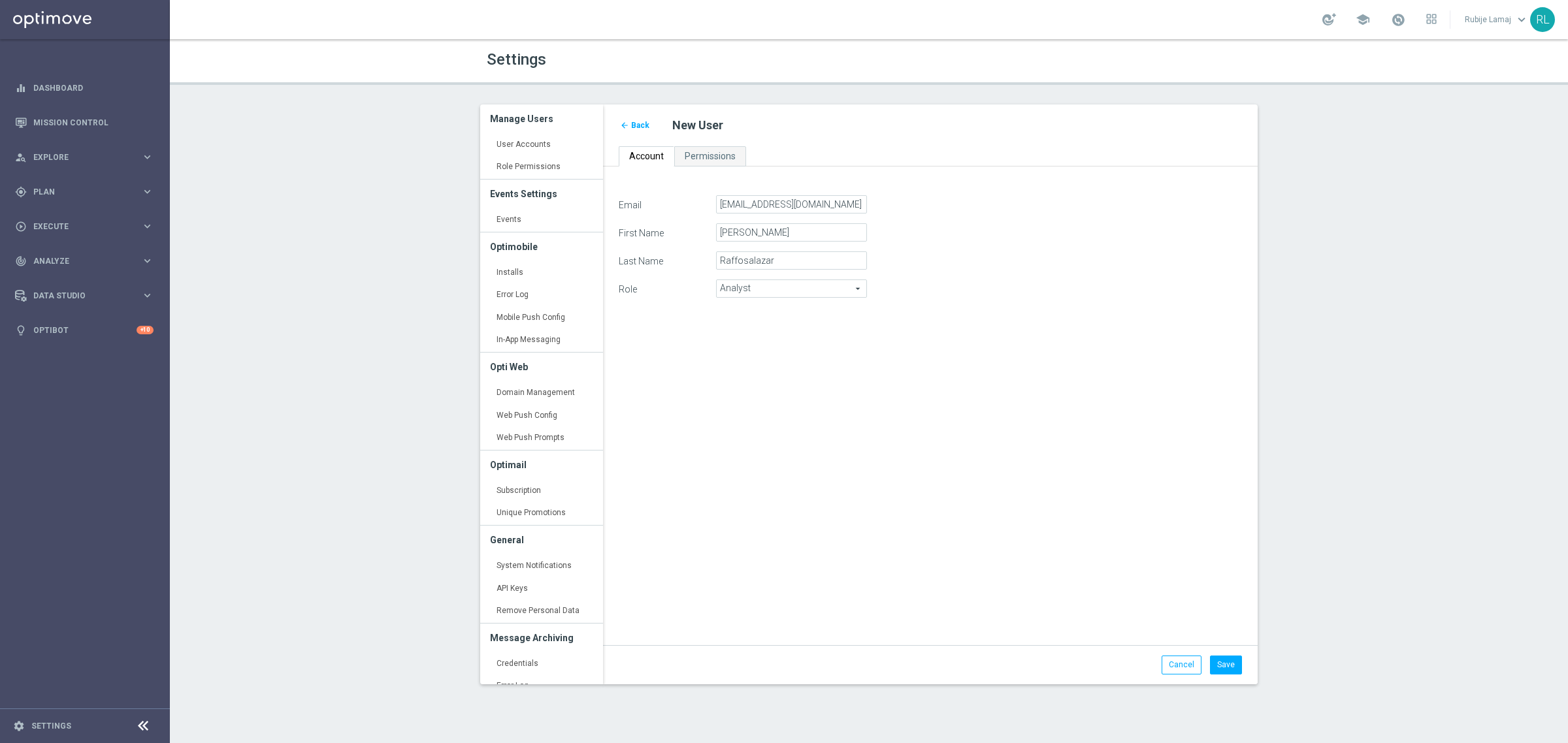
click at [942, 538] on div "Email [PERSON_NAME][EMAIL_ADDRESS][PERSON_NAME][DOMAIN_NAME] First Name [PERSON…" at bounding box center [930, 413] width 643 height 436
click at [1226, 670] on button "Save" at bounding box center [1225, 664] width 32 height 18
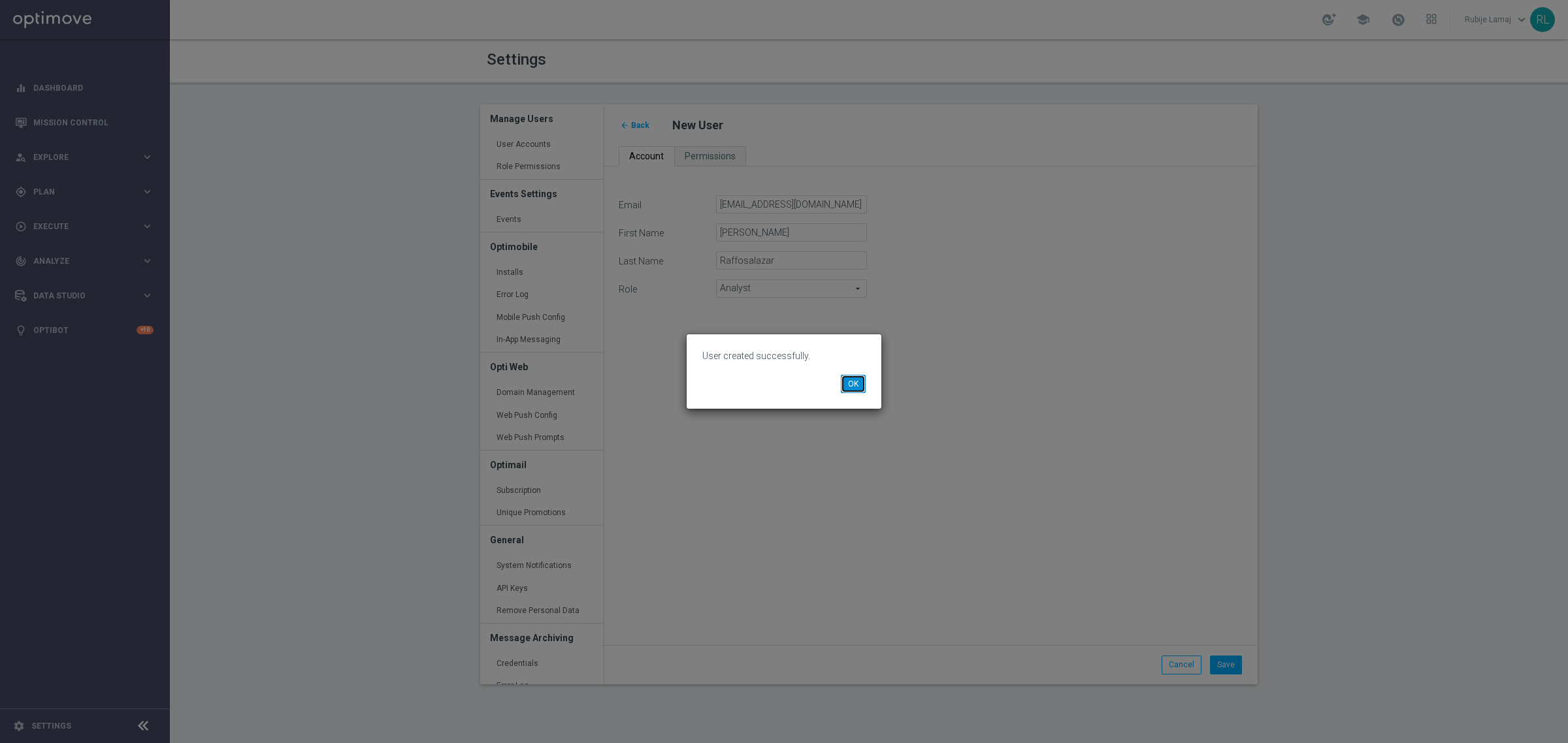
click at [850, 383] on button "OK" at bounding box center [853, 384] width 24 height 18
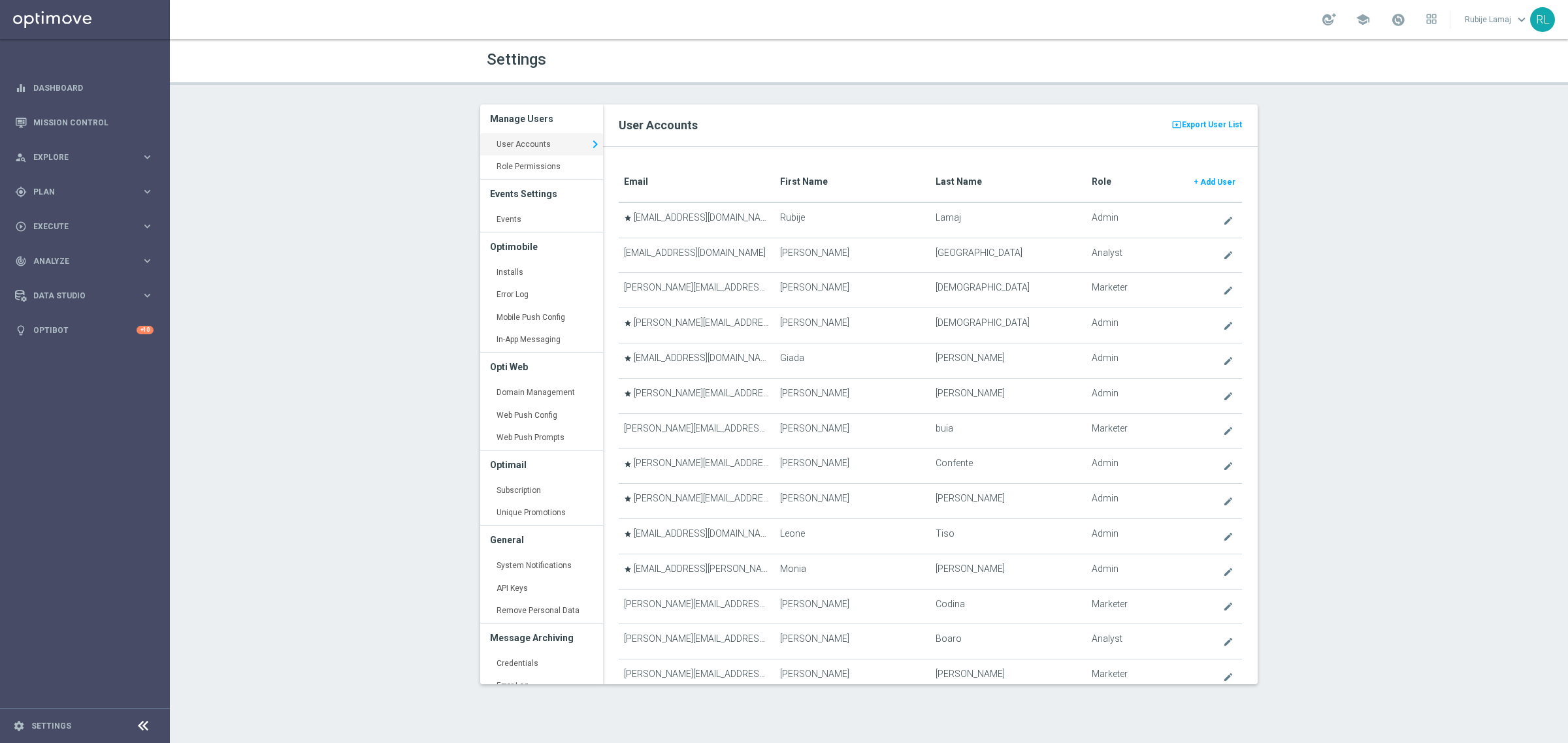
click at [815, 177] on translate "First Name" at bounding box center [804, 182] width 48 height 10
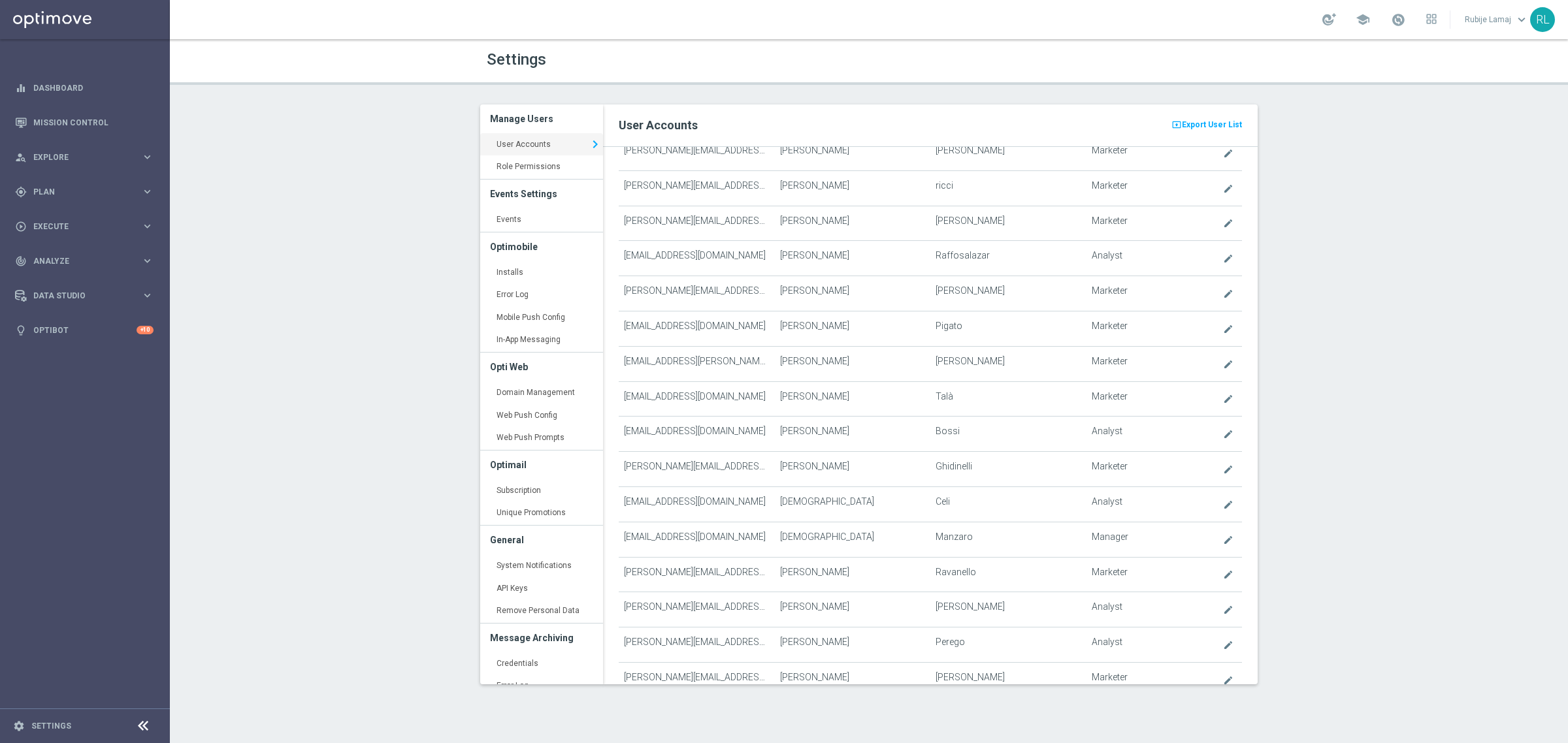
scroll to position [726, 0]
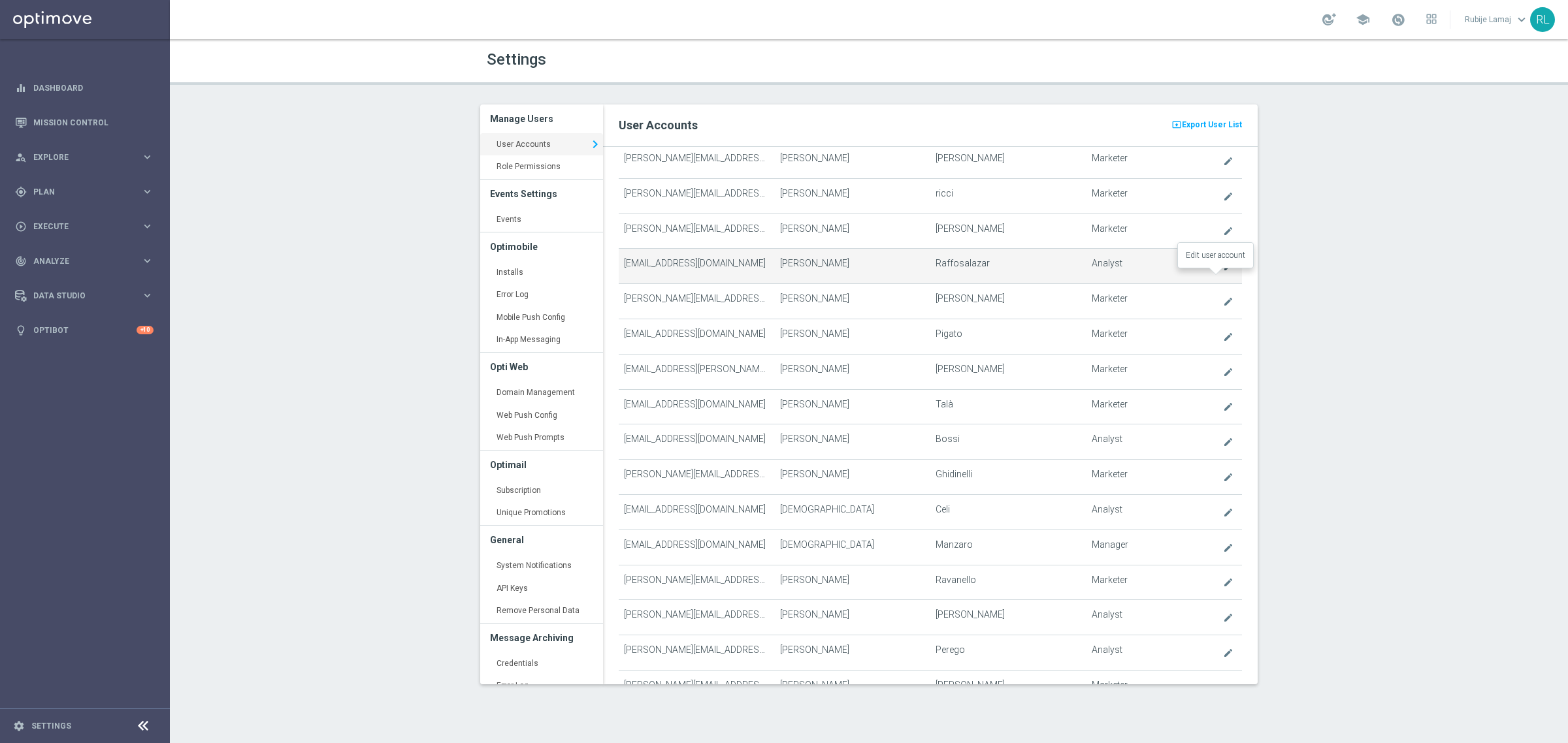
click at [1223, 272] on icon "create" at bounding box center [1228, 267] width 10 height 10
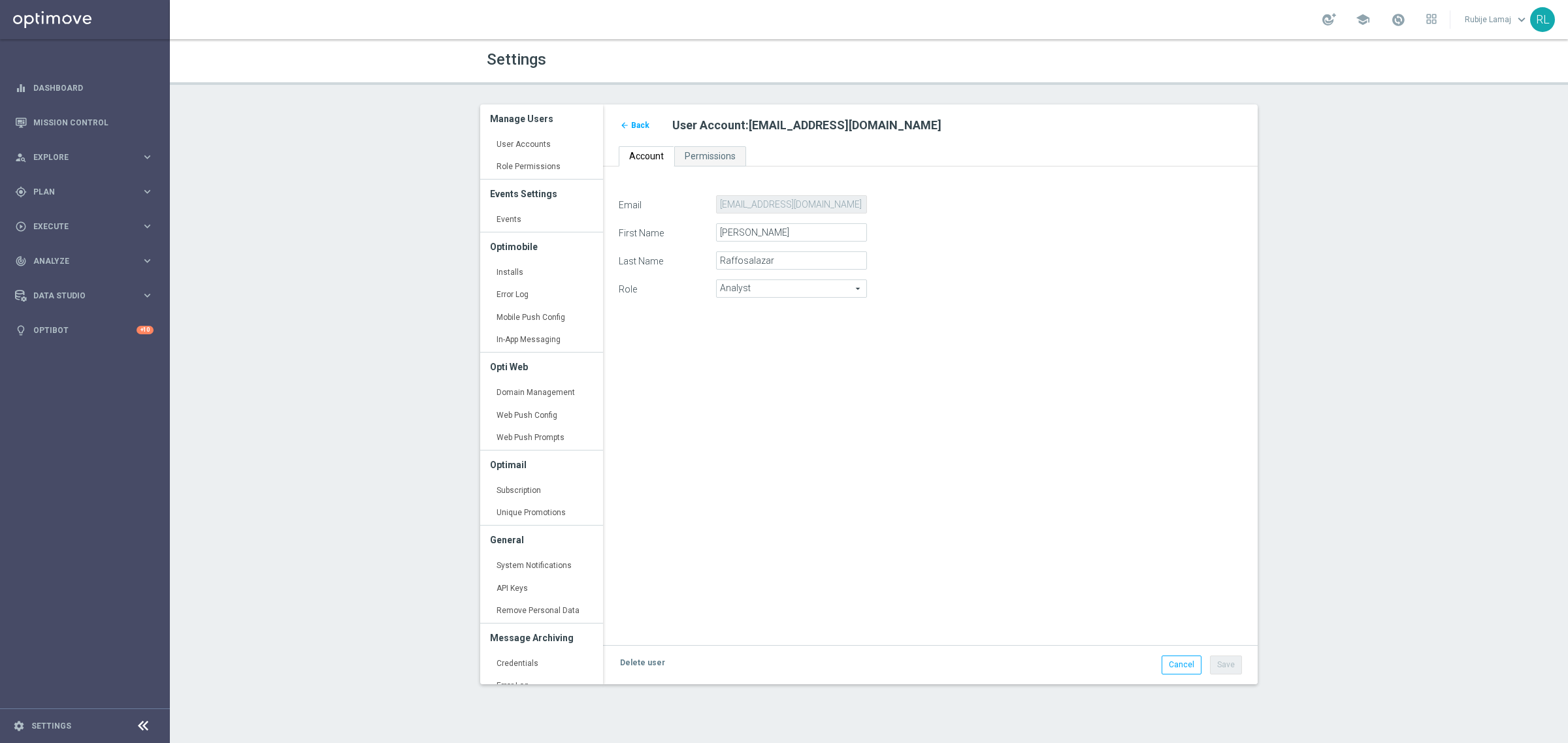
click at [896, 379] on div "Email carloseduardo.raffosalazar@sisal.it First Name Carlos Eduardo Last Name R…" at bounding box center [930, 413] width 643 height 436
click at [714, 162] on link "Permissions" at bounding box center [710, 156] width 72 height 20
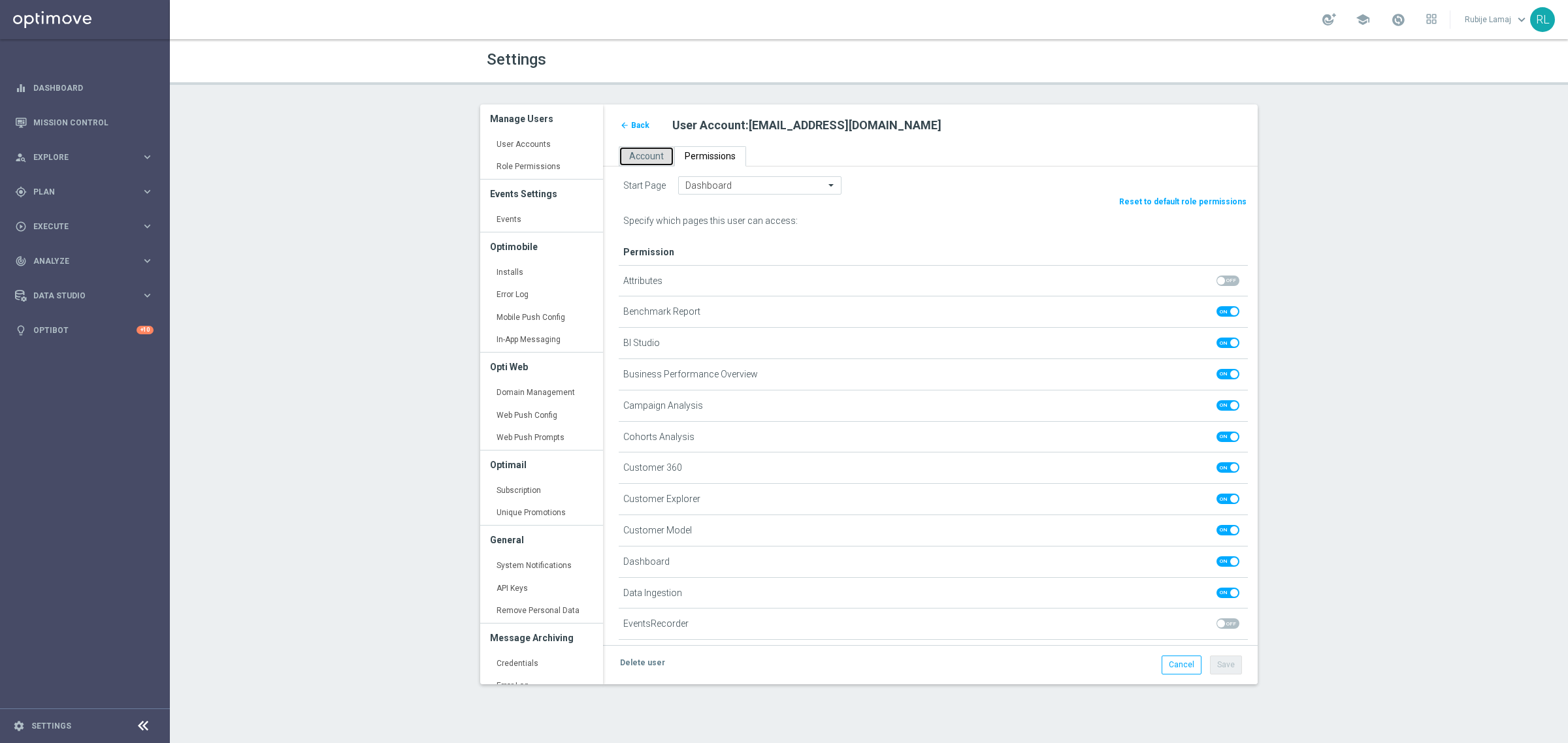
click at [627, 151] on link "Account" at bounding box center [645, 156] width 55 height 20
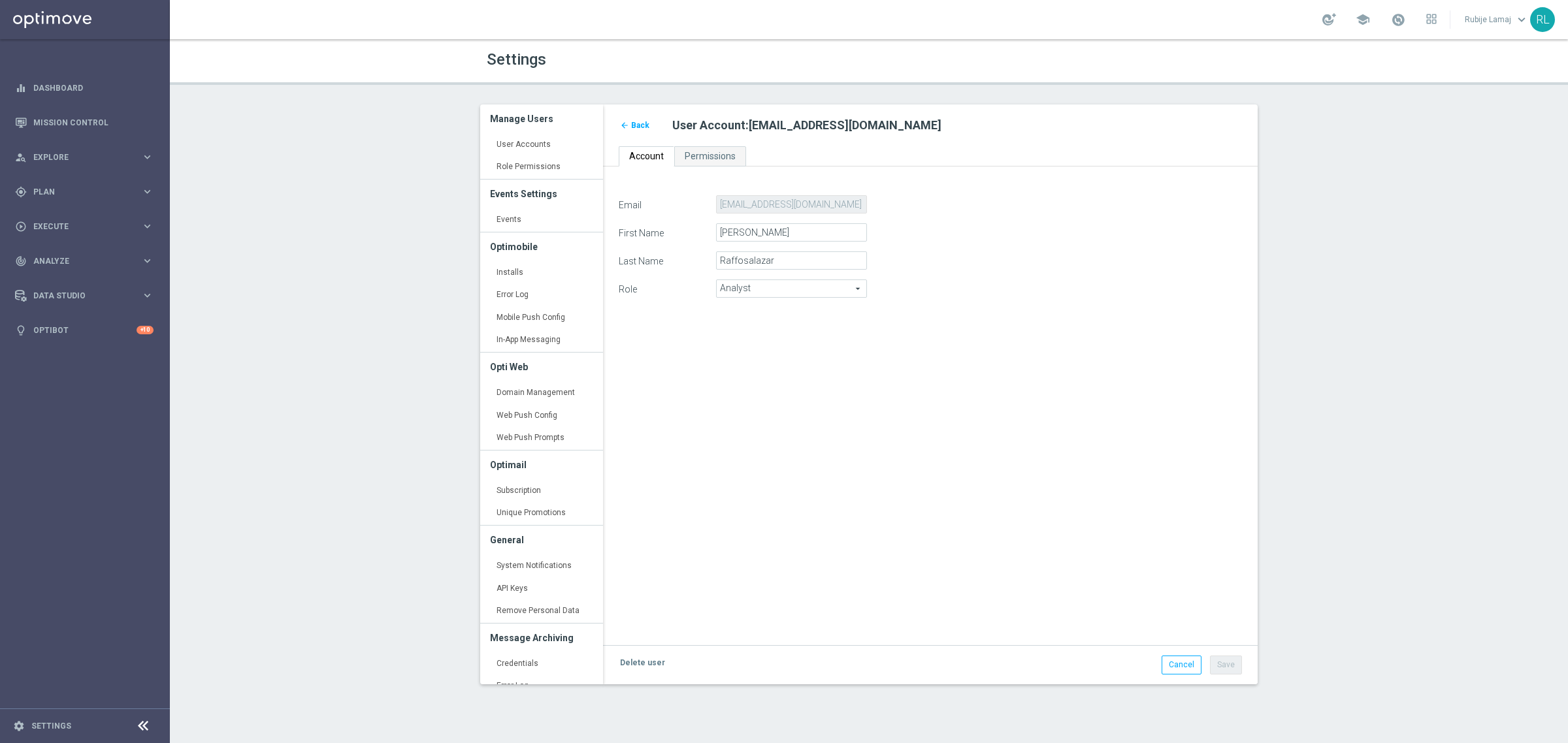
click at [791, 285] on span "Analyst" at bounding box center [791, 288] width 150 height 17
click at [769, 326] on span "Marketer" at bounding box center [791, 324] width 136 height 10
type input "Marketer"
click at [1000, 462] on div "Email carloseduardo.raffosalazar@sisal.it First Name Carlos Eduardo Last Name R…" at bounding box center [930, 413] width 643 height 436
click at [732, 405] on div "Email carloseduardo.raffosalazar@sisal.it First Name Carlos Eduardo Last Name R…" at bounding box center [930, 413] width 643 height 436
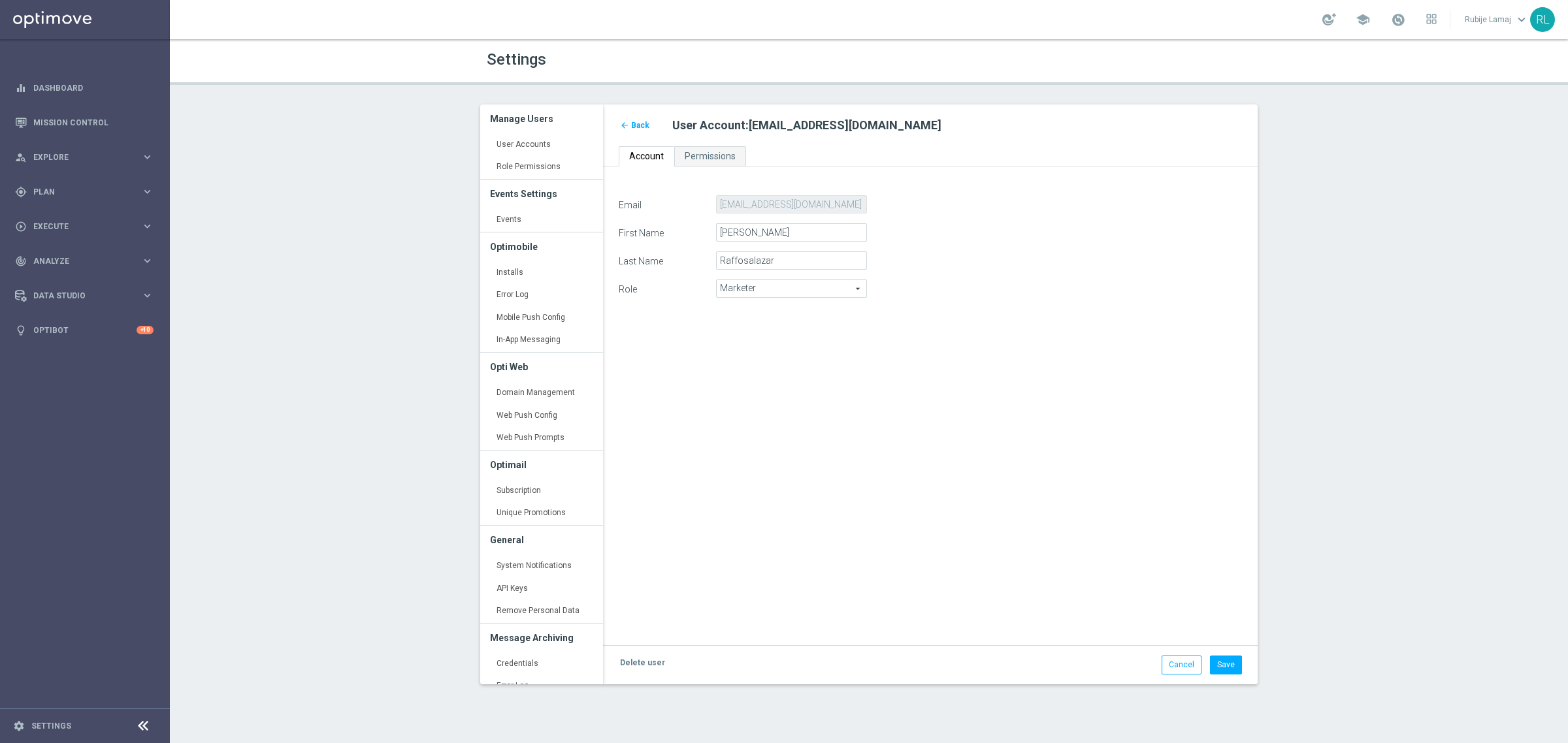
click at [758, 292] on span "Marketer" at bounding box center [791, 288] width 150 height 17
drag, startPoint x: 1181, startPoint y: 437, endPoint x: 1251, endPoint y: 491, distance: 88.4
click at [1181, 437] on div "Email carloseduardo.raffosalazar@sisal.it First Name Carlos Eduardo Last Name R…" at bounding box center [930, 413] width 643 height 436
click at [1225, 656] on button "Save" at bounding box center [1225, 664] width 32 height 18
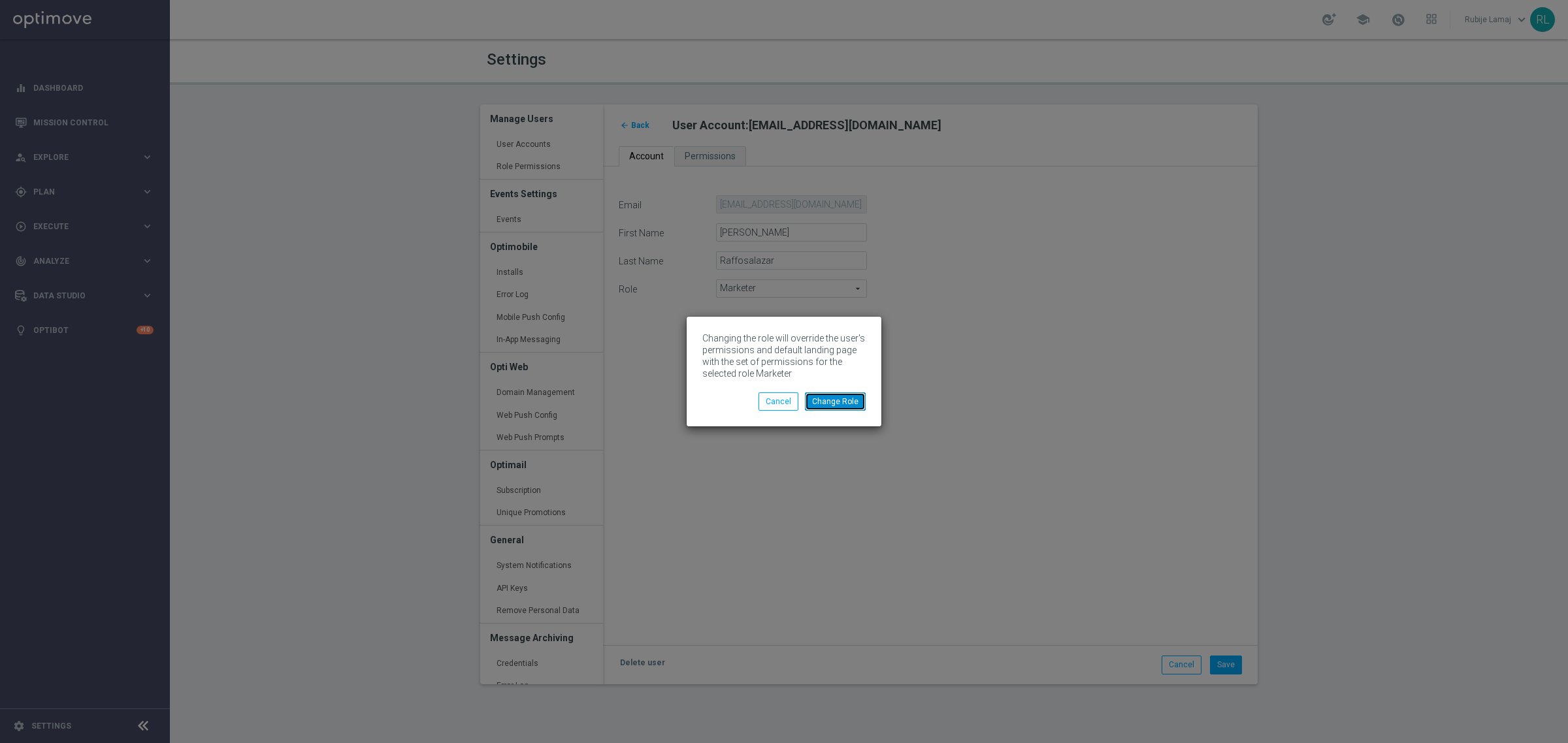
click at [835, 399] on button "Change Role" at bounding box center [834, 401] width 60 height 18
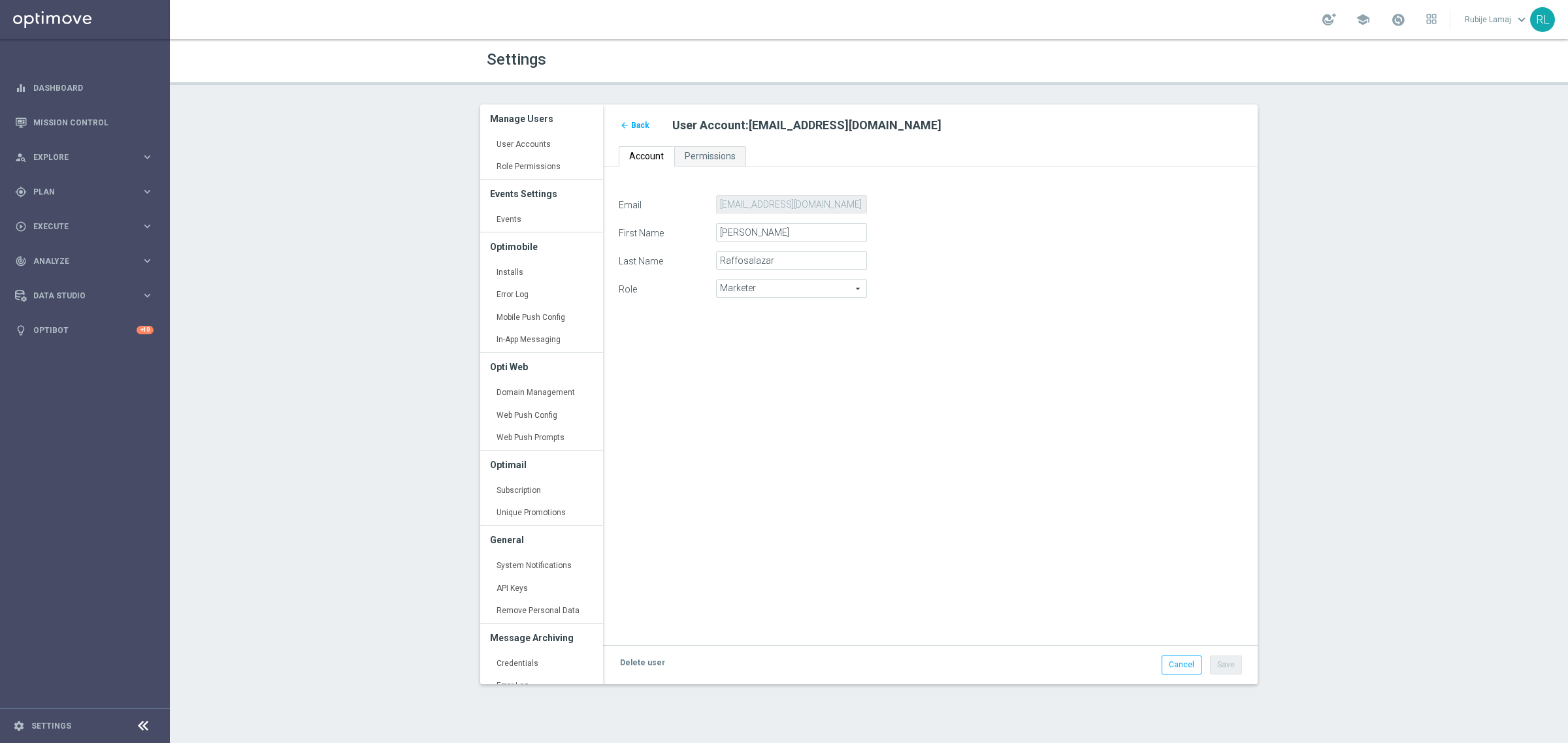
click at [827, 386] on div "Email carloseduardo.raffosalazar@sisal.it First Name Carlos Eduardo Last Name R…" at bounding box center [930, 413] width 643 height 436
click at [638, 128] on span "Back" at bounding box center [640, 125] width 18 height 9
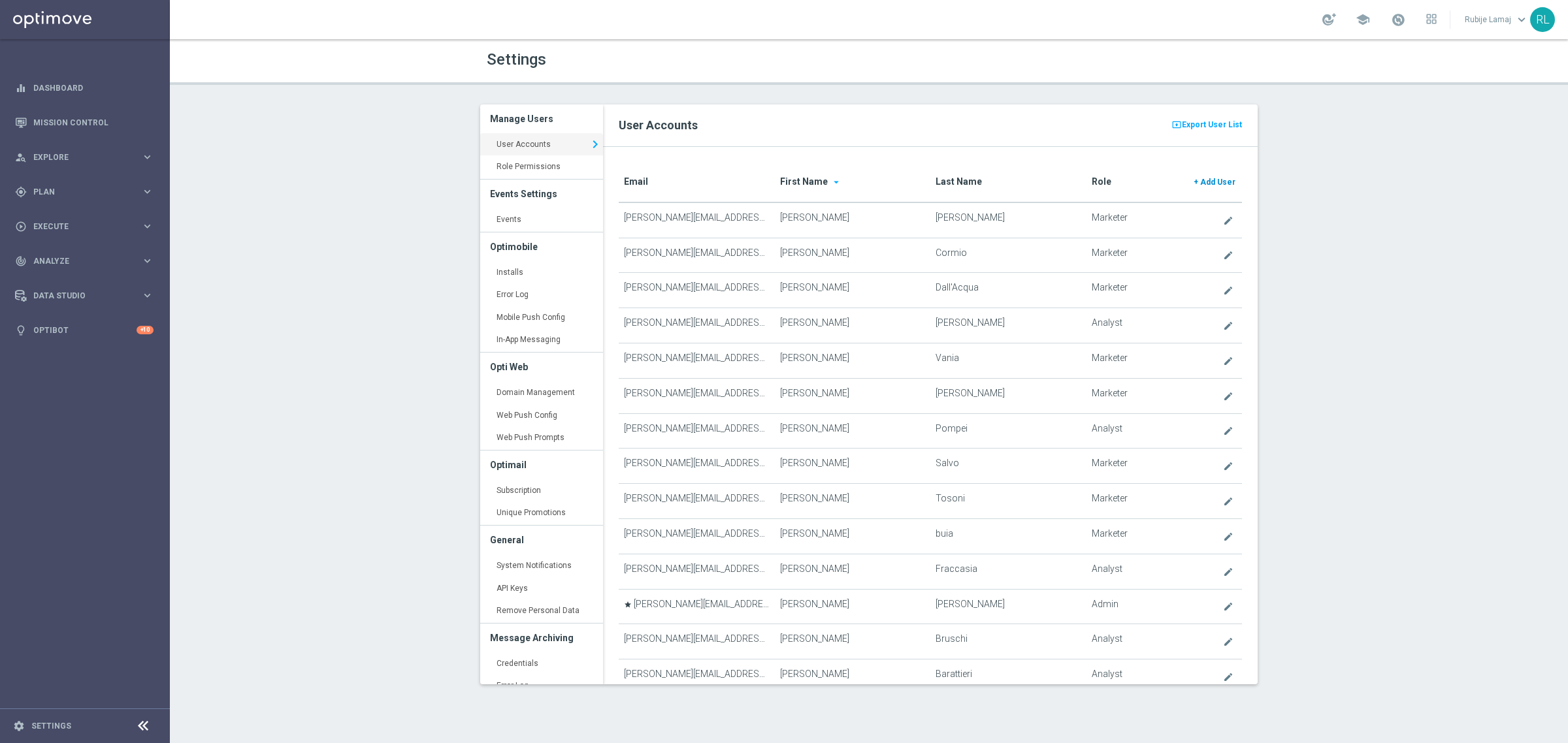
click at [1202, 184] on span "Add User" at bounding box center [1217, 182] width 35 height 9
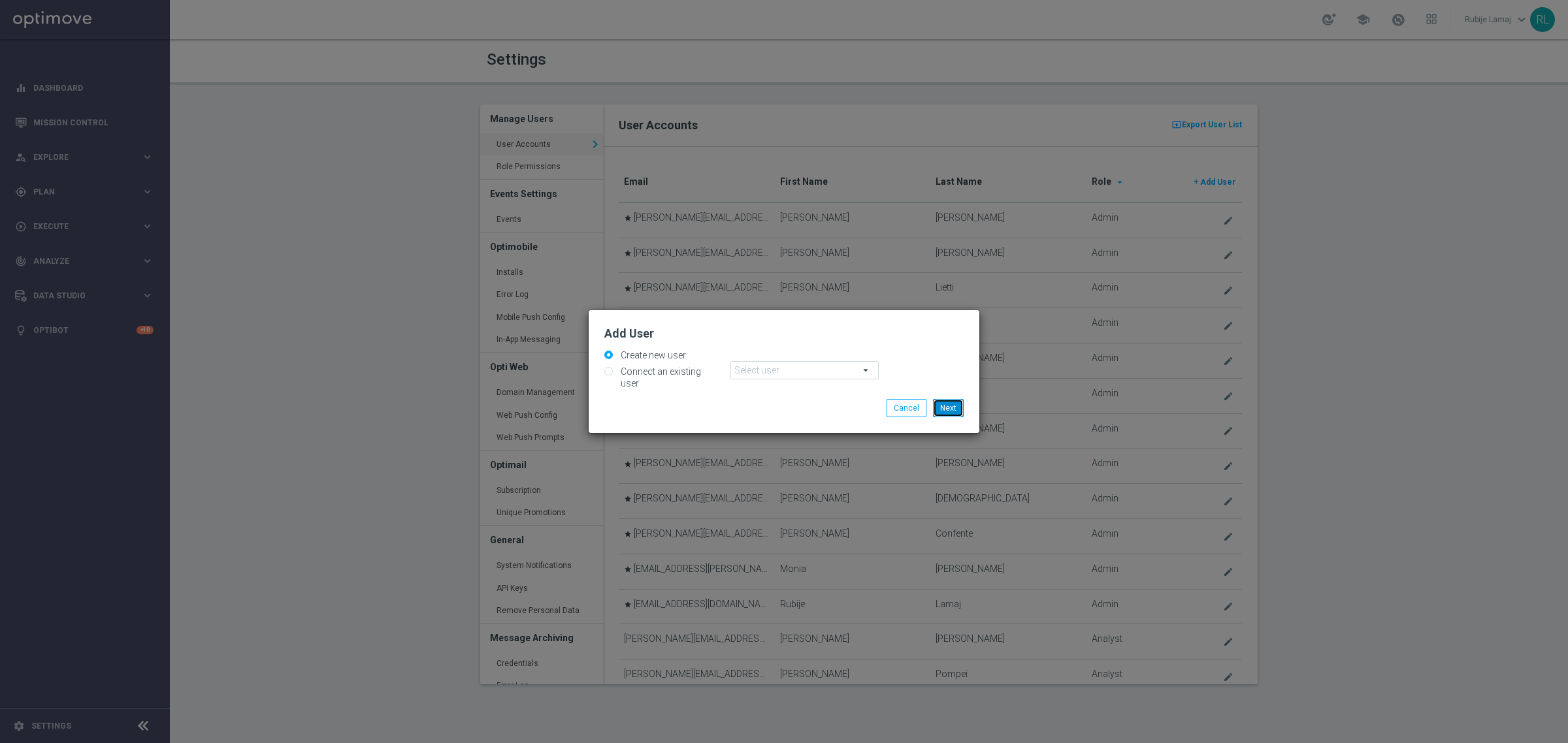
click at [948, 412] on button "Next" at bounding box center [948, 407] width 31 height 18
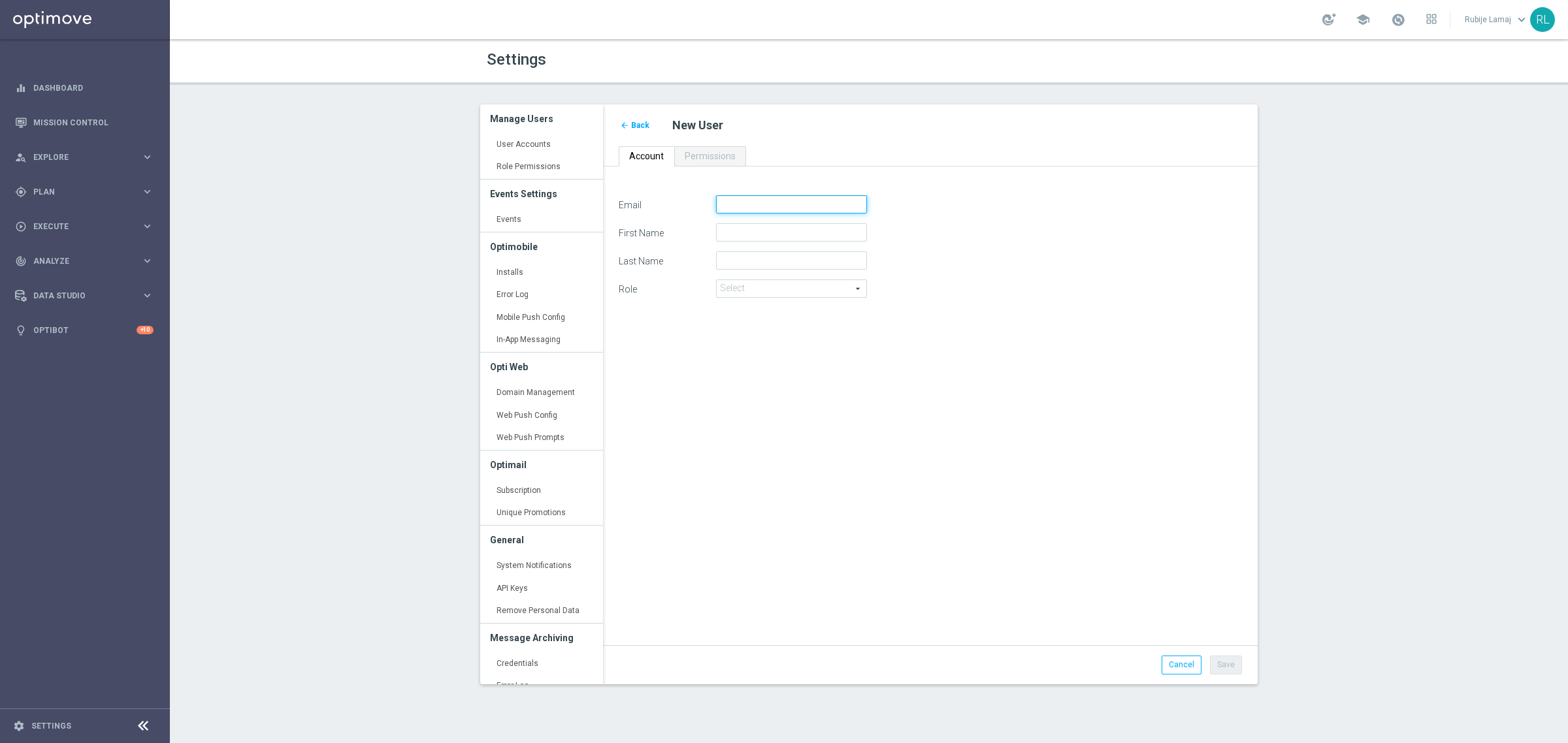
click at [745, 210] on input "Email" at bounding box center [791, 204] width 151 height 18
paste input "francesca.mascarucci@fluttersea.com"
type input "francesca.mascarucci@fluttersea.com"
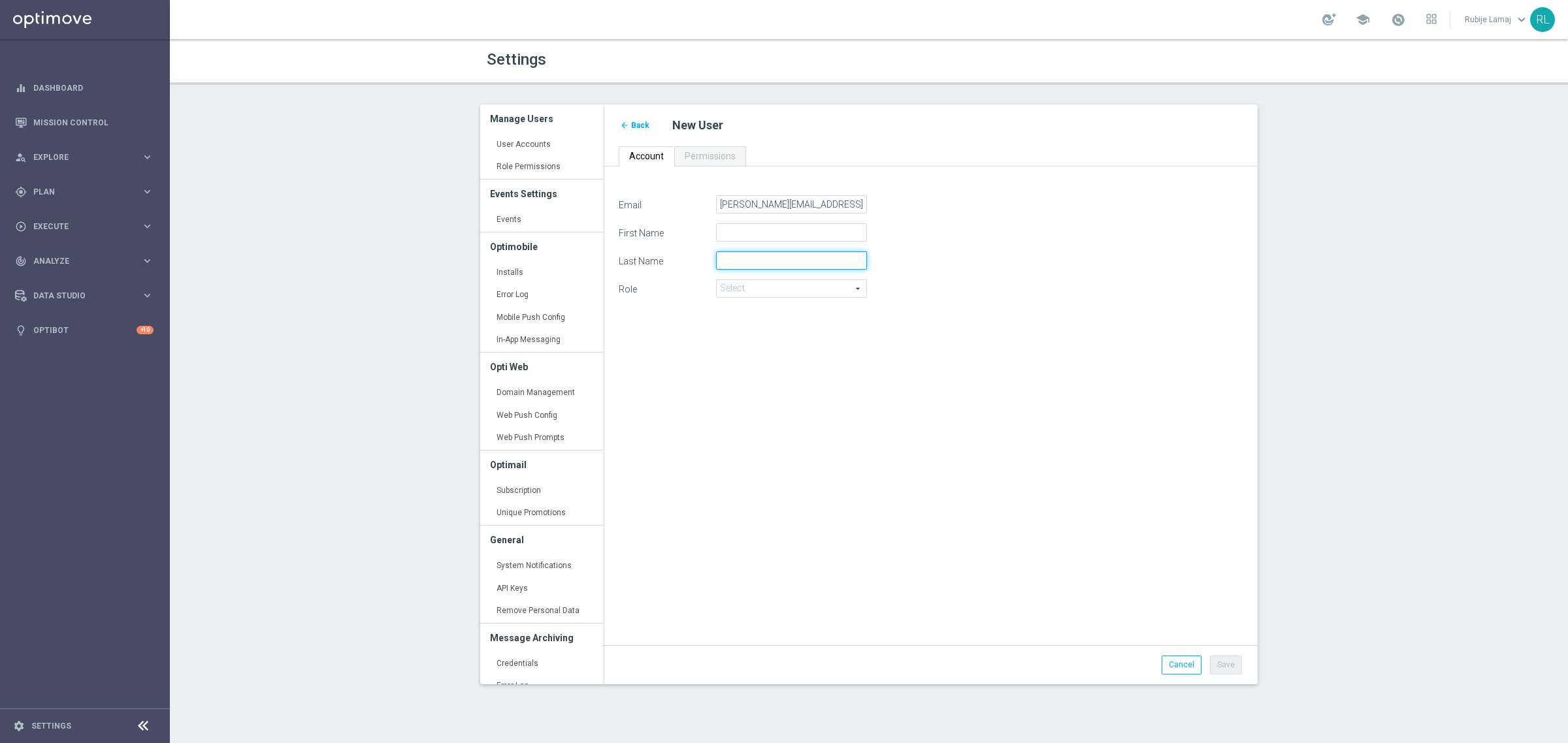
click at [735, 266] on input "Last Name" at bounding box center [791, 260] width 151 height 18
paste input "Mascarucci"
type input "Mascarucci"
click at [733, 231] on input "First Name" at bounding box center [791, 232] width 151 height 18
paste input "[PERSON_NAME]"
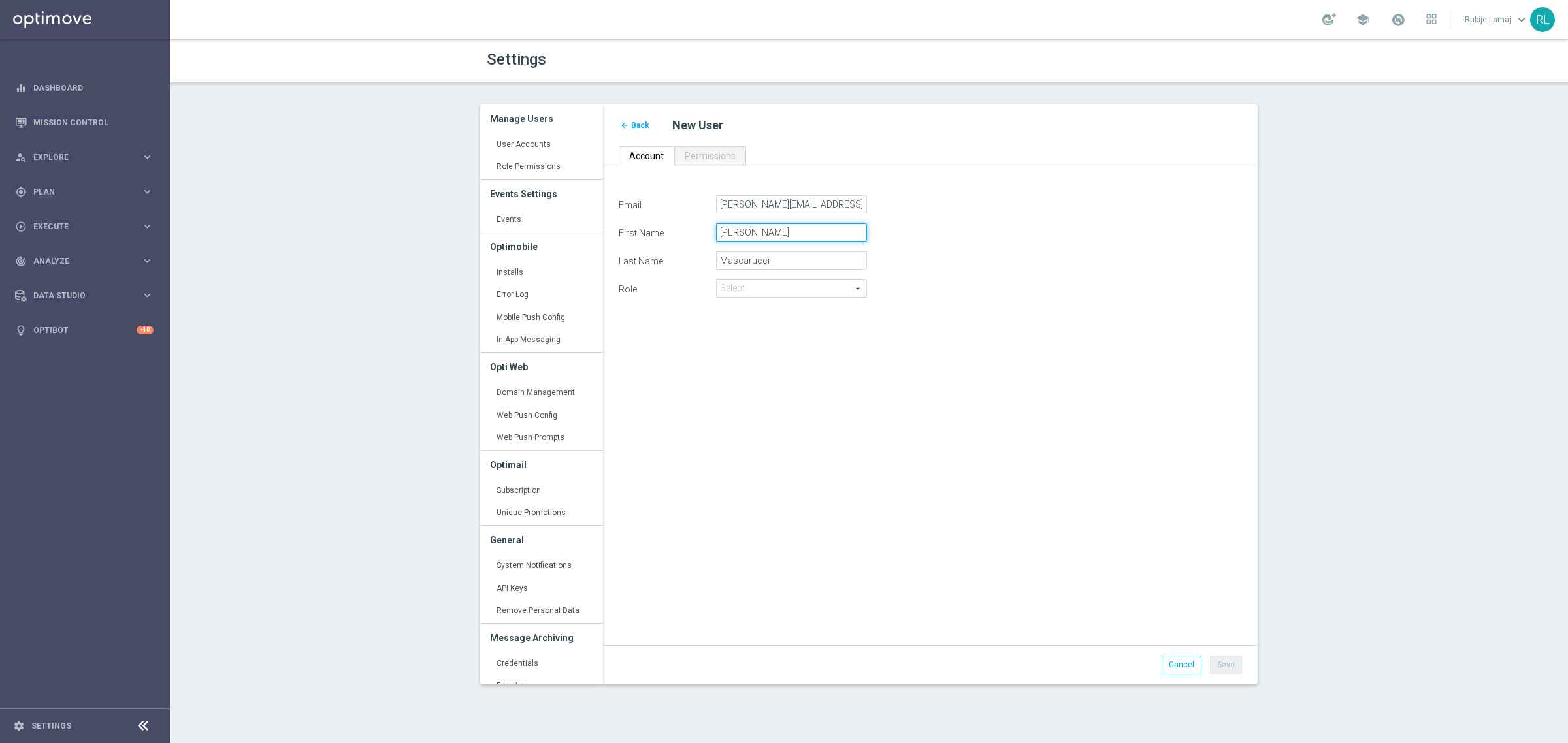
type input "[PERSON_NAME]"
click at [802, 288] on span at bounding box center [791, 288] width 150 height 17
click at [765, 322] on span "Marketer" at bounding box center [791, 324] width 136 height 10
type input "Marketer"
click at [897, 320] on div "Email francesca.mascarucci@fluttersea.com First Name Francesca Last Name Mascar…" at bounding box center [930, 413] width 643 height 436
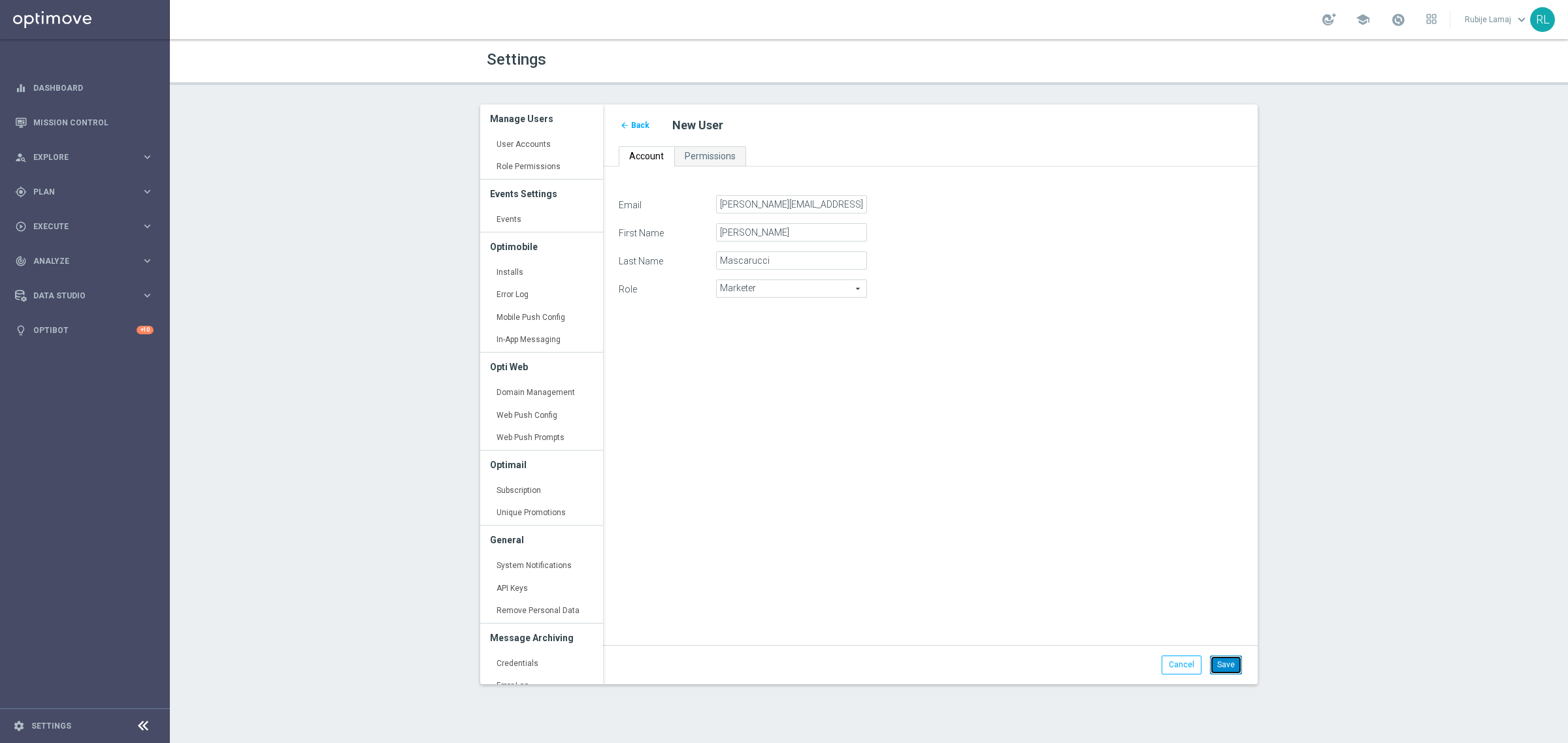
click at [1220, 667] on button "Save" at bounding box center [1225, 664] width 32 height 18
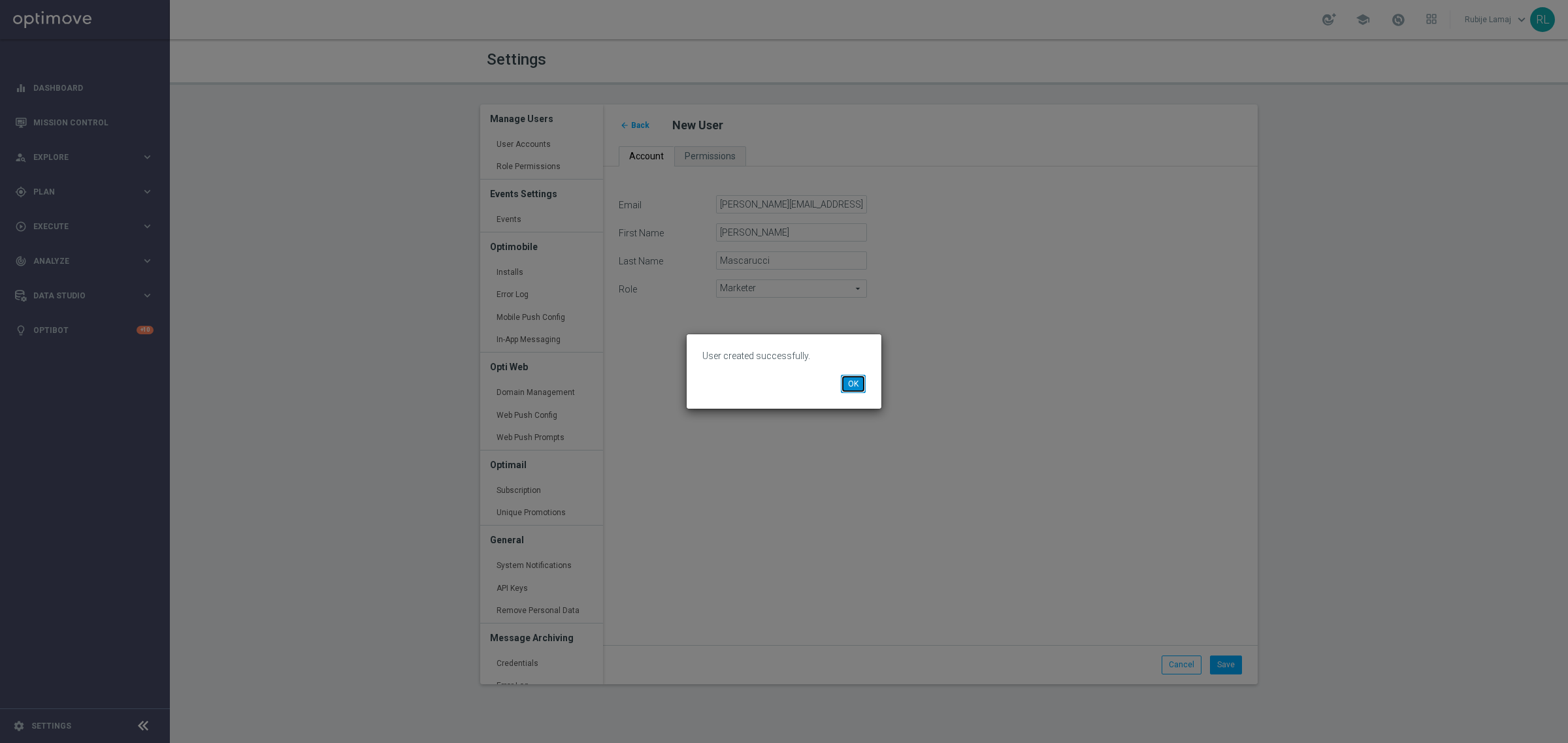
click at [854, 385] on button "OK" at bounding box center [853, 384] width 24 height 18
